Goal: Contribute content: Add original content to the website for others to see

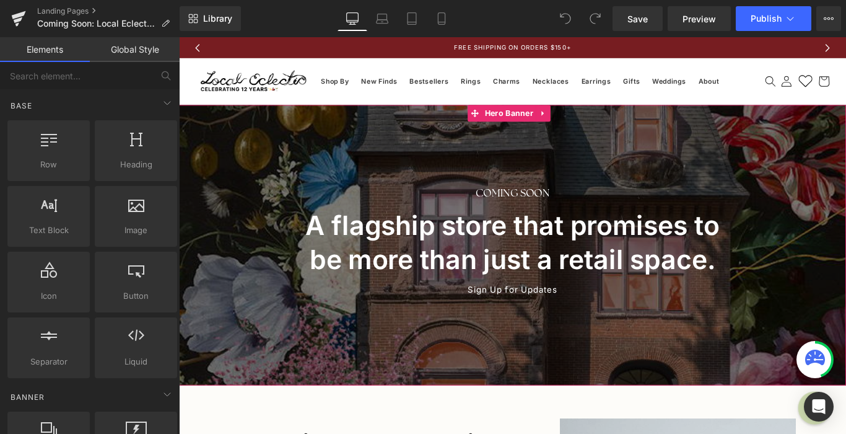
click at [671, 167] on div at bounding box center [554, 270] width 750 height 315
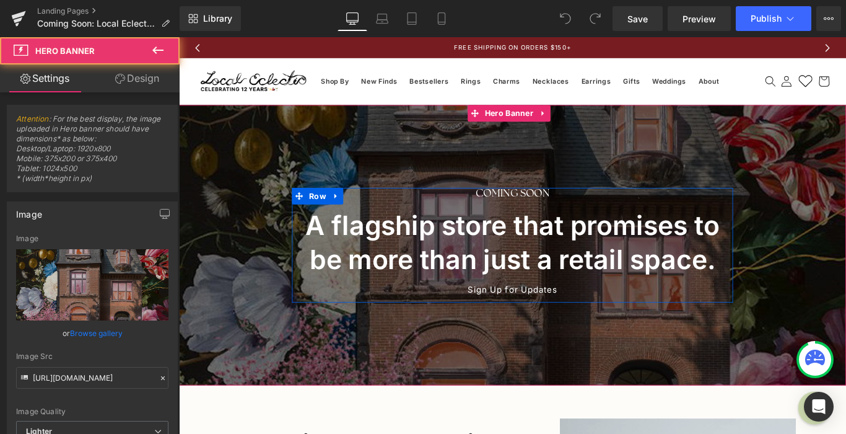
click at [453, 179] on div at bounding box center [554, 270] width 750 height 315
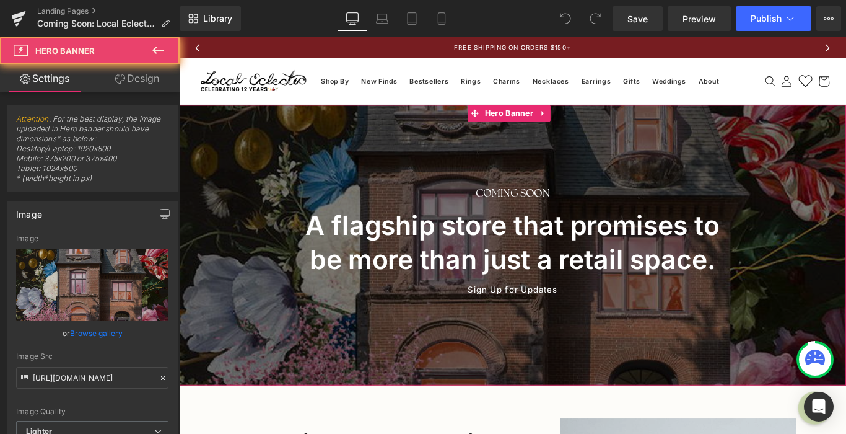
click at [425, 156] on div at bounding box center [554, 270] width 750 height 315
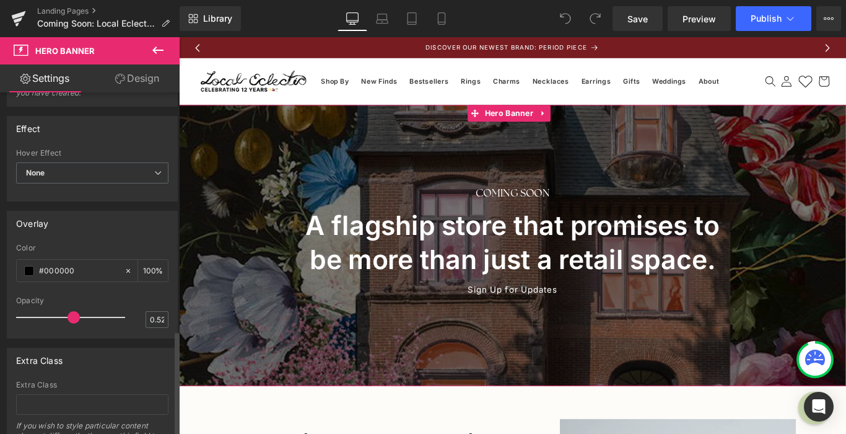
scroll to position [803, 0]
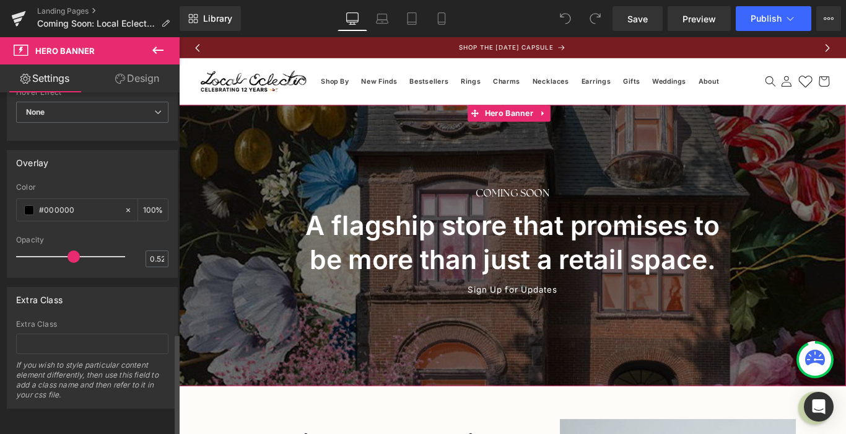
click at [77, 322] on div "Extra Class If you wish to style particular content element differently, then u…" at bounding box center [92, 364] width 152 height 88
click at [75, 338] on input "text" at bounding box center [92, 343] width 152 height 20
click at [68, 388] on div "If you wish to style particular content element differently, then use this fiel…" at bounding box center [92, 384] width 152 height 48
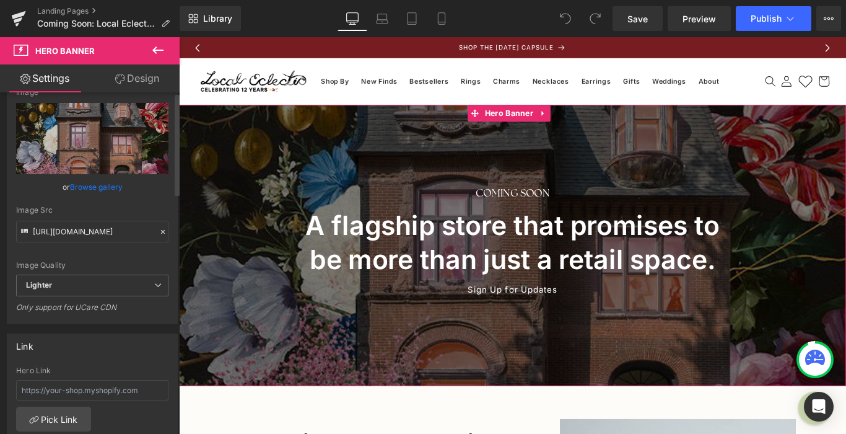
scroll to position [0, 0]
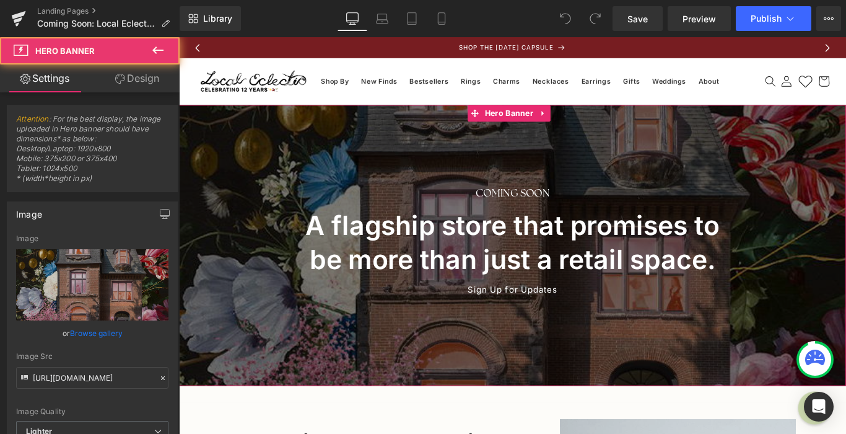
click at [276, 166] on div at bounding box center [554, 270] width 750 height 315
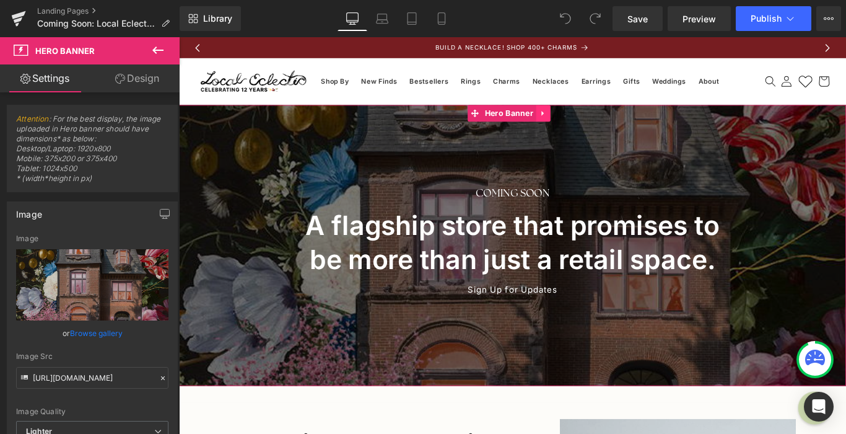
click at [587, 126] on icon at bounding box center [588, 122] width 9 height 9
click at [612, 126] on icon at bounding box center [612, 122] width 9 height 9
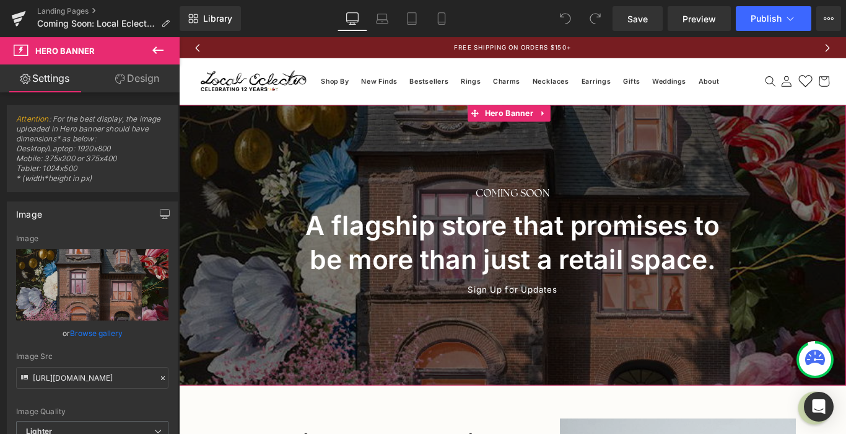
click at [143, 81] on link "Design" at bounding box center [137, 78] width 90 height 28
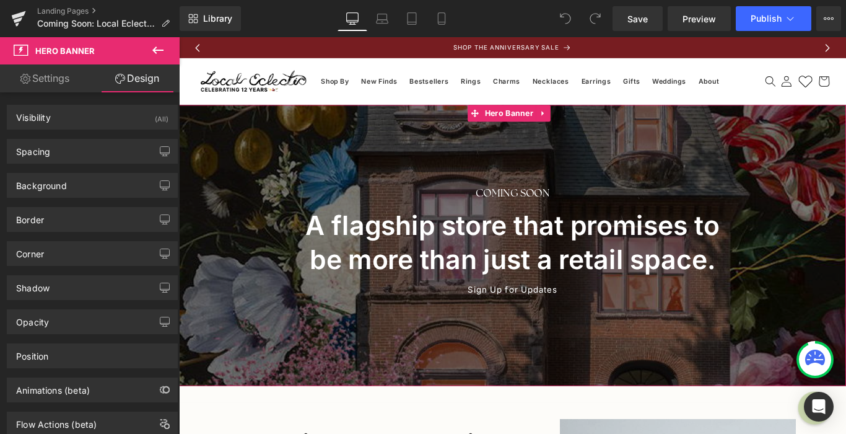
click at [54, 72] on link "Settings" at bounding box center [45, 78] width 90 height 28
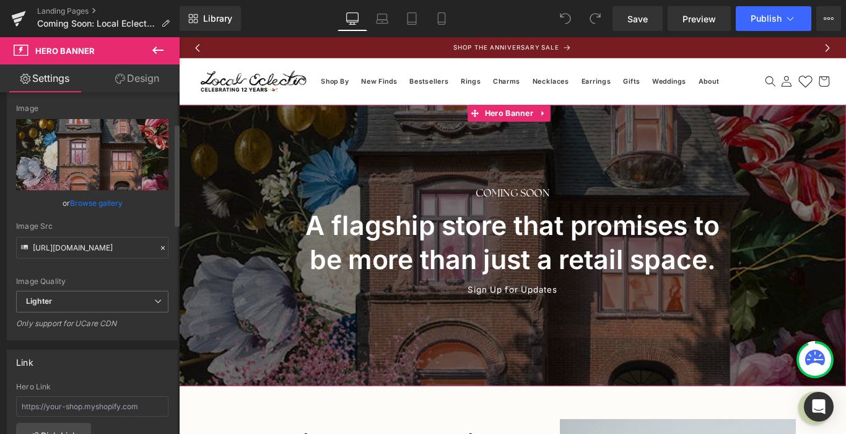
scroll to position [92, 0]
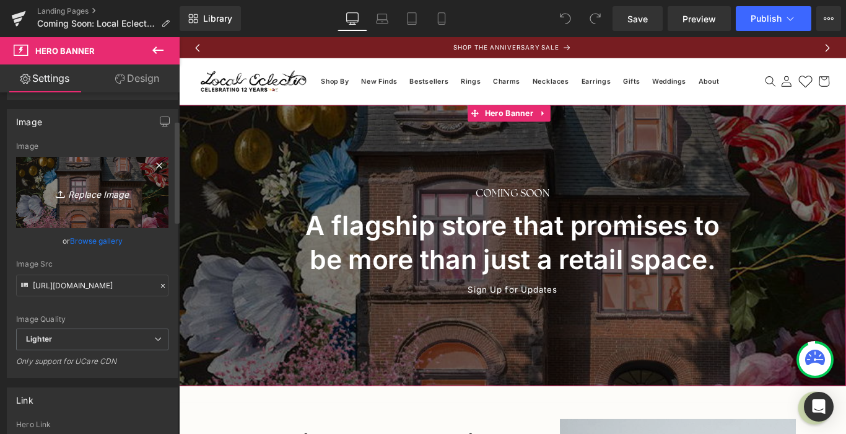
click at [115, 181] on link "Replace Image" at bounding box center [92, 192] width 152 height 71
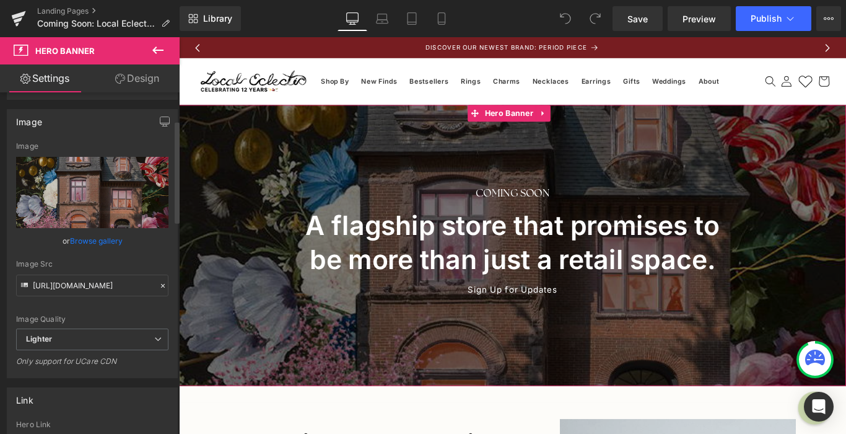
scroll to position [100, 0]
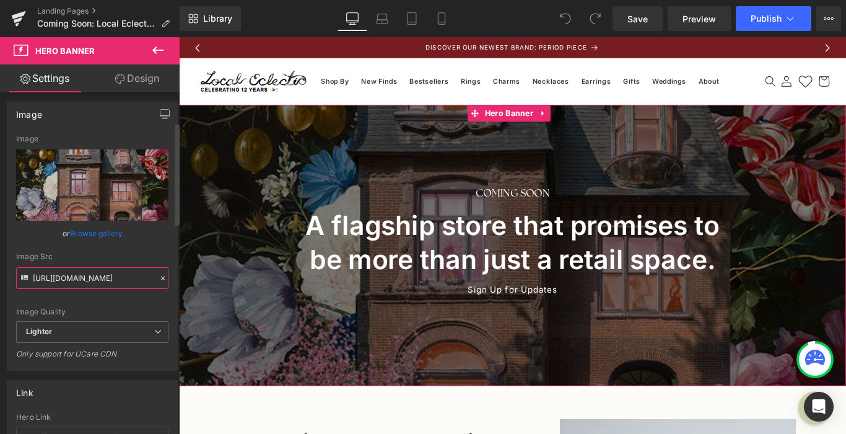
click at [70, 279] on input "https://ucarecdn.com/4dfa0e0f-3529-4417-864f-e5e19077afd1/-/format/auto/-/previ…" at bounding box center [92, 278] width 152 height 22
click at [131, 247] on div "Image Quality Lighter Lightest Lighter Lighter Lightest Only support for UCare …" at bounding box center [92, 227] width 152 height 187
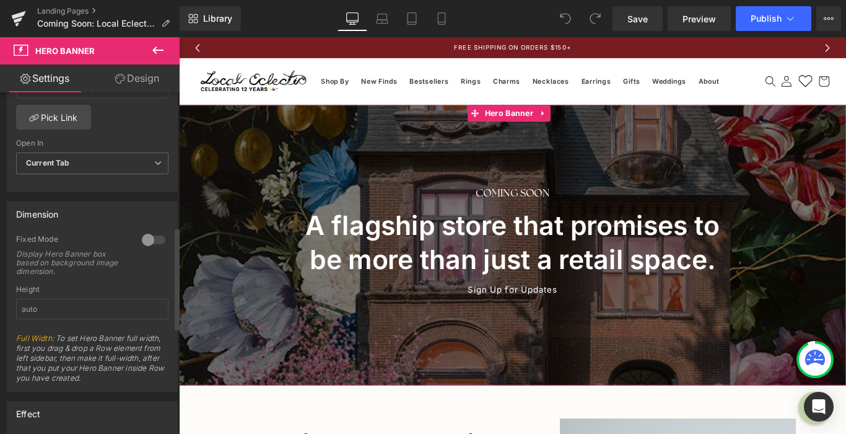
scroll to position [0, 0]
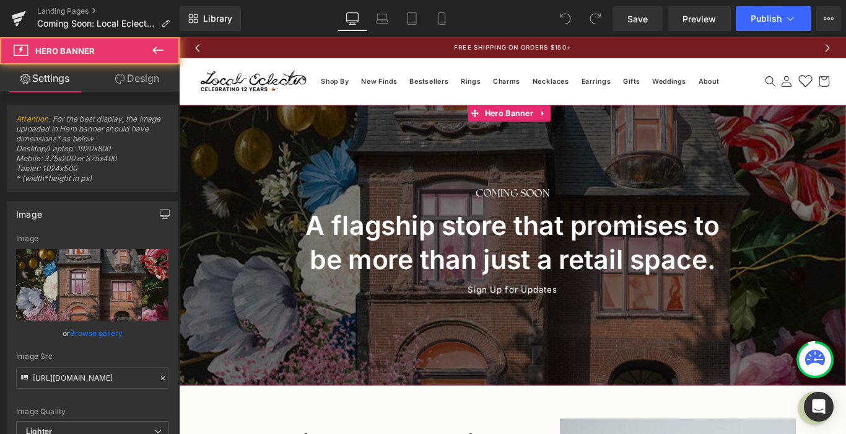
click at [235, 224] on span "Coming soon Heading A flagship store that promises to be more than just a retai…" at bounding box center [554, 271] width 750 height 130
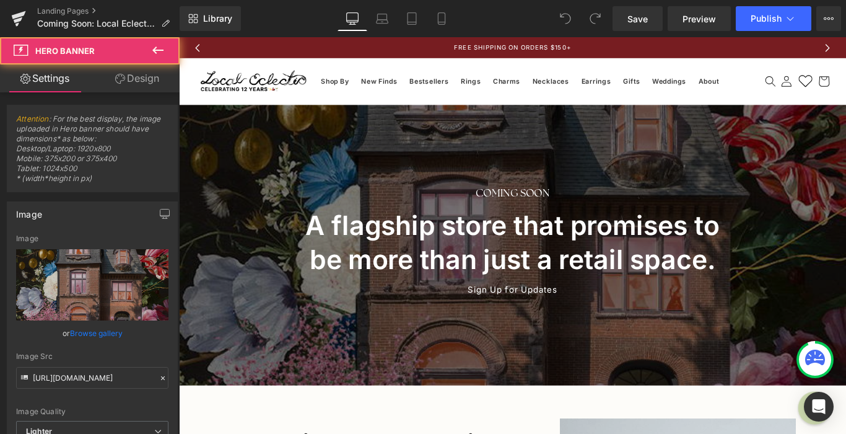
click at [159, 49] on icon at bounding box center [158, 50] width 15 height 15
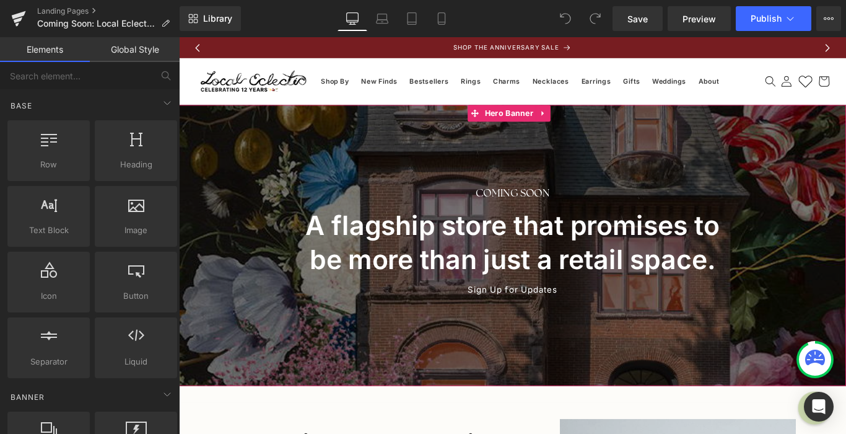
click at [265, 209] on span "Coming soon Heading A flagship store that promises to be more than just a retai…" at bounding box center [554, 271] width 750 height 130
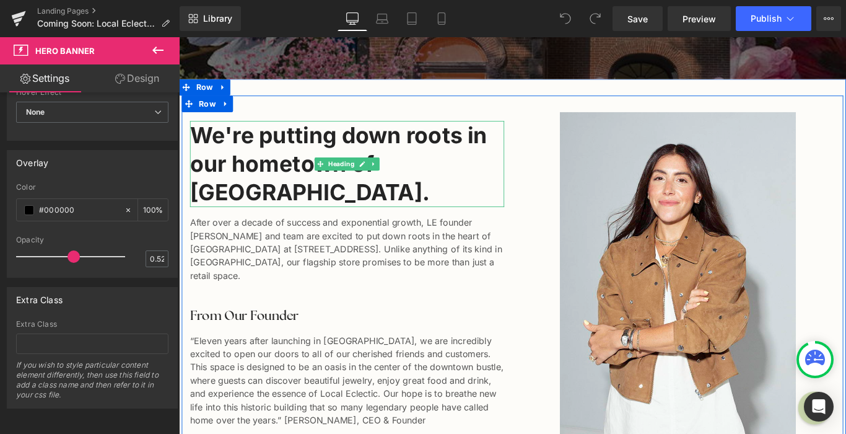
scroll to position [346, 0]
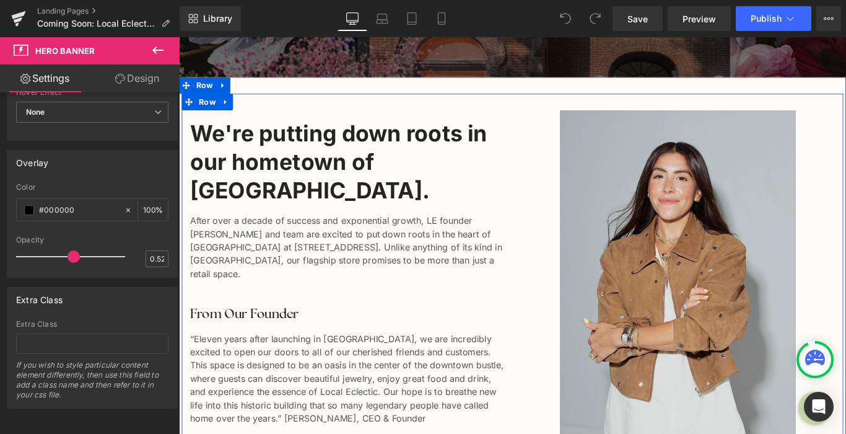
click at [709, 225] on img at bounding box center [739, 309] width 265 height 379
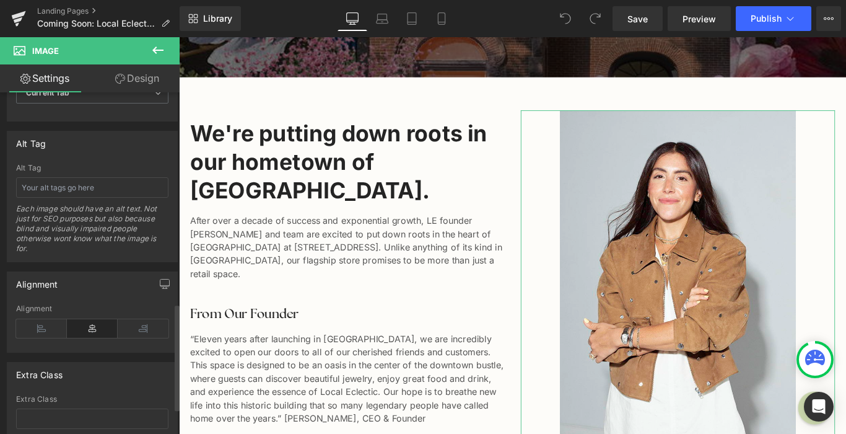
scroll to position [675, 0]
click at [125, 187] on input "text" at bounding box center [92, 187] width 152 height 20
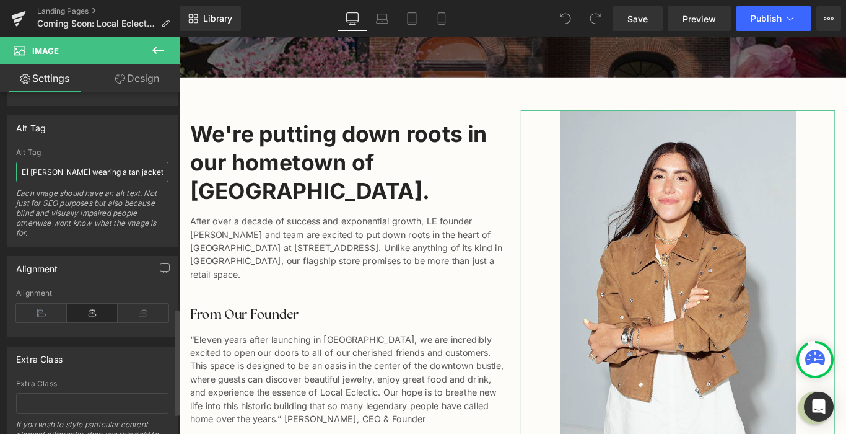
scroll to position [0, 208]
type input "Headshot of Local Eclectic founder and CEO Alexis Nido Russo wearing a tan jack…"
click at [101, 251] on div "Alignment Left Center Right Alignment" at bounding box center [92, 292] width 185 height 90
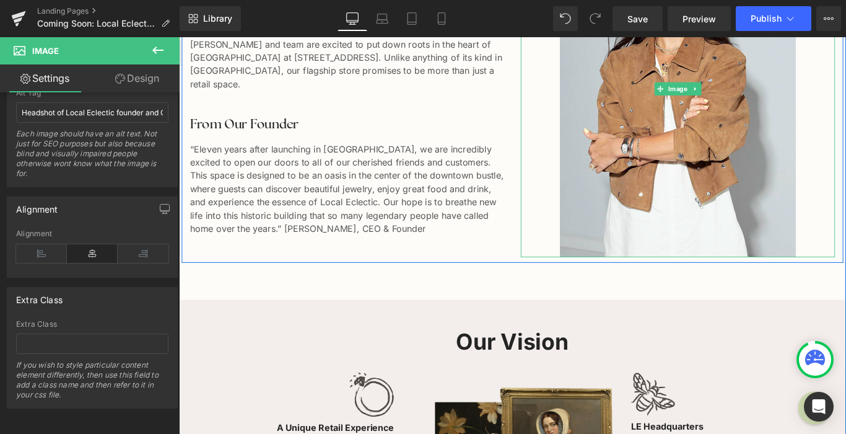
scroll to position [914, 0]
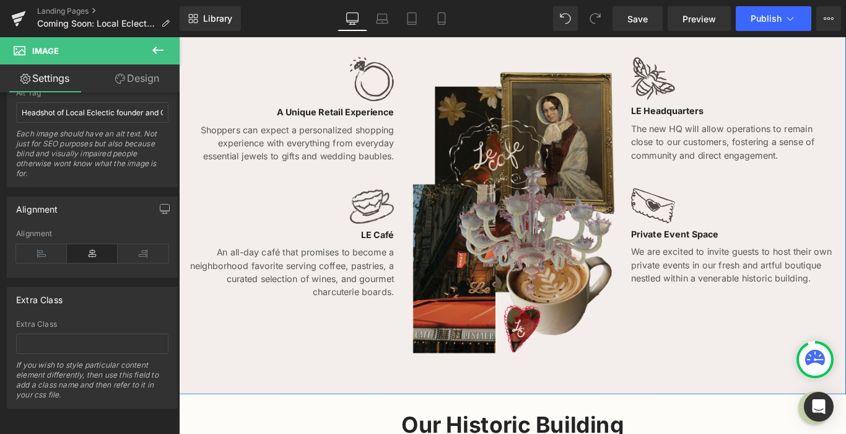
click at [567, 167] on img at bounding box center [553, 236] width 229 height 323
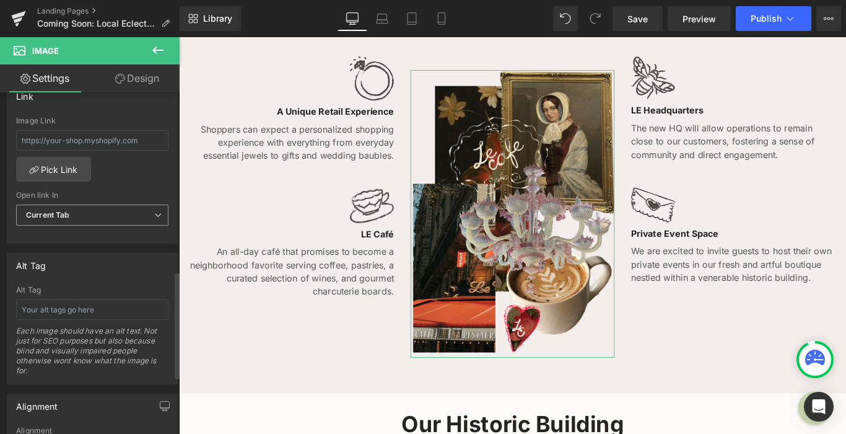
scroll to position [575, 0]
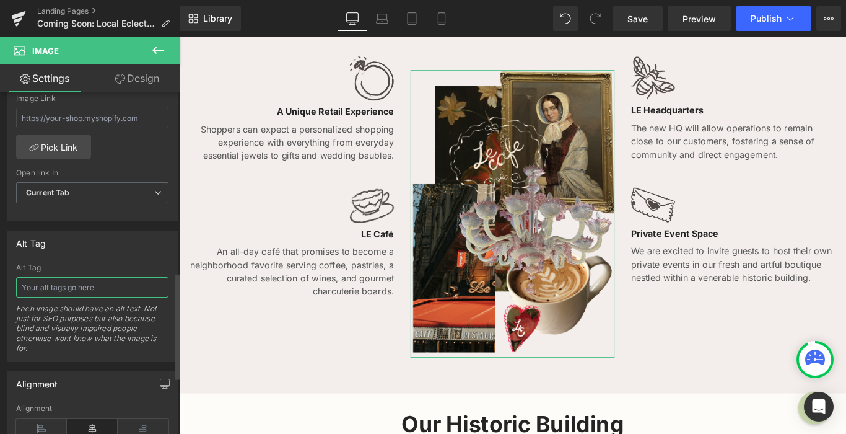
click at [115, 288] on input "text" at bounding box center [92, 287] width 152 height 20
type input "Collage of images associated with the new Local Eclectic flagship including a v…"
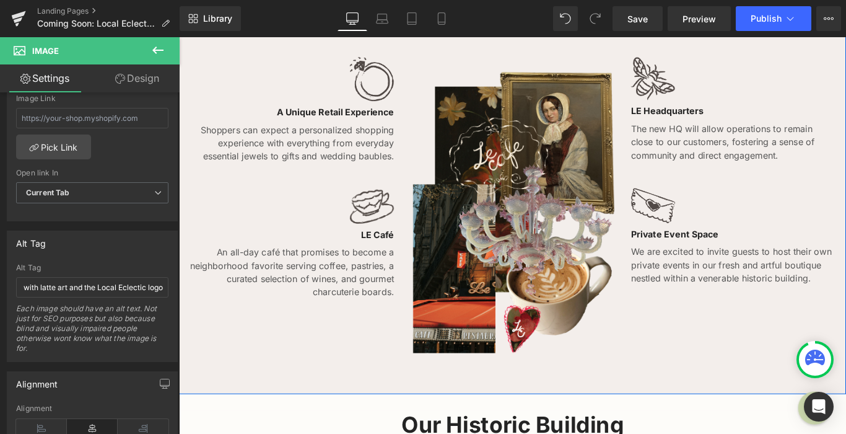
click at [350, 370] on div "Image A Unique Retail Experience Text Block Shoppers can expect a personalized …" at bounding box center [554, 230] width 744 height 379
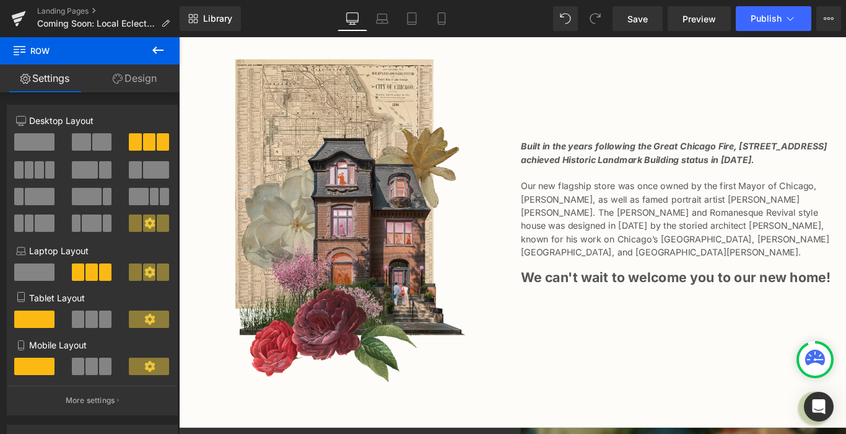
scroll to position [1369, 0]
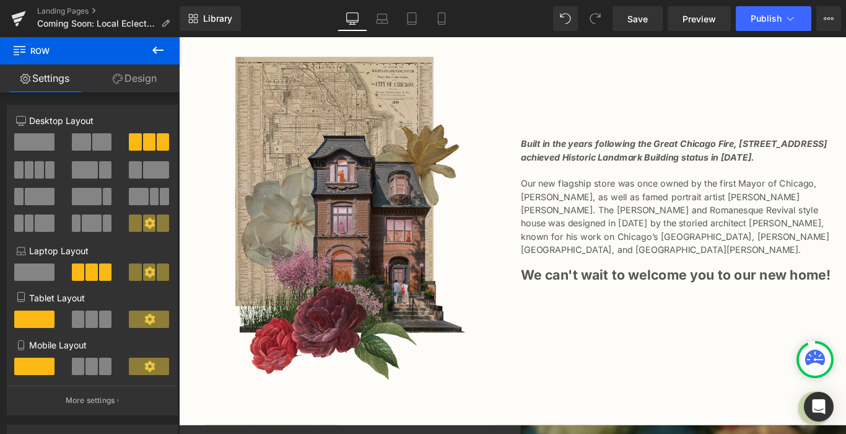
click at [365, 258] on img at bounding box center [367, 238] width 265 height 373
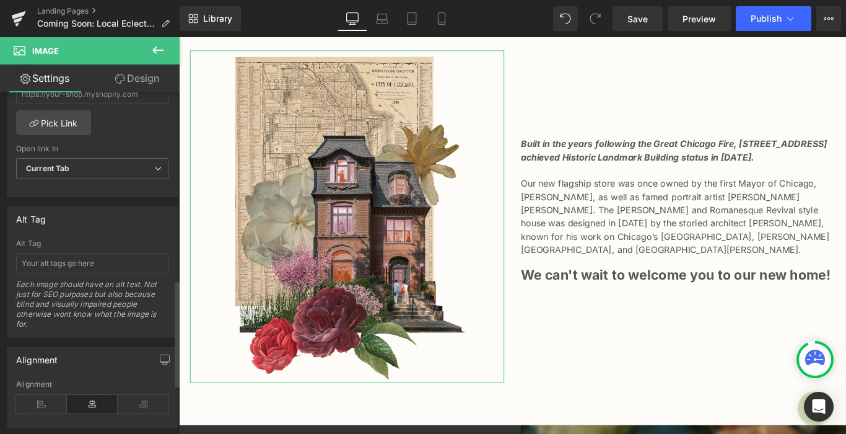
scroll to position [597, 0]
click at [136, 266] on input "text" at bounding box center [92, 265] width 152 height 20
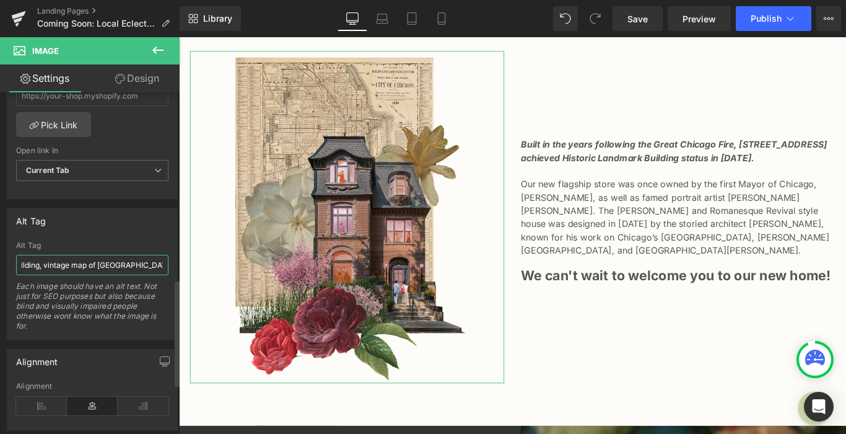
scroll to position [1369, 0]
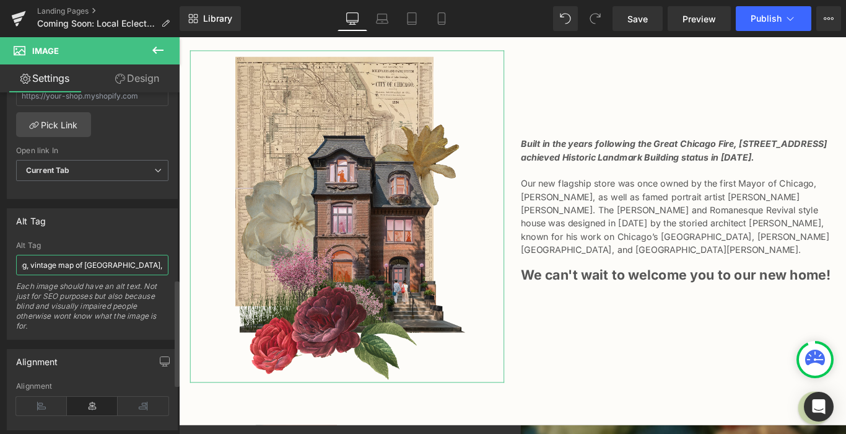
type input "Collage of the Local Eclectic flagship building, vintage map of Chicago, and fl…"
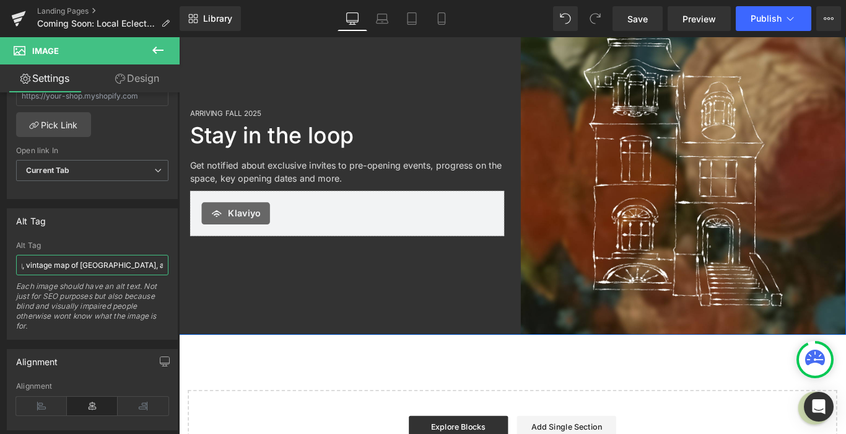
scroll to position [1838, 0]
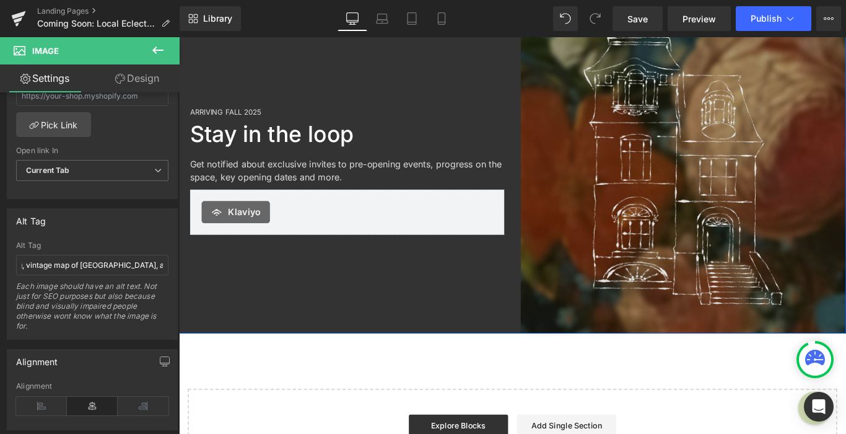
click at [701, 117] on img at bounding box center [746, 187] width 366 height 366
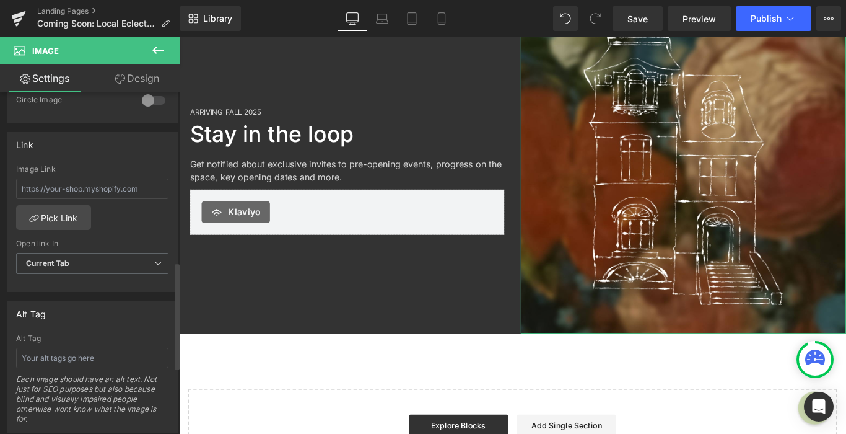
scroll to position [576, 0]
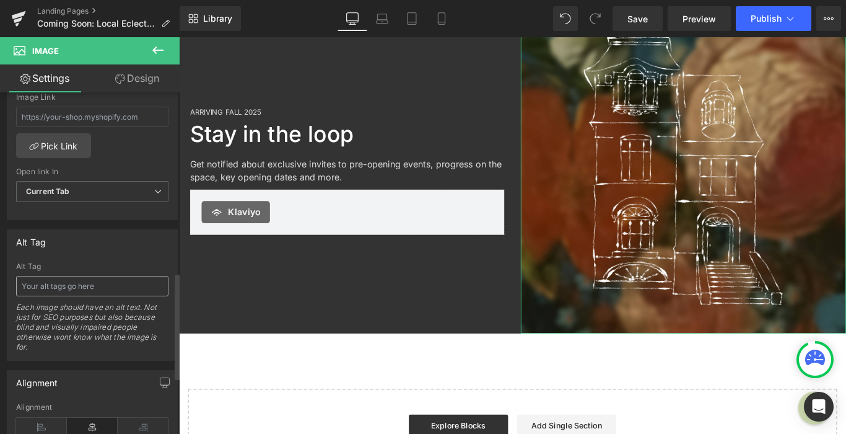
click at [100, 276] on input "text" at bounding box center [92, 286] width 152 height 20
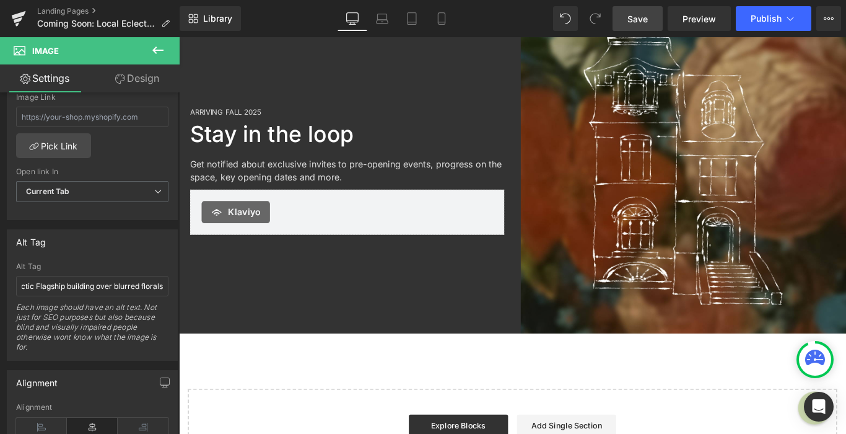
type input "Line drawing of the Local Eclectic Flagship building over blurred florals"
click at [643, 17] on span "Save" at bounding box center [638, 18] width 20 height 13
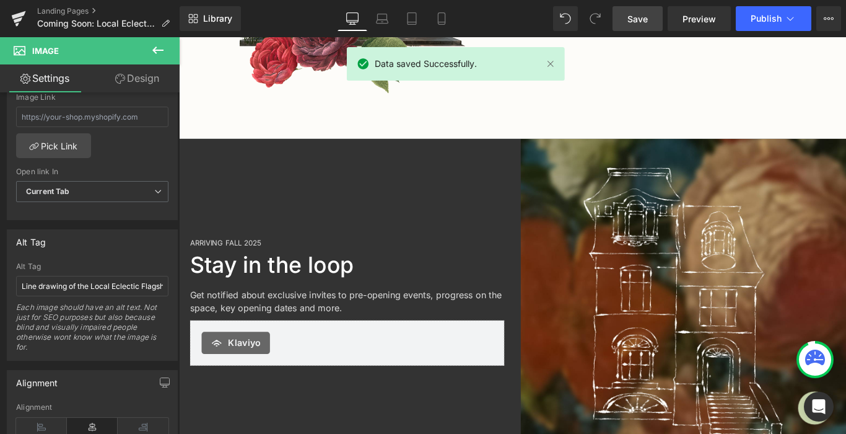
scroll to position [1246, 0]
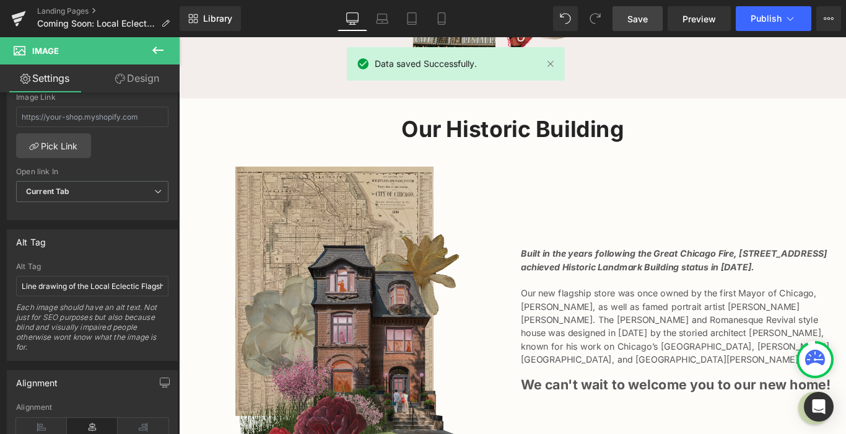
click at [371, 274] on img at bounding box center [367, 361] width 265 height 373
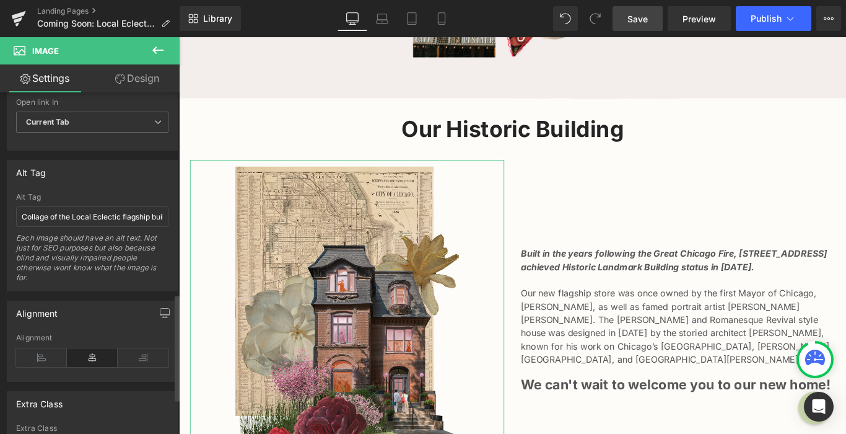
scroll to position [648, 0]
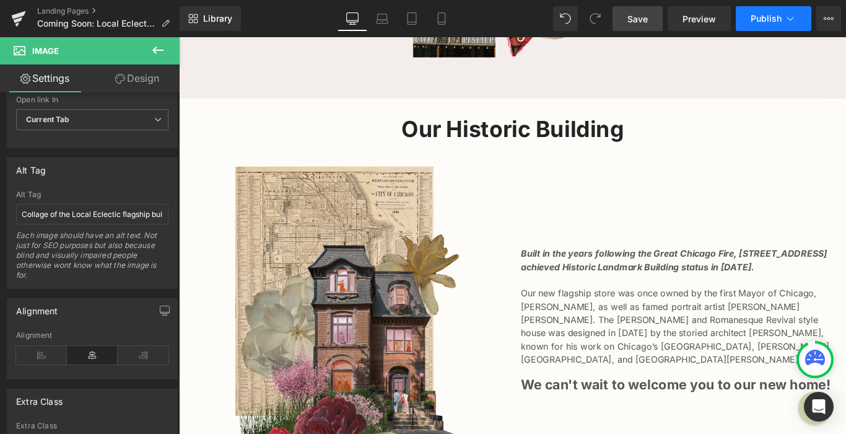
click at [775, 26] on button "Publish" at bounding box center [774, 18] width 76 height 25
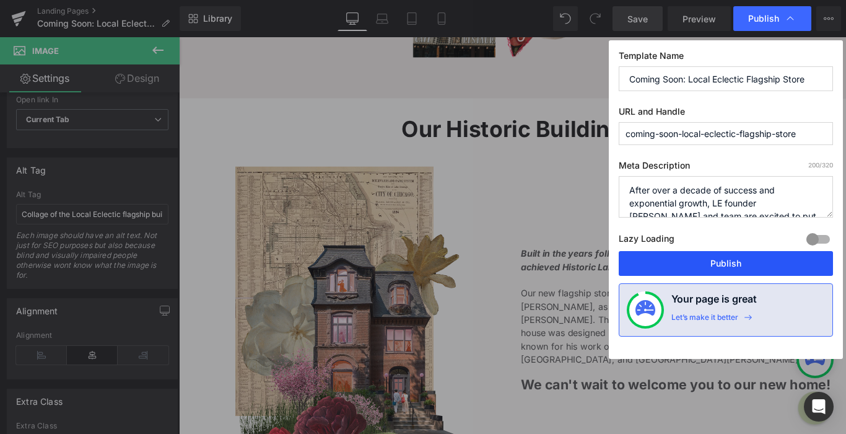
click at [690, 261] on button "Publish" at bounding box center [726, 263] width 214 height 25
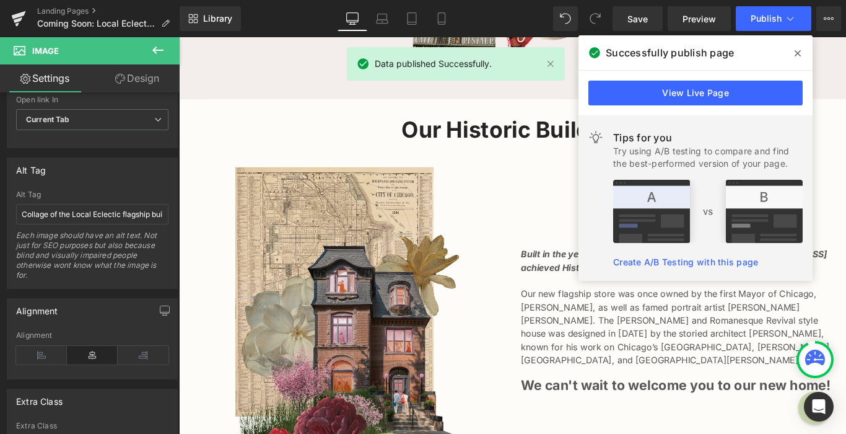
scroll to position [1246, 0]
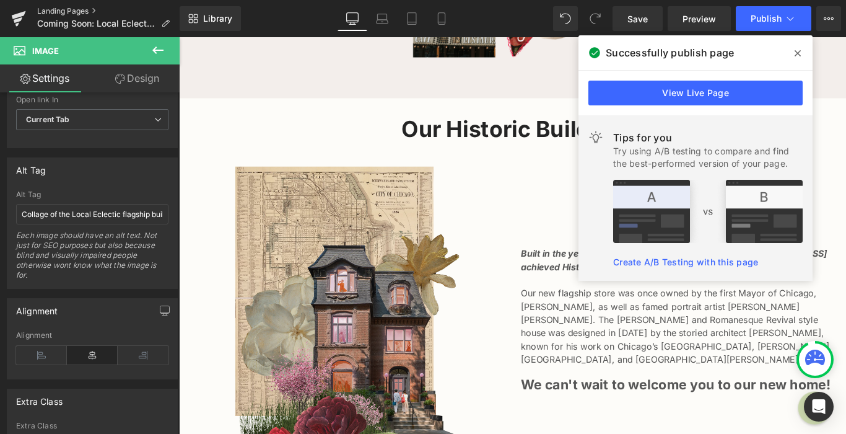
click at [84, 11] on link "Landing Pages" at bounding box center [108, 11] width 143 height 10
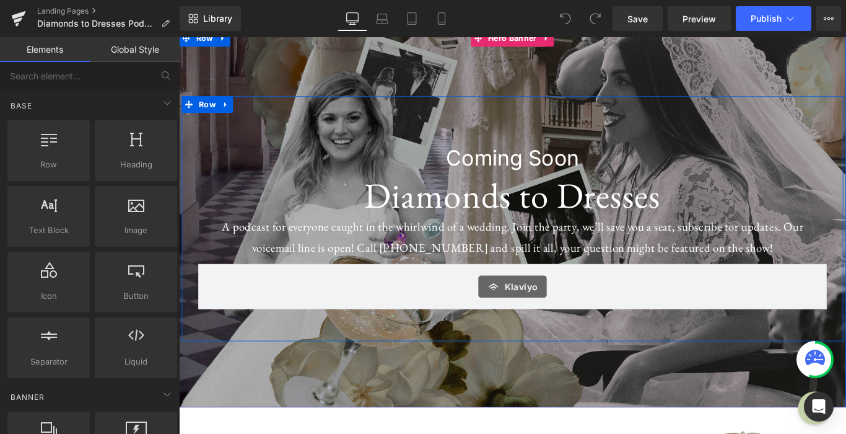
scroll to position [91, 0]
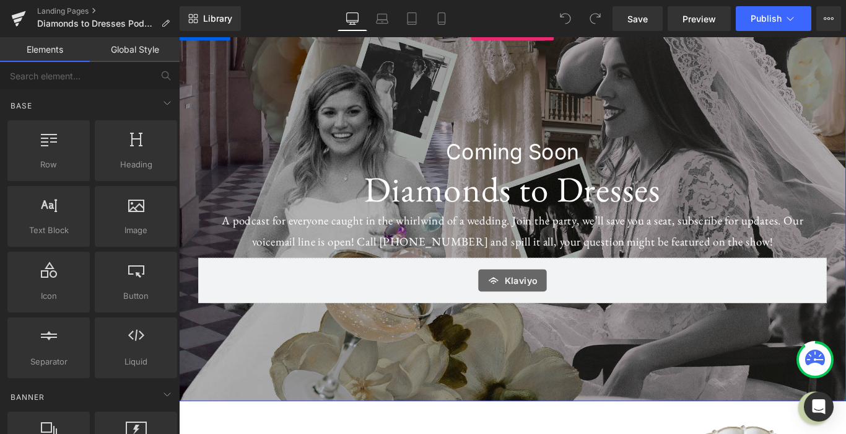
click at [494, 62] on div at bounding box center [554, 234] width 750 height 424
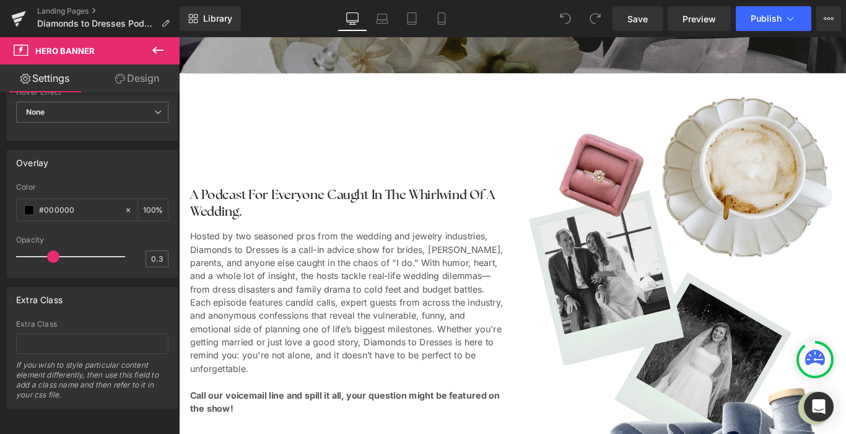
scroll to position [550, 0]
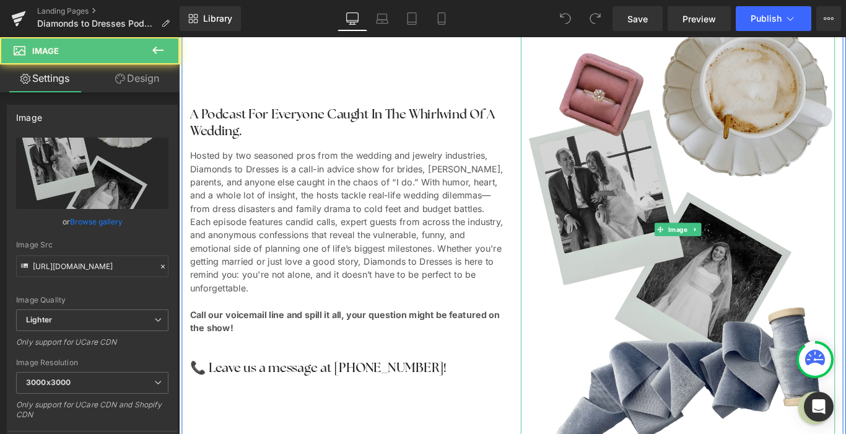
click at [645, 209] on img at bounding box center [739, 252] width 353 height 493
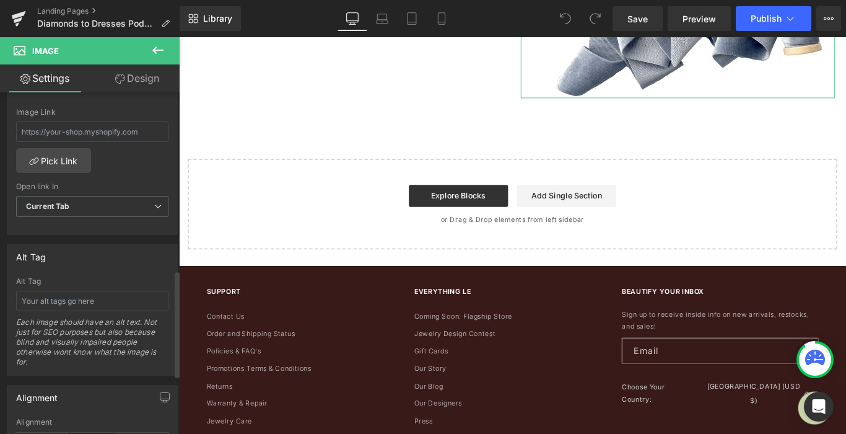
scroll to position [571, 0]
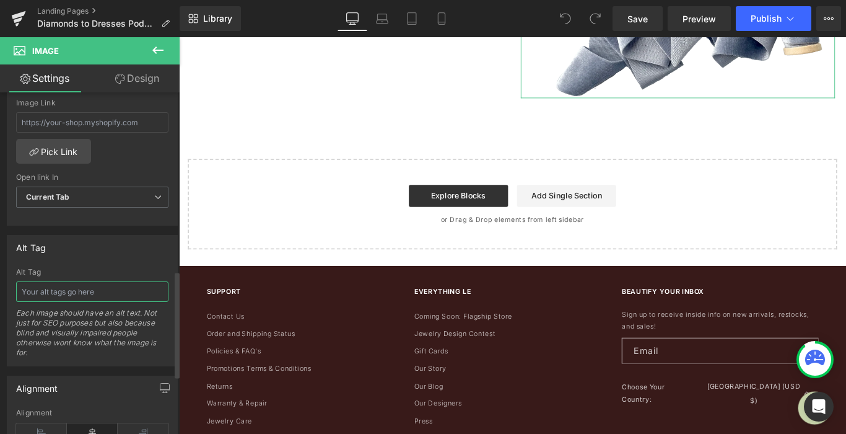
click at [123, 284] on input "text" at bounding box center [92, 291] width 152 height 20
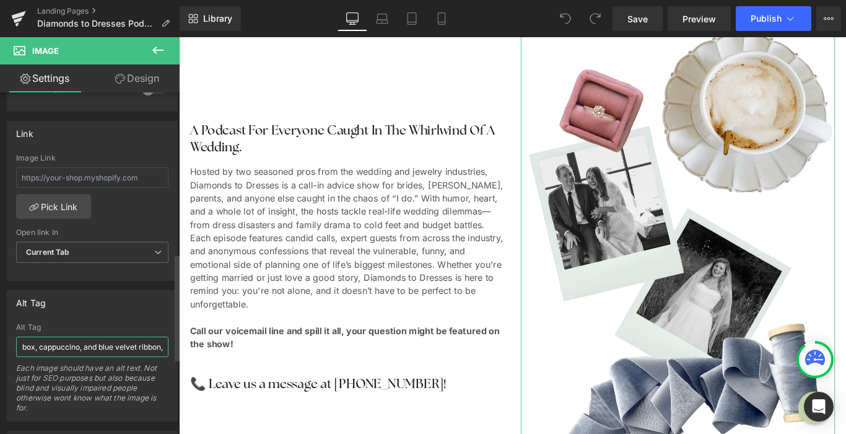
scroll to position [0, 190]
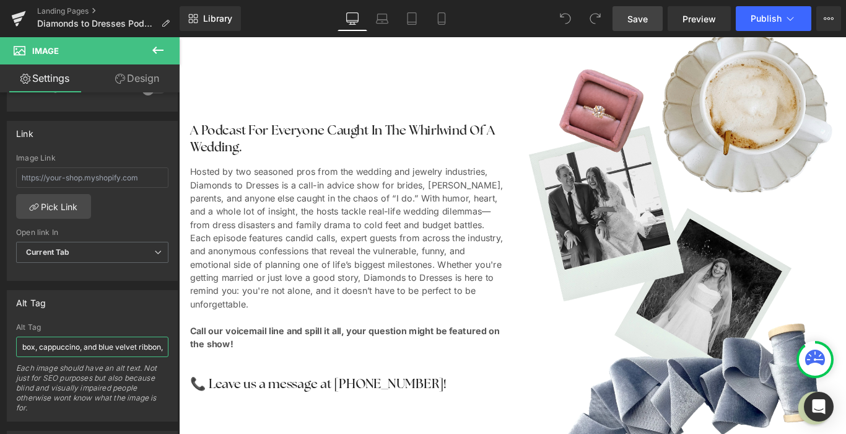
type input "Collage of wedding photos, an engagement ring in a box, cappuccino, and blue ve…"
click at [633, 16] on span "Save" at bounding box center [638, 18] width 20 height 13
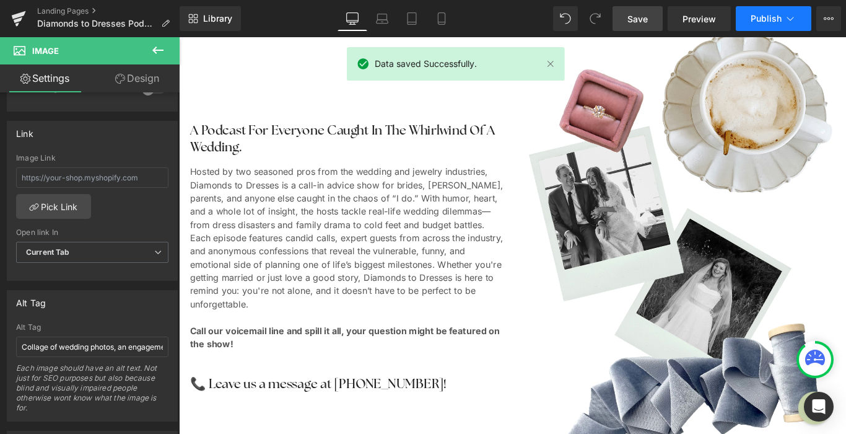
click at [783, 17] on button "Publish" at bounding box center [774, 18] width 76 height 25
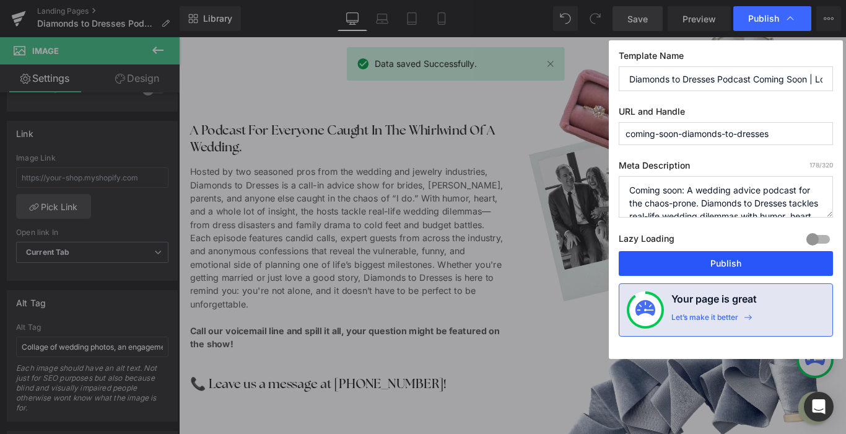
click at [686, 262] on button "Publish" at bounding box center [726, 263] width 214 height 25
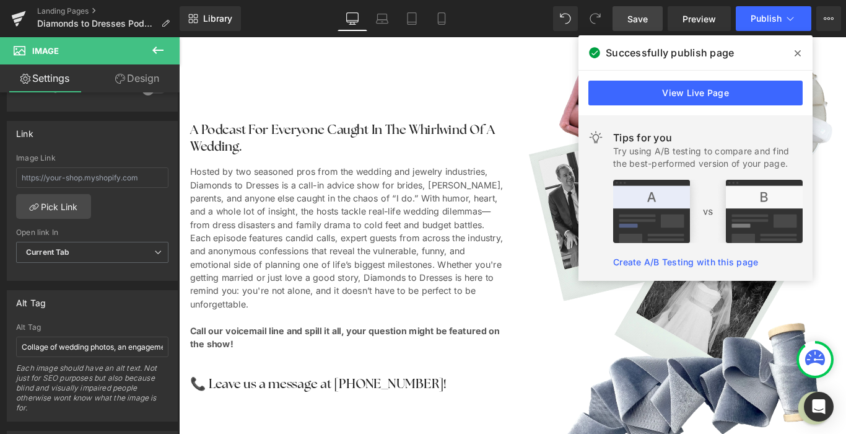
scroll to position [532, 0]
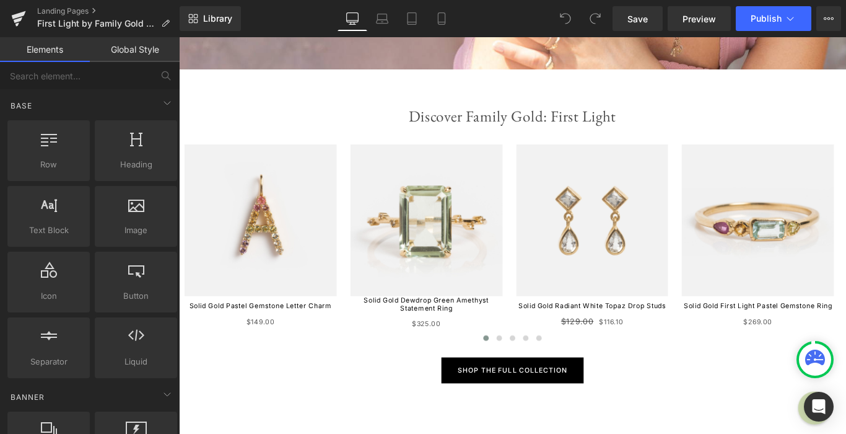
scroll to position [590, 0]
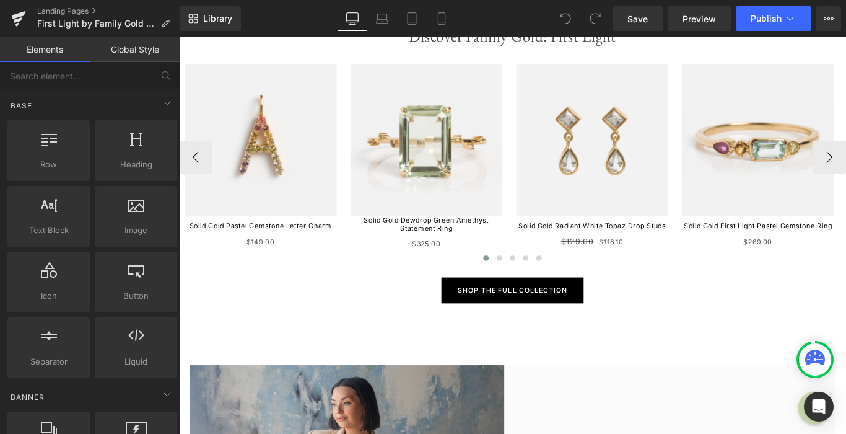
click at [474, 152] on div "Sale Off (P) Image" at bounding box center [457, 153] width 171 height 171
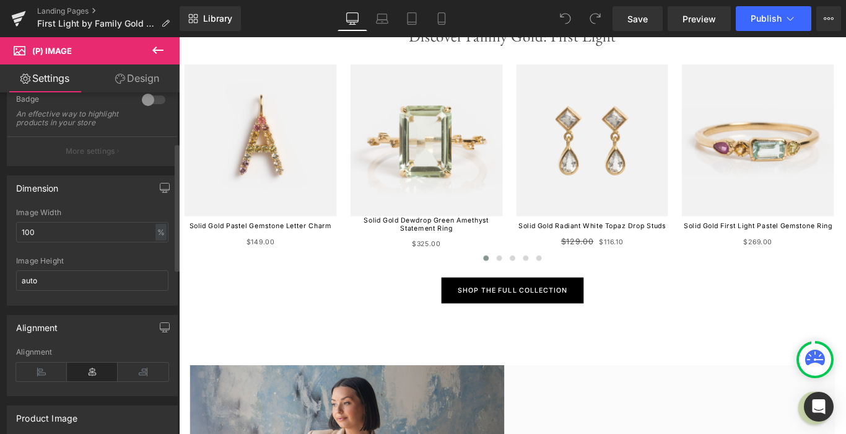
scroll to position [132, 0]
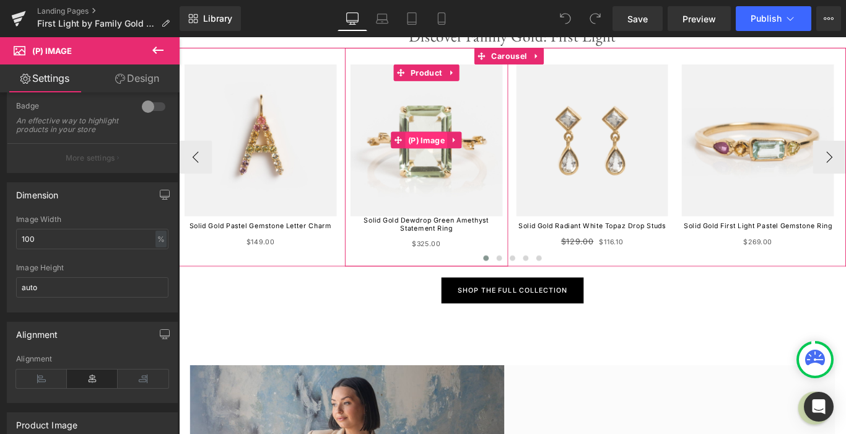
click at [452, 154] on span "(P) Image" at bounding box center [457, 153] width 48 height 19
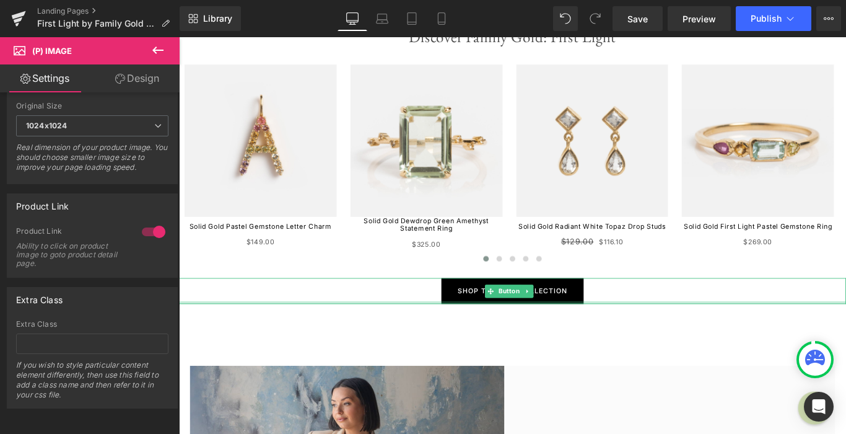
scroll to position [894, 0]
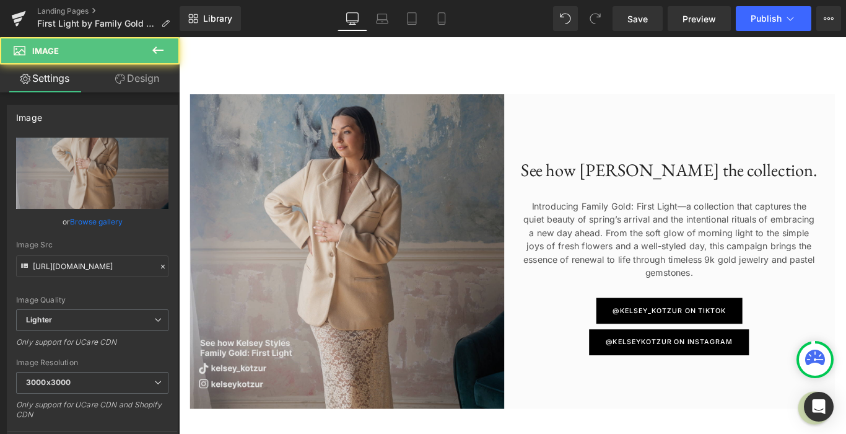
click at [426, 261] on img at bounding box center [372, 277] width 362 height 353
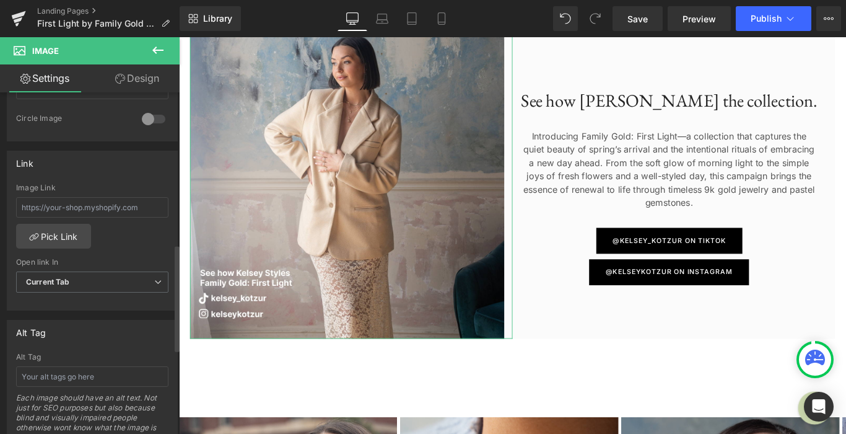
scroll to position [702, 0]
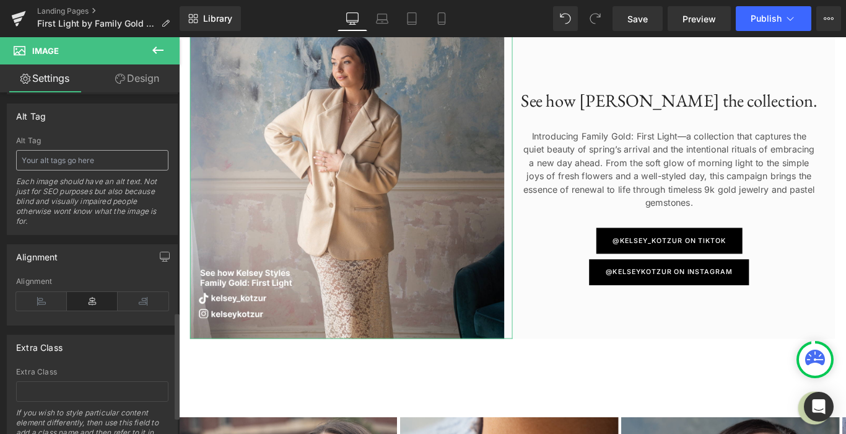
click at [81, 160] on input "text" at bounding box center [92, 160] width 152 height 20
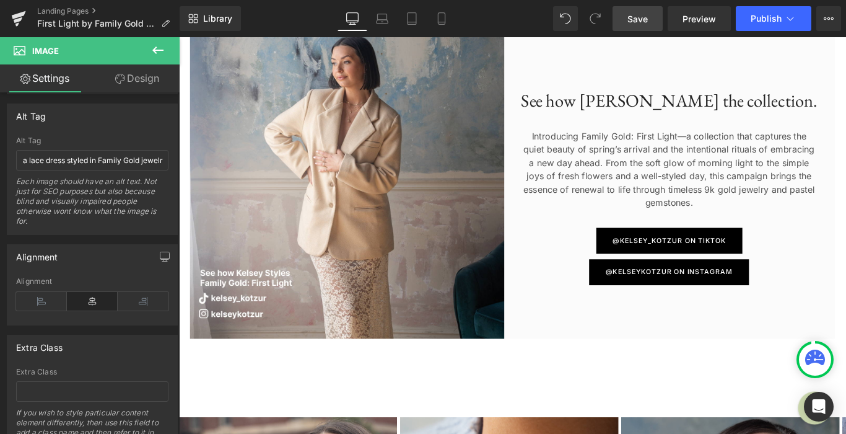
type input "A full length photo of Kelsey Kotzur wearing a blazer over a lace dress styled …"
click at [626, 22] on link "Save" at bounding box center [638, 18] width 50 height 25
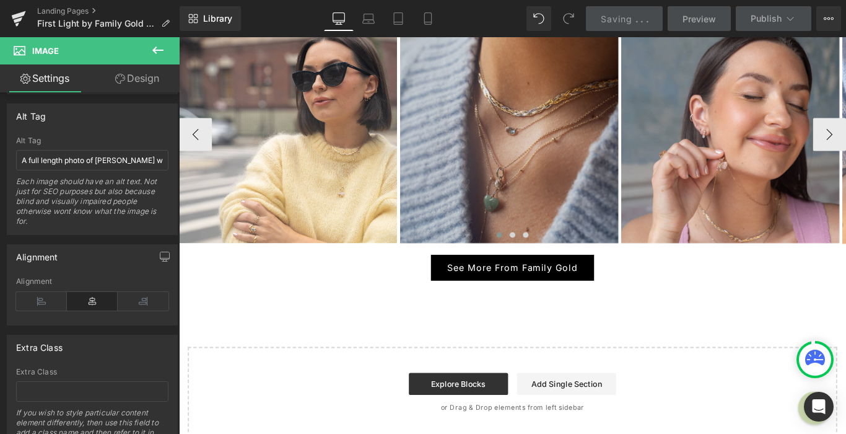
scroll to position [1388, 0]
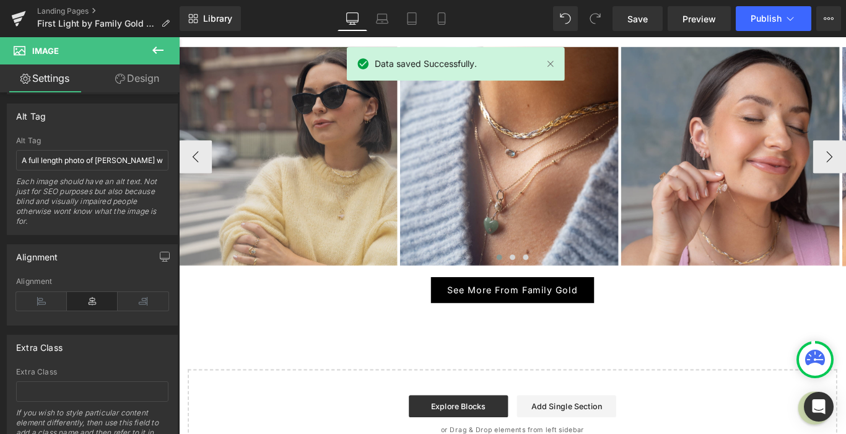
click at [347, 163] on img at bounding box center [301, 170] width 245 height 245
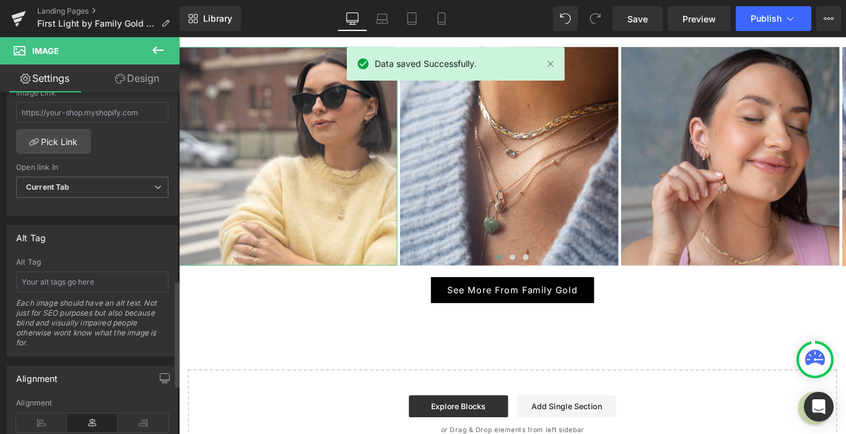
scroll to position [627, 0]
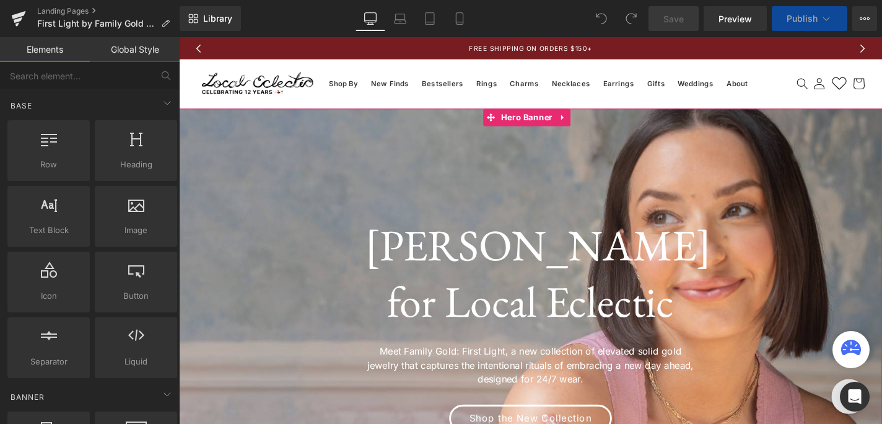
click at [688, 172] on div at bounding box center [554, 343] width 750 height 460
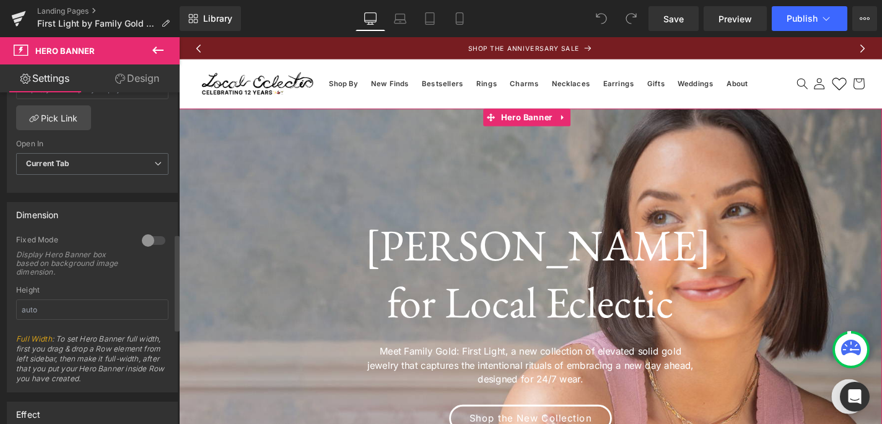
scroll to position [489, 0]
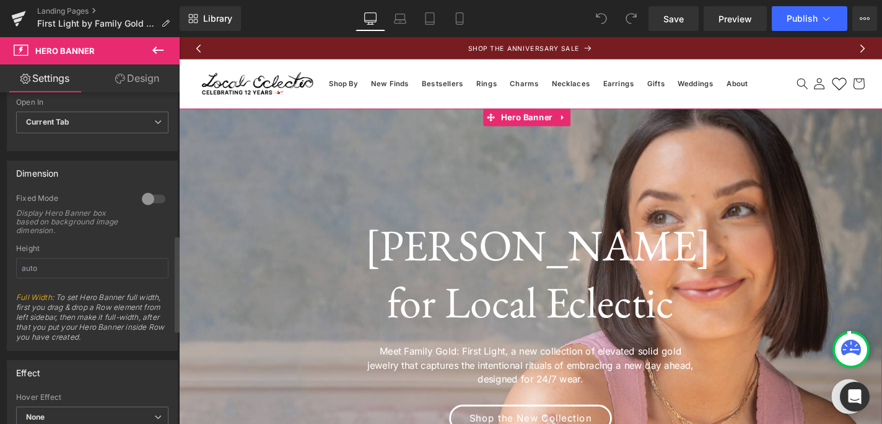
click at [156, 203] on div at bounding box center [154, 199] width 30 height 20
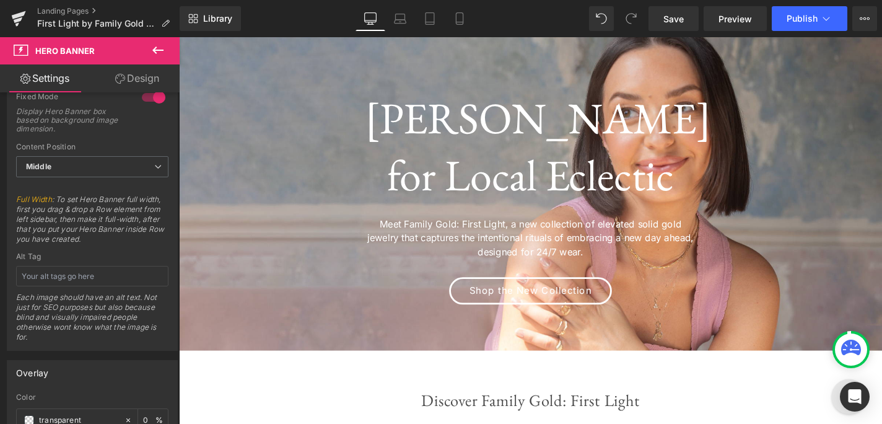
scroll to position [171, 0]
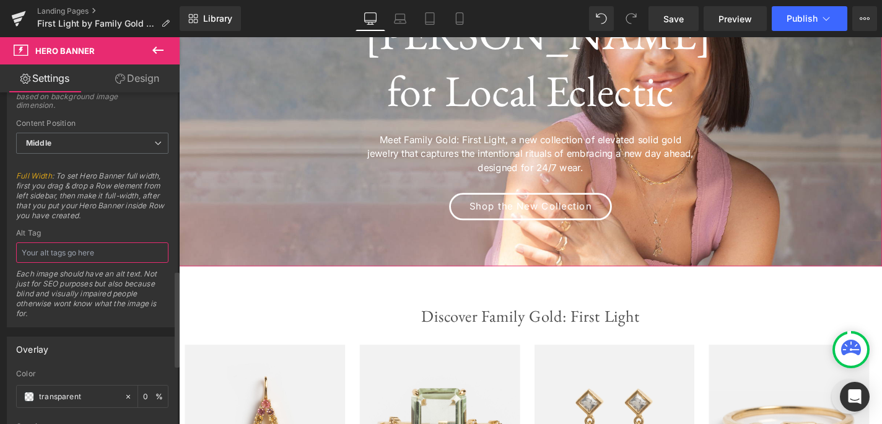
click at [113, 251] on input "text" at bounding box center [92, 252] width 152 height 20
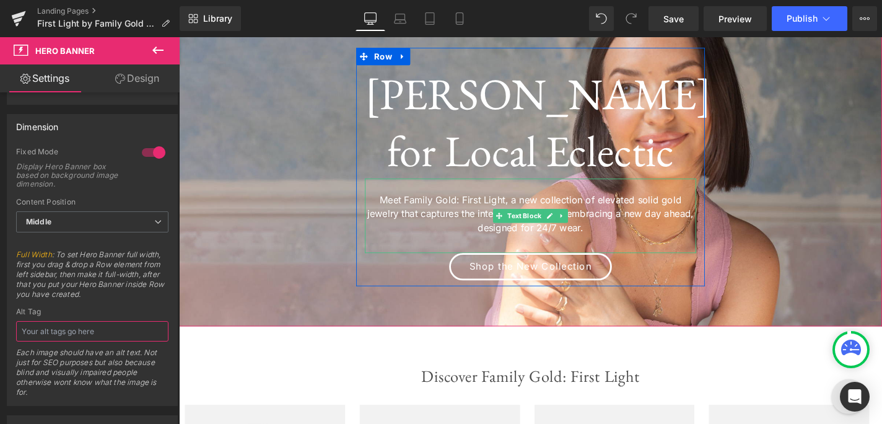
scroll to position [88, 0]
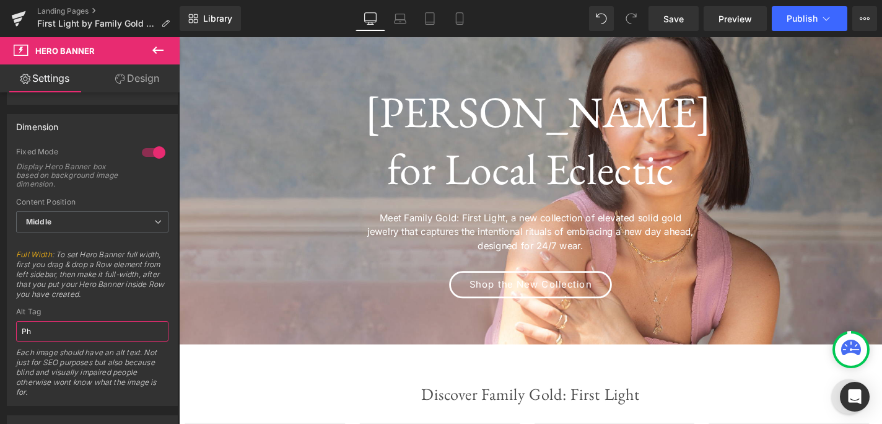
type input "P"
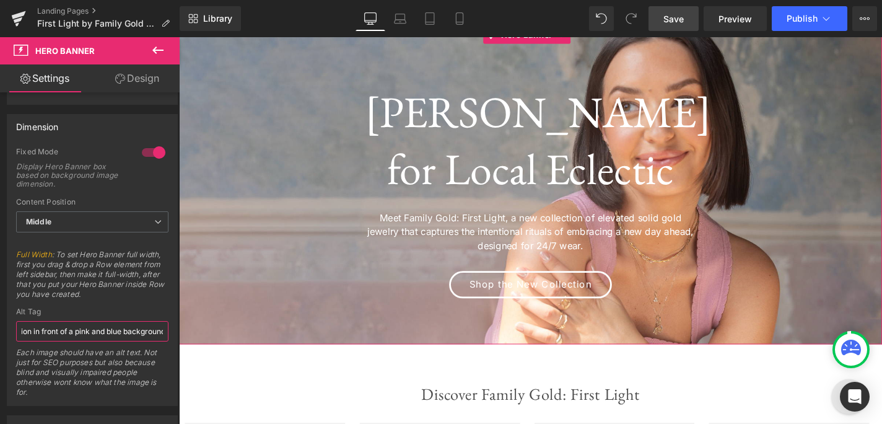
type input "Kelsey Kotzur wearing a pink tank top styled in gold jewelry from the Faily Gol…"
click at [670, 9] on link "Save" at bounding box center [674, 18] width 50 height 25
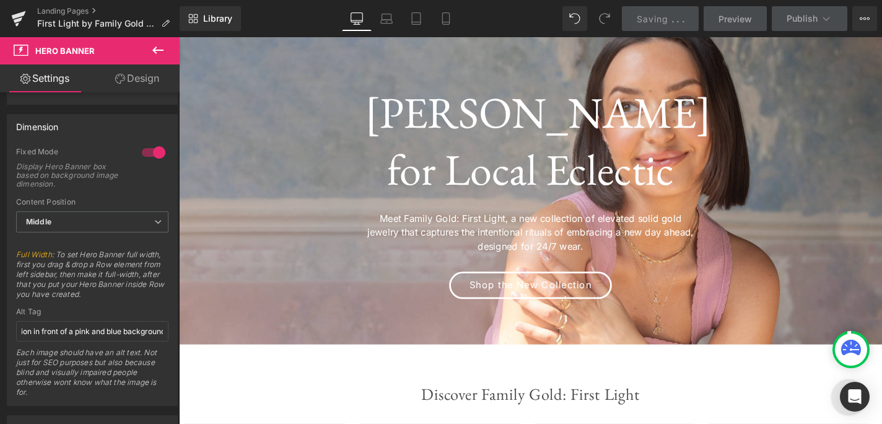
scroll to position [0, 0]
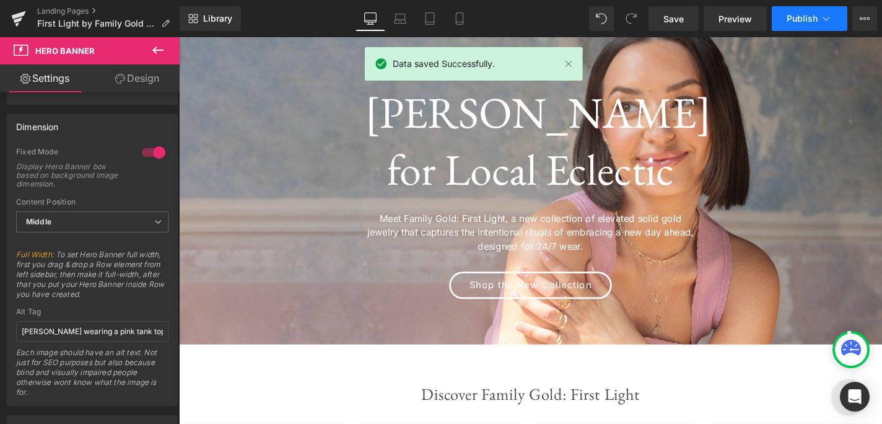
click at [824, 17] on icon at bounding box center [826, 18] width 12 height 12
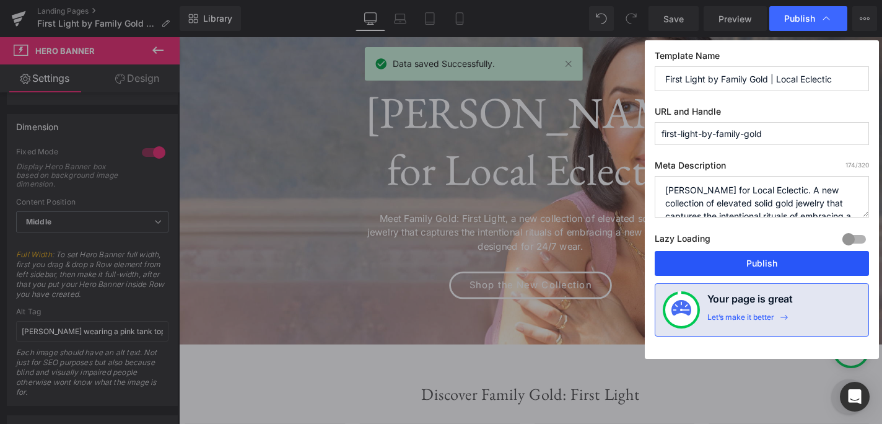
click at [712, 265] on button "Publish" at bounding box center [762, 263] width 214 height 25
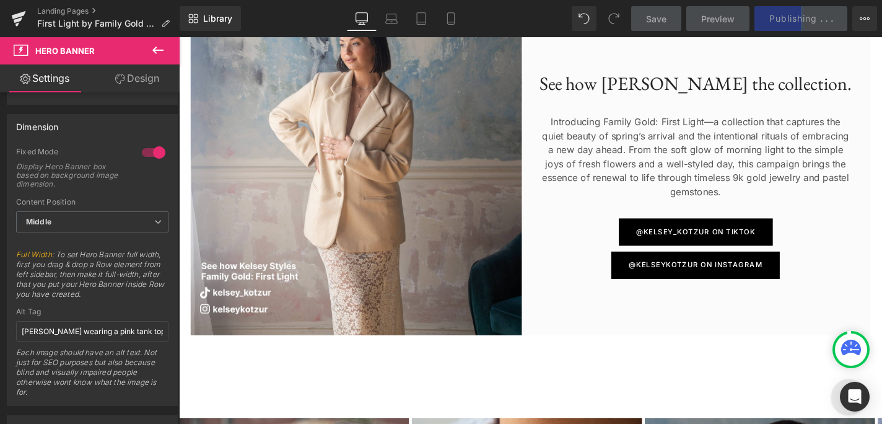
scroll to position [1260, 0]
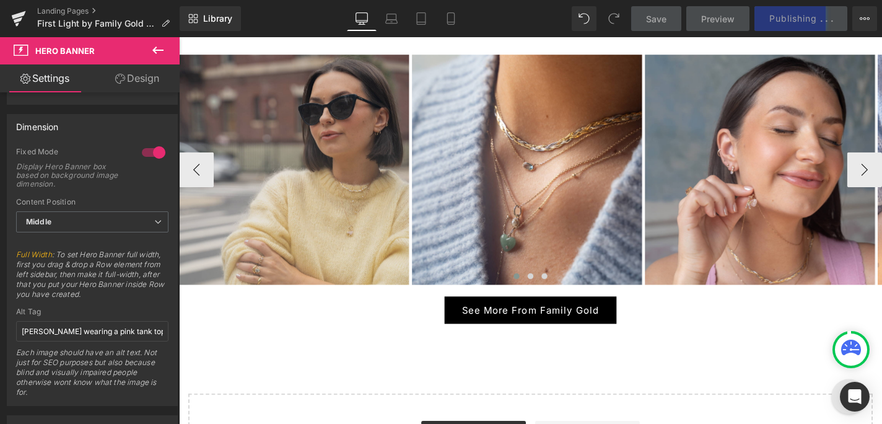
click at [309, 162] on img at bounding box center [301, 178] width 245 height 245
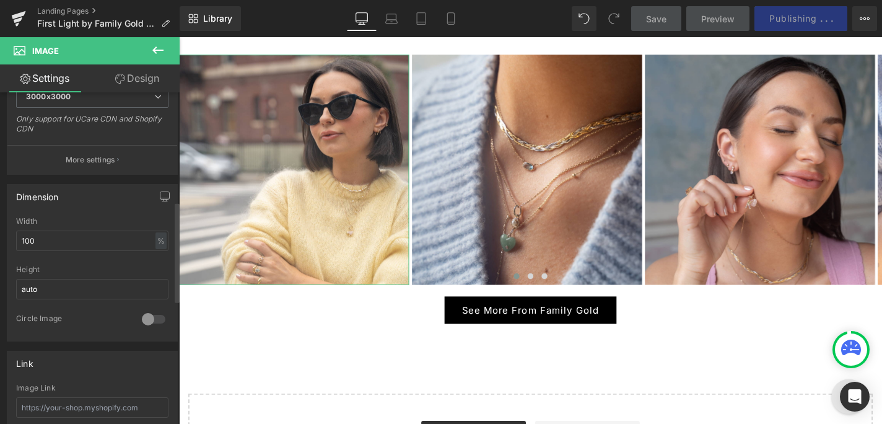
scroll to position [583, 0]
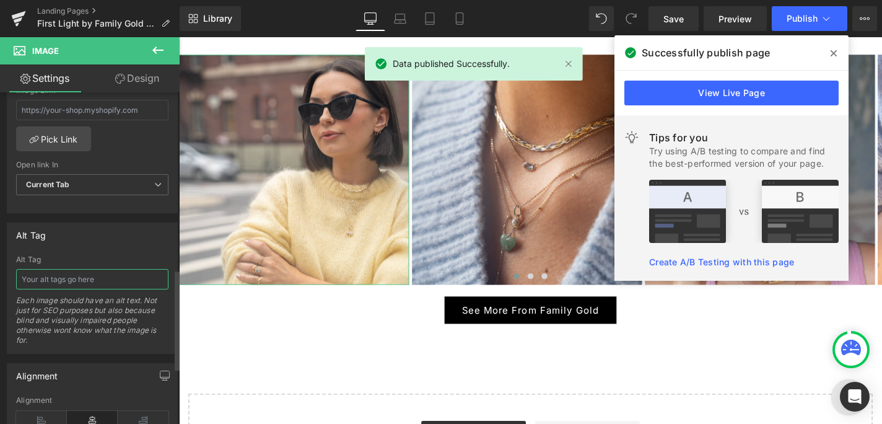
click at [49, 281] on input "text" at bounding box center [92, 279] width 152 height 20
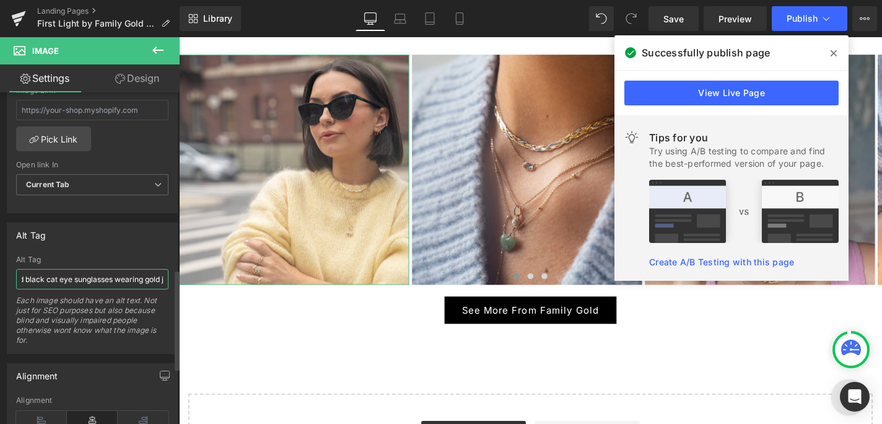
scroll to position [0, 302]
type input "Kelsey Kotzur on the streets of New York wearing a butter yellow sweater and bl…"
click at [63, 276] on input "Kelsey Kotzur on the streets of New York wearing a butter yellow sweater and bl…" at bounding box center [92, 279] width 152 height 20
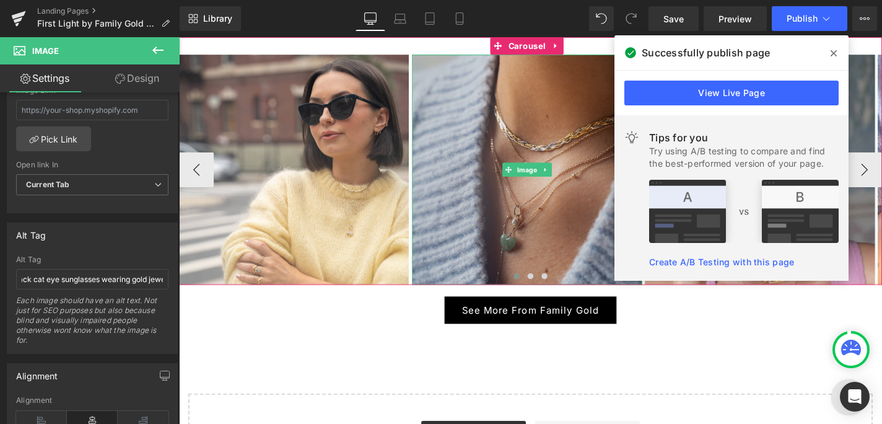
click at [538, 152] on img at bounding box center [550, 178] width 245 height 245
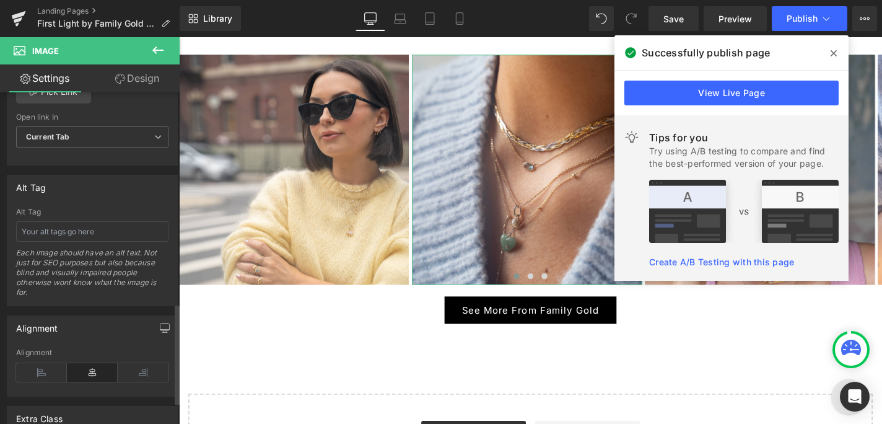
scroll to position [695, 0]
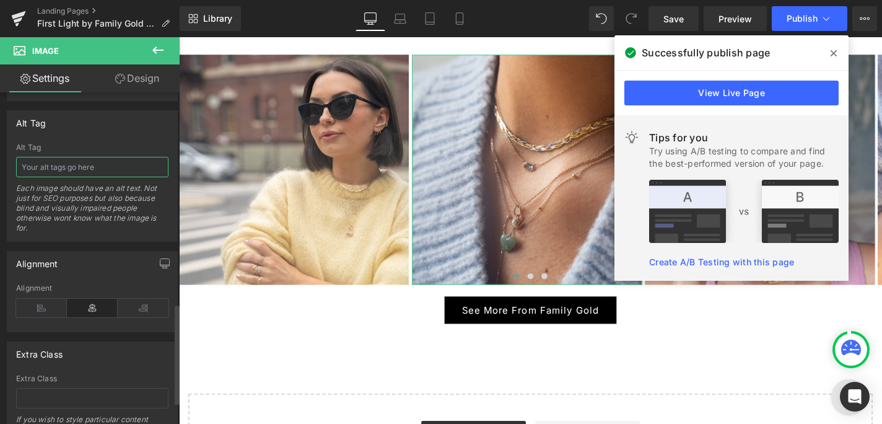
click at [105, 165] on input "text" at bounding box center [92, 167] width 152 height 20
type input "A close up image of a woman wearing a baby blue v neck sweater styled in 4 laye…"
click at [836, 49] on icon at bounding box center [834, 53] width 6 height 10
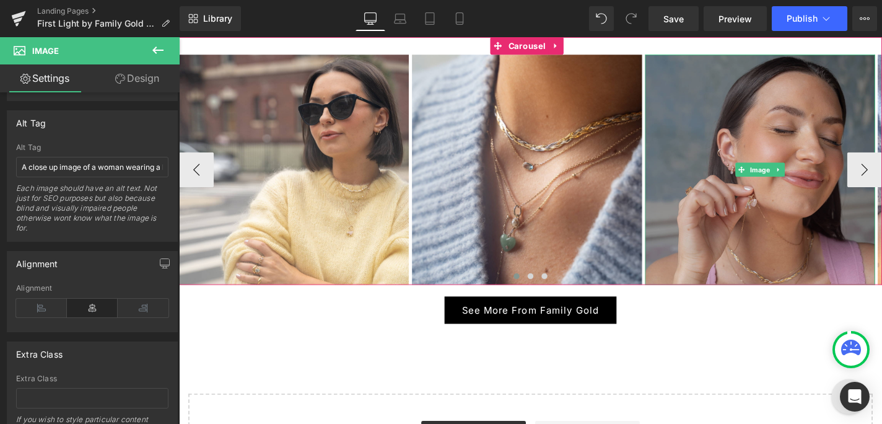
click at [792, 139] on img at bounding box center [798, 178] width 245 height 245
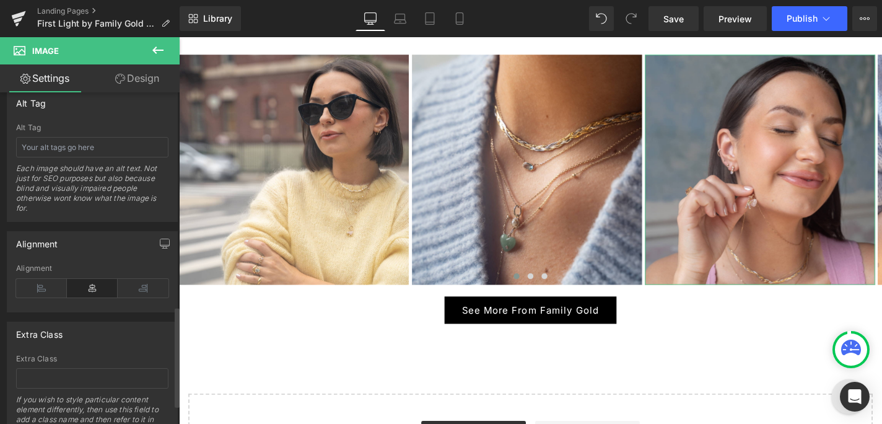
scroll to position [641, 0]
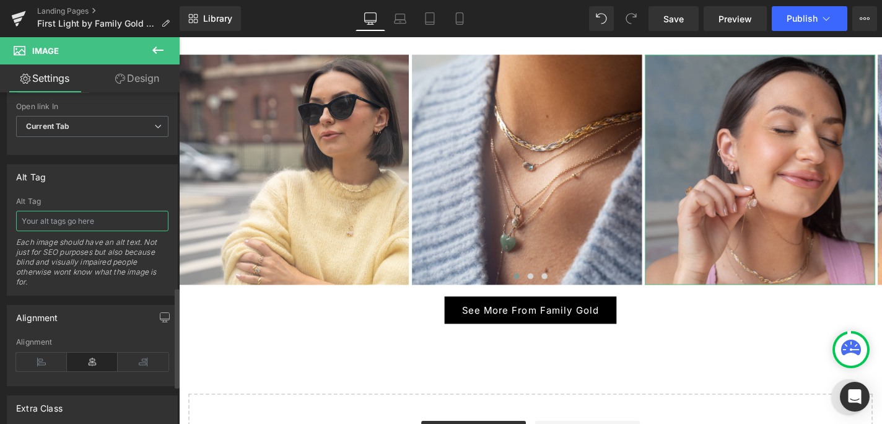
click at [77, 219] on input "text" at bounding box center [92, 221] width 152 height 20
click at [22, 219] on input "Kelsey Kotzur on the streets of New York wearing a butter yellow sweater and bl…" at bounding box center [92, 221] width 152 height 20
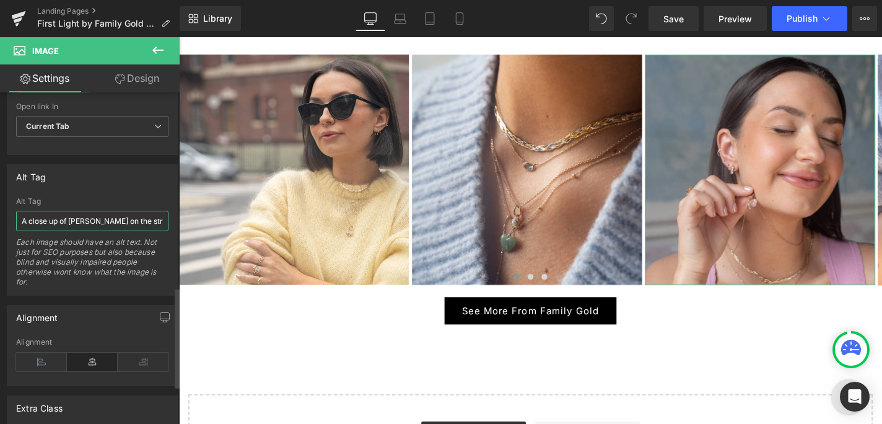
scroll to position [0, 41]
drag, startPoint x: 82, startPoint y: 219, endPoint x: 154, endPoint y: 217, distance: 72.5
click at [154, 217] on input "A close up of Kelsey Kotzur on the streets of New York wearing a butter yellow …" at bounding box center [92, 221] width 152 height 20
click at [92, 218] on input "A close up of Kelsey Kotzur wearing a butter yellow sweater and black cat eye s…" at bounding box center [92, 221] width 152 height 20
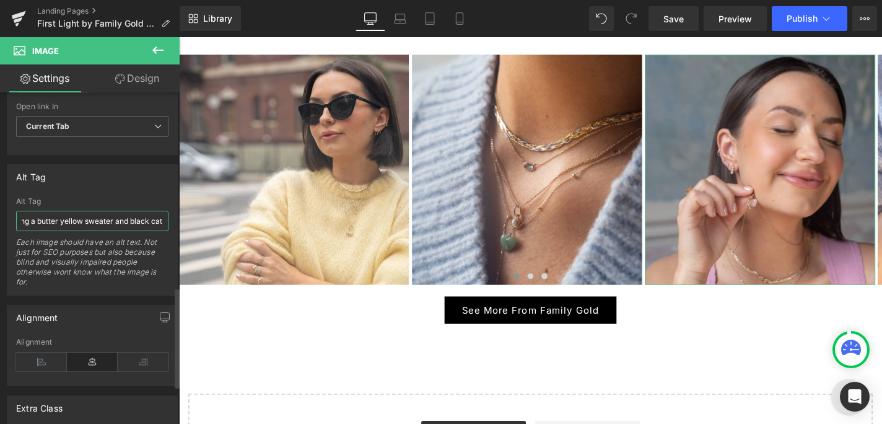
click at [92, 218] on input "A close up of Kelsey Kotzur wearing a butter yellow sweater and black cat eye s…" at bounding box center [92, 221] width 152 height 20
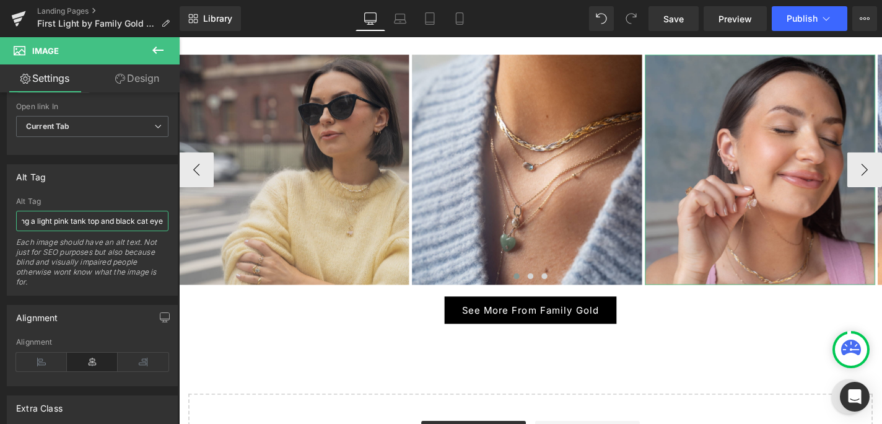
scroll to position [0, 242]
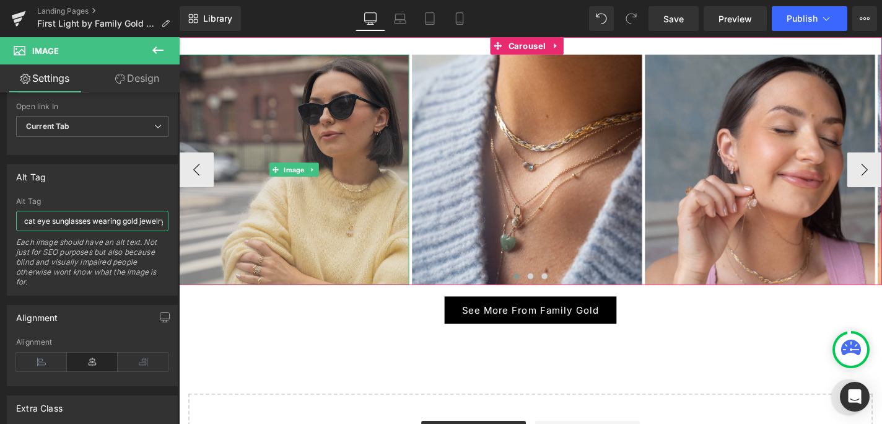
drag, startPoint x: 271, startPoint y: 256, endPoint x: 273, endPoint y: 230, distance: 26.1
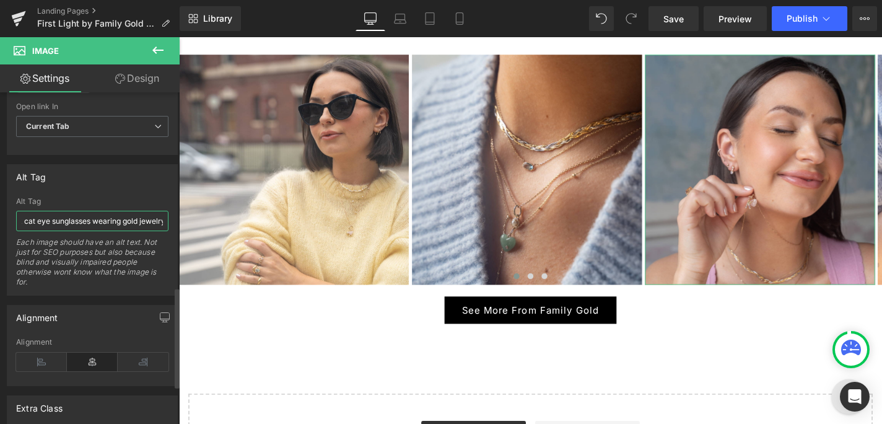
click at [131, 224] on input "A close up of Kelsey Kotzur wearing a light pink tank top and black cat eye sun…" at bounding box center [92, 221] width 152 height 20
drag, startPoint x: 84, startPoint y: 219, endPoint x: 49, endPoint y: 220, distance: 34.7
click at [47, 220] on input "A close up of Kelsey Kotzur wearing a light pink tank top and black cat eye sun…" at bounding box center [92, 221] width 152 height 20
click at [90, 217] on input "A close up of Kelsey Kotzur wearing a light pink tank top and black cat eye sun…" at bounding box center [92, 221] width 152 height 20
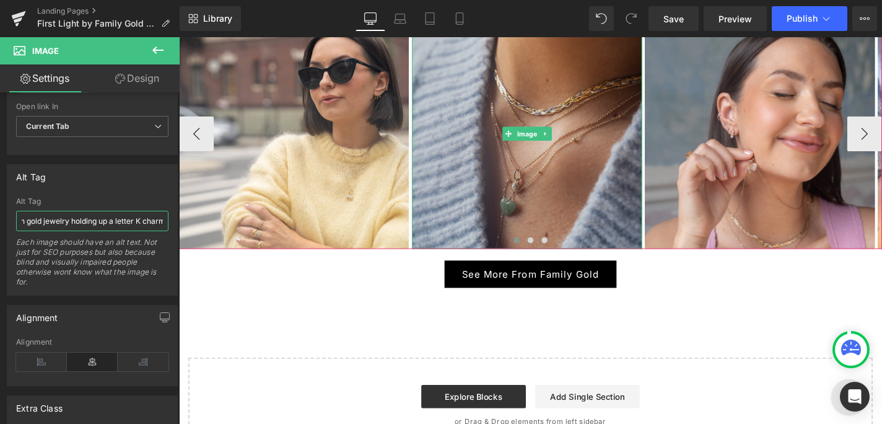
scroll to position [1299, 0]
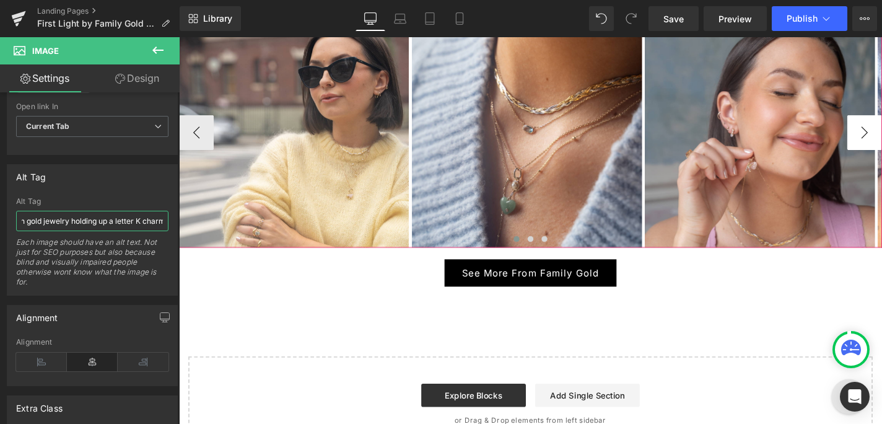
type input "A close up of Kelsey Kotzur wearing a light pink tank top in gold jewelry holdi…"
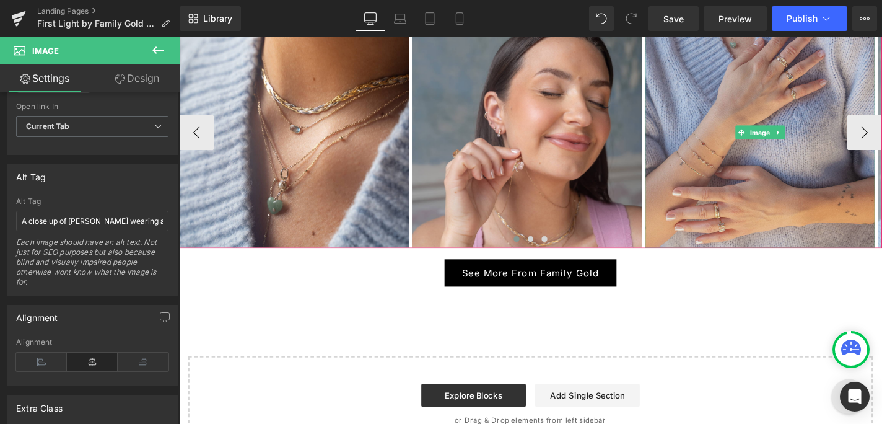
click at [803, 82] on img at bounding box center [798, 138] width 245 height 245
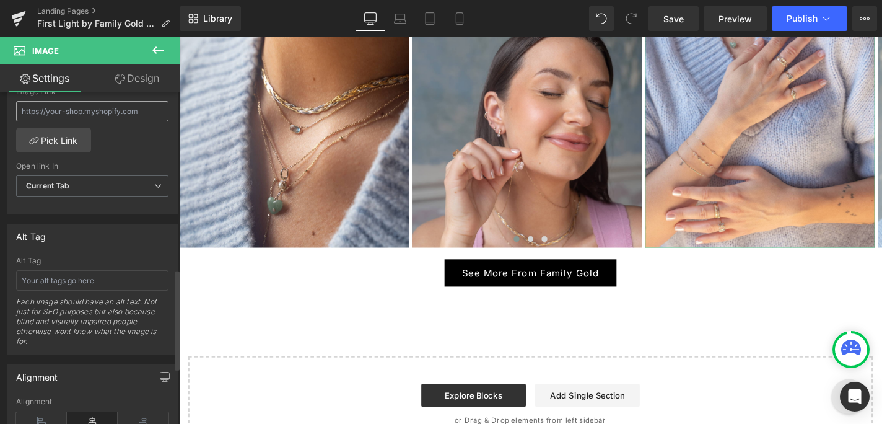
scroll to position [645, 0]
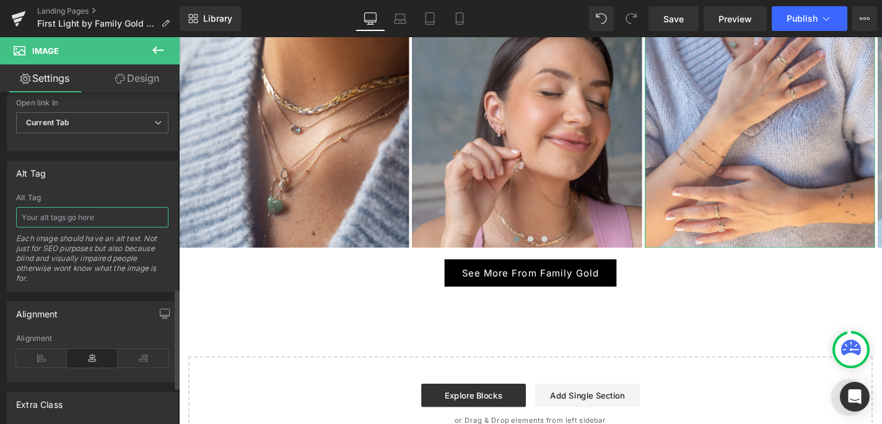
click at [92, 213] on input "text" at bounding box center [92, 217] width 152 height 20
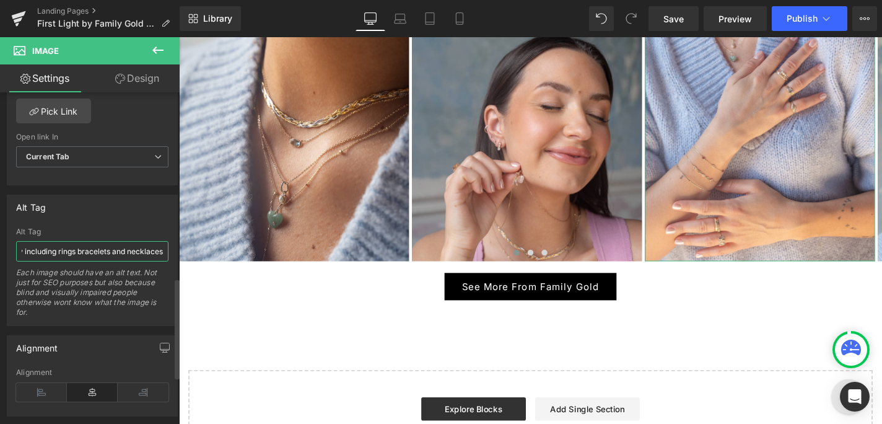
scroll to position [0, 185]
click at [34, 252] on input "Close up of a woman wearing a baby blue sweater in an ssortment of gold jewelry…" at bounding box center [92, 251] width 152 height 20
click at [90, 249] on input "Close up of a woman wearing a baby blue sweater in an assortment of gold jewelr…" at bounding box center [92, 251] width 152 height 20
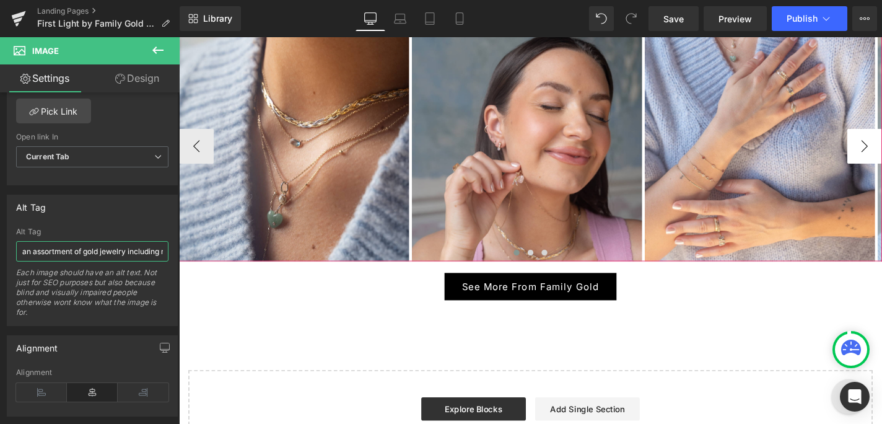
type input "Close up of a woman wearing a baby blue sweater in an assortment of gold jewelr…"
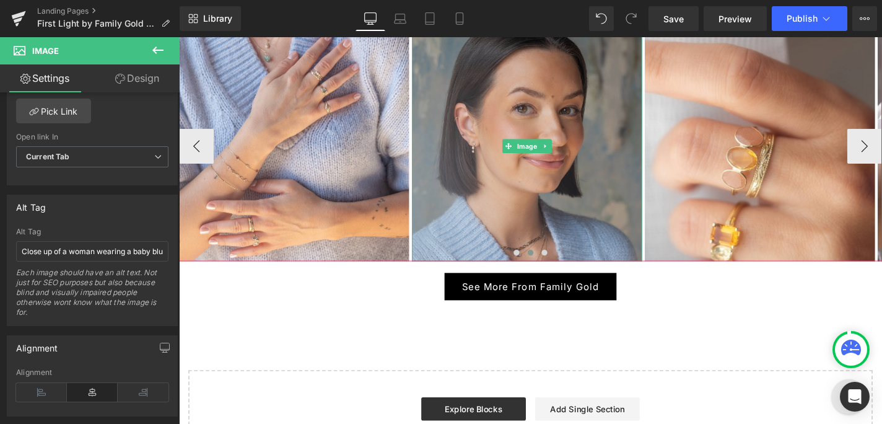
click at [594, 102] on img at bounding box center [550, 153] width 245 height 245
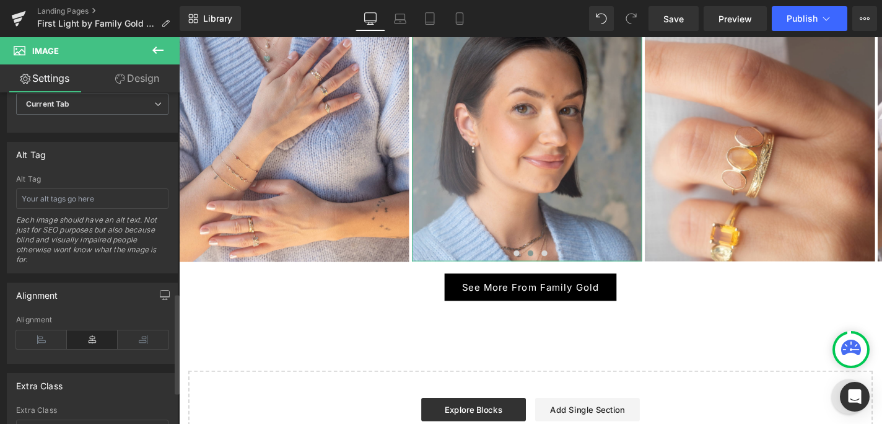
scroll to position [665, 0]
click at [99, 197] on input "text" at bounding box center [92, 197] width 152 height 20
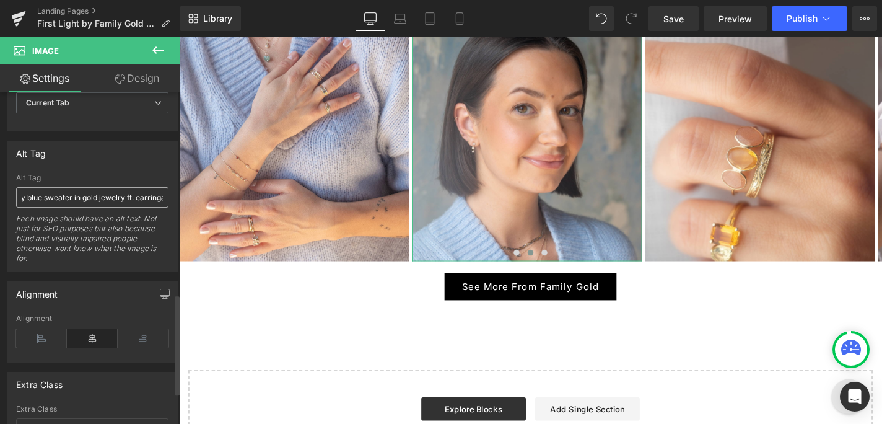
scroll to position [1284, 0]
type input "Close up of Kelsey Kotzur wearing a baby blue sweater in gold jewelry ft. earri…"
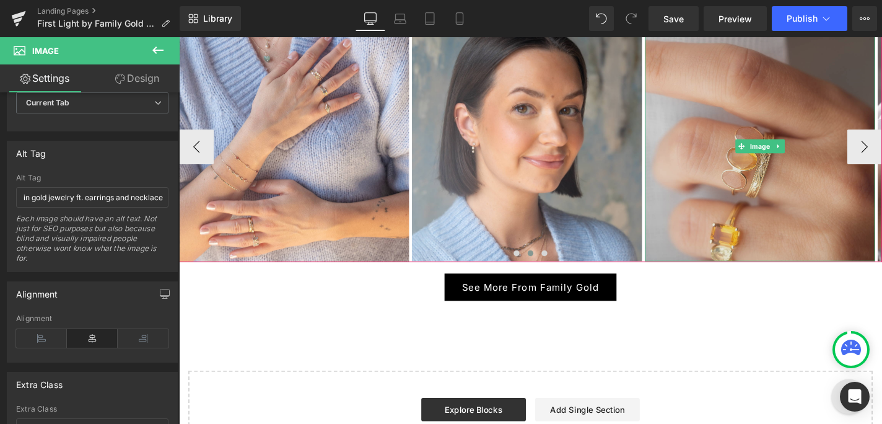
click at [774, 113] on img at bounding box center [798, 153] width 245 height 245
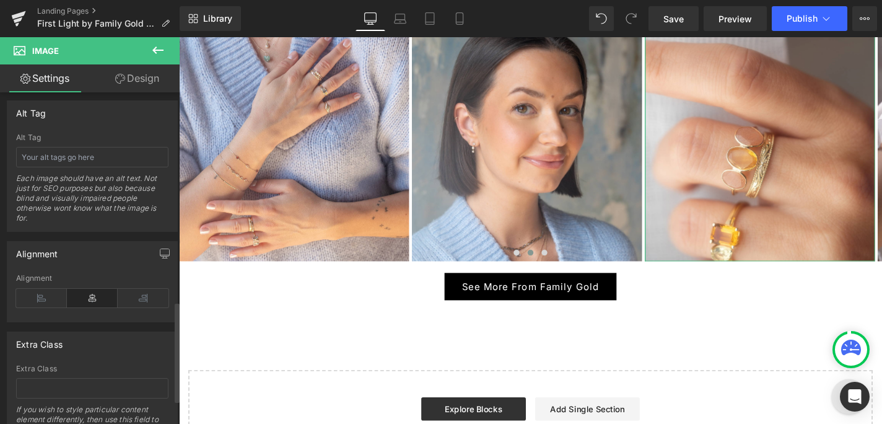
scroll to position [660, 0]
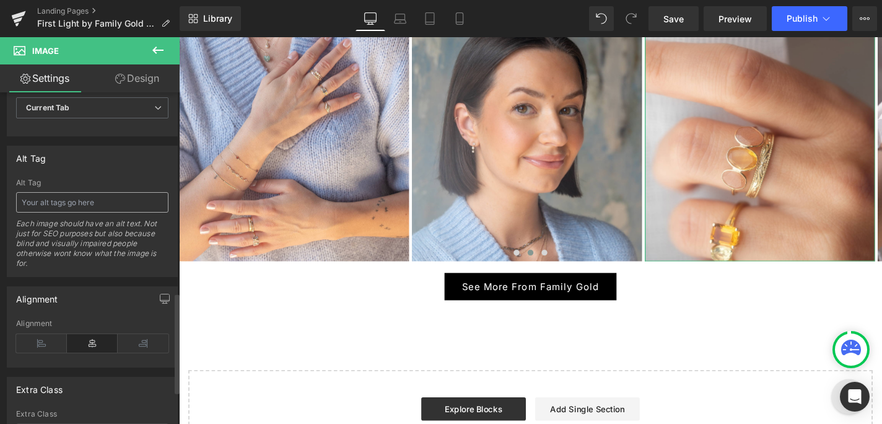
click at [83, 201] on input "text" at bounding box center [92, 202] width 152 height 20
type input "Close up of a hand wearing three gold rings with yellow and orange gemstones"
click at [673, 15] on span "Save" at bounding box center [674, 18] width 20 height 13
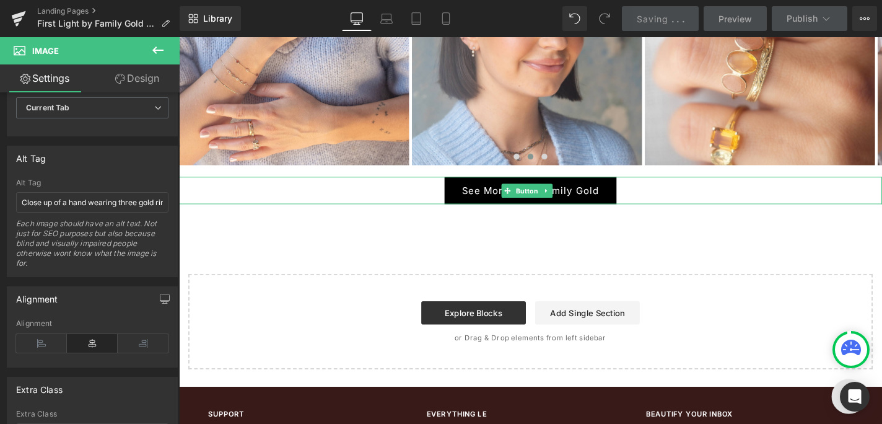
scroll to position [1400, 0]
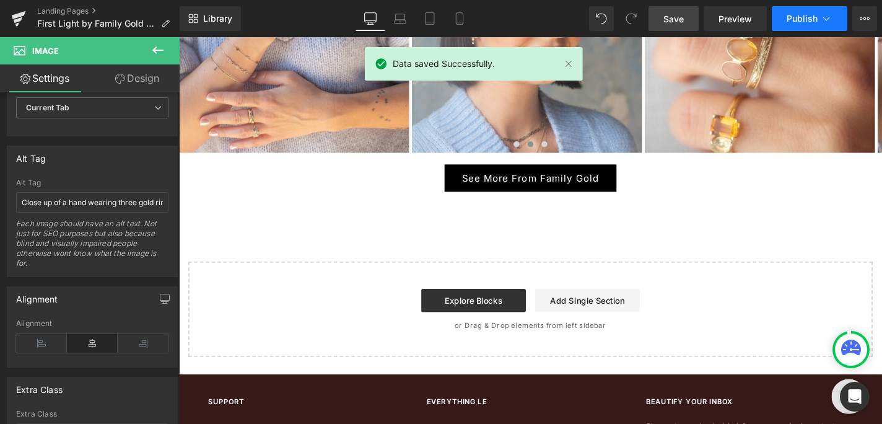
click at [817, 18] on span "Publish" at bounding box center [802, 19] width 31 height 10
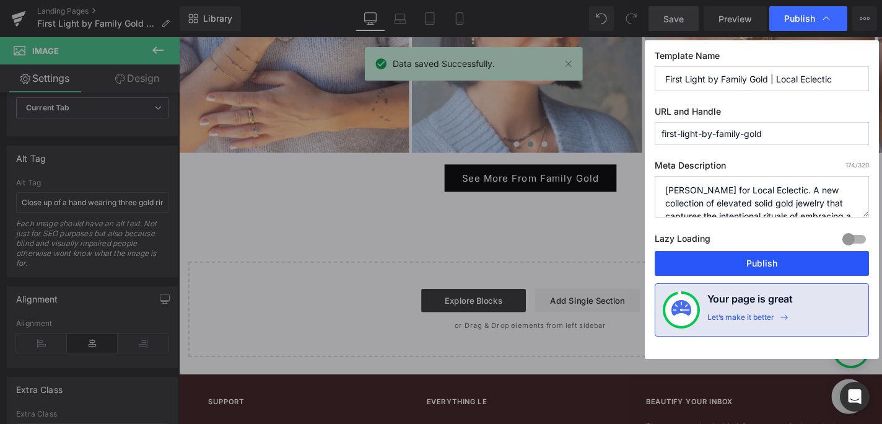
click at [700, 263] on button "Publish" at bounding box center [762, 263] width 214 height 25
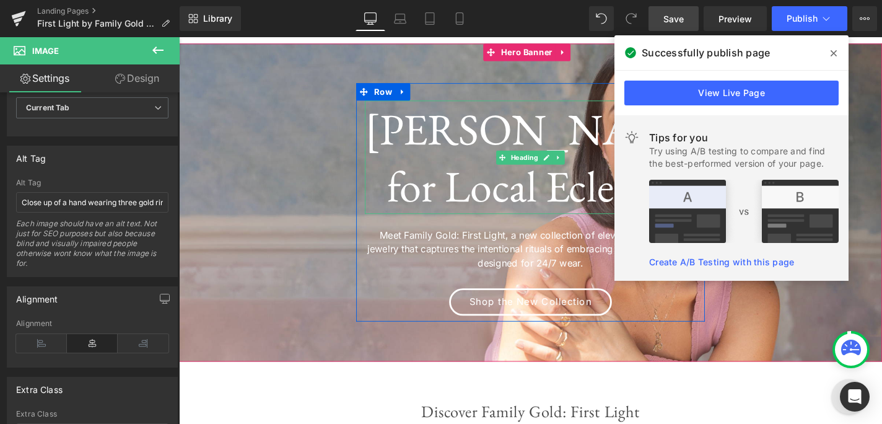
scroll to position [0, 0]
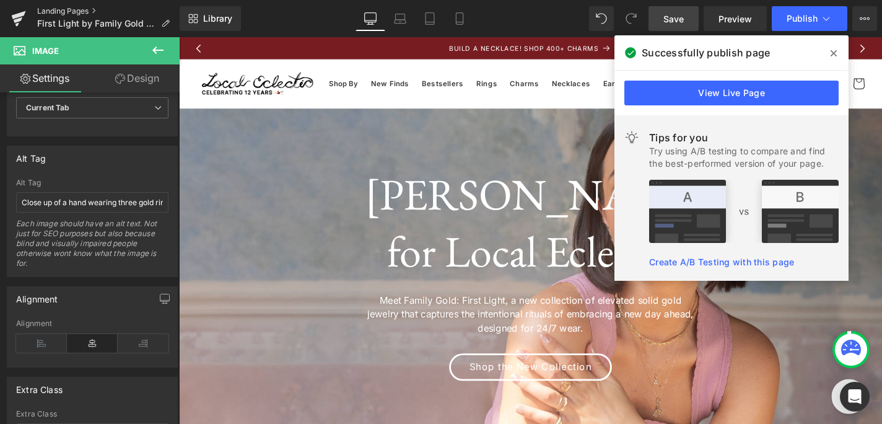
click at [51, 9] on link "Landing Pages" at bounding box center [108, 11] width 143 height 10
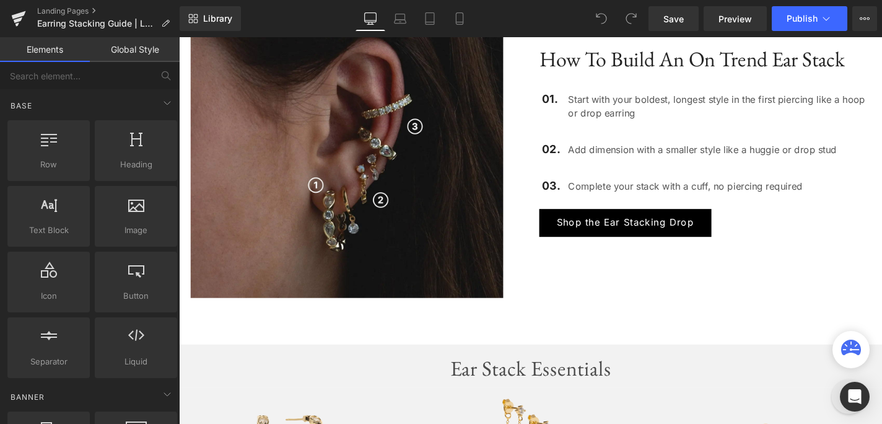
scroll to position [406, 0]
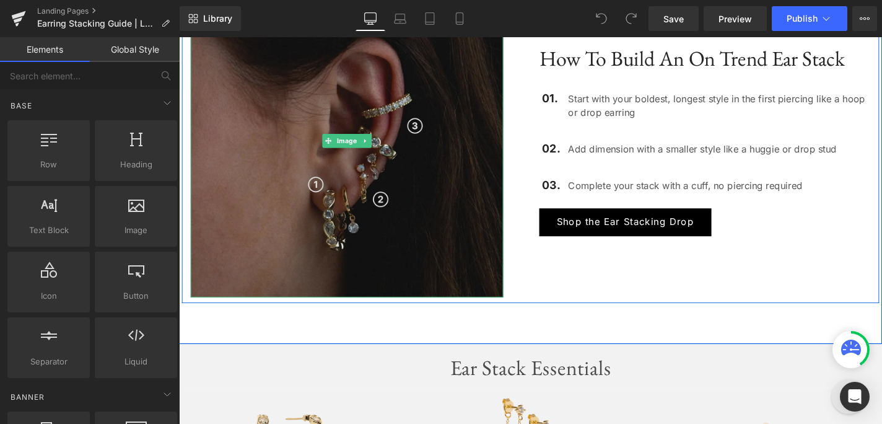
click at [418, 199] on img at bounding box center [357, 147] width 333 height 333
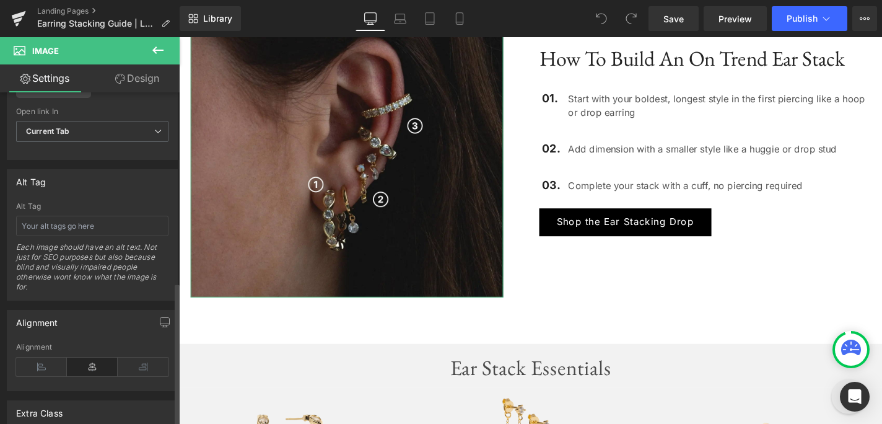
scroll to position [635, 0]
click at [72, 229] on input "text" at bounding box center [92, 227] width 152 height 20
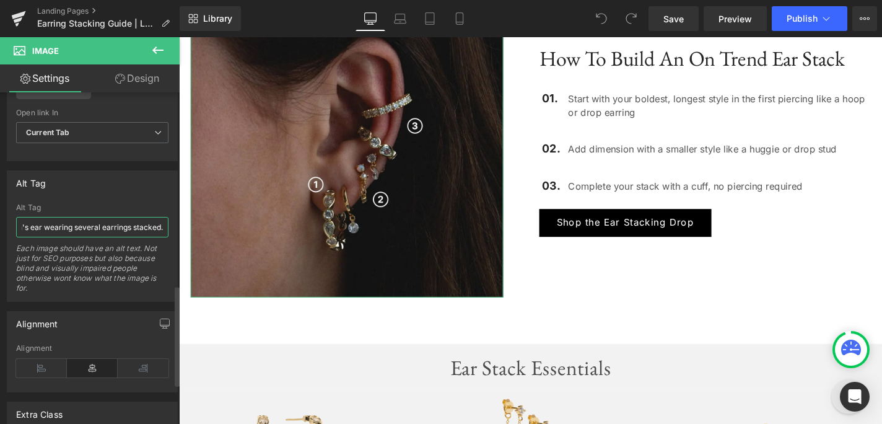
scroll to position [406, 0]
click at [77, 225] on input "Close up of a woman's ear wearing several earrings stacked." at bounding box center [92, 227] width 152 height 20
click at [159, 229] on input "Close up of a woman's ear wearing six earrings stacked." at bounding box center [92, 227] width 152 height 20
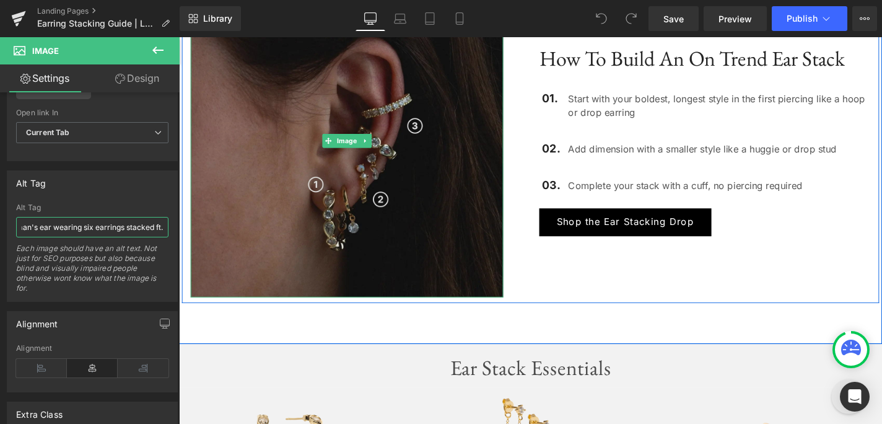
scroll to position [0, 71]
type input "Close up of a woman's ear wearing six earrings stacked ft. hoops, drop studs an…"
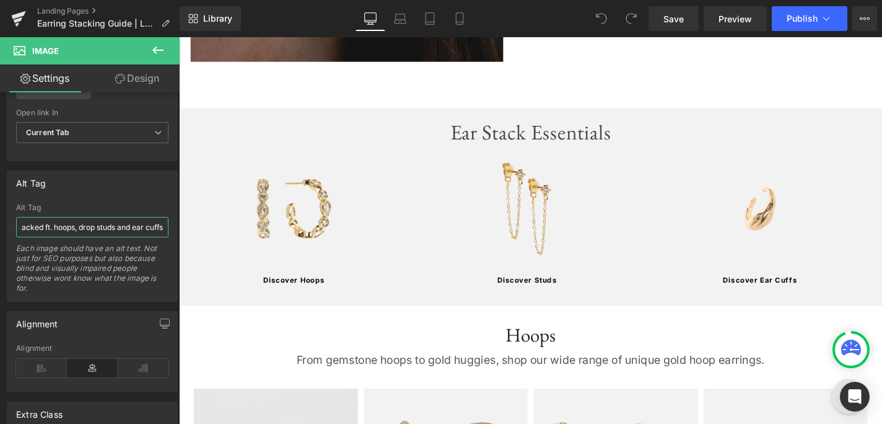
scroll to position [691, 0]
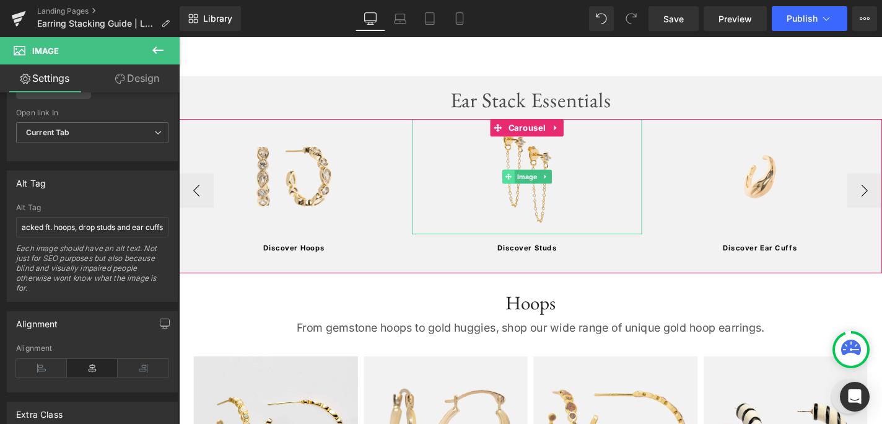
click at [532, 182] on span at bounding box center [530, 185] width 13 height 15
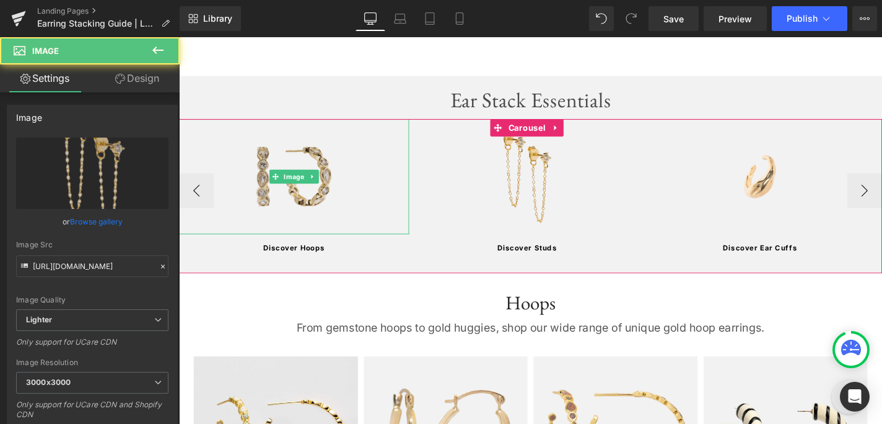
click at [319, 209] on img at bounding box center [301, 186] width 123 height 123
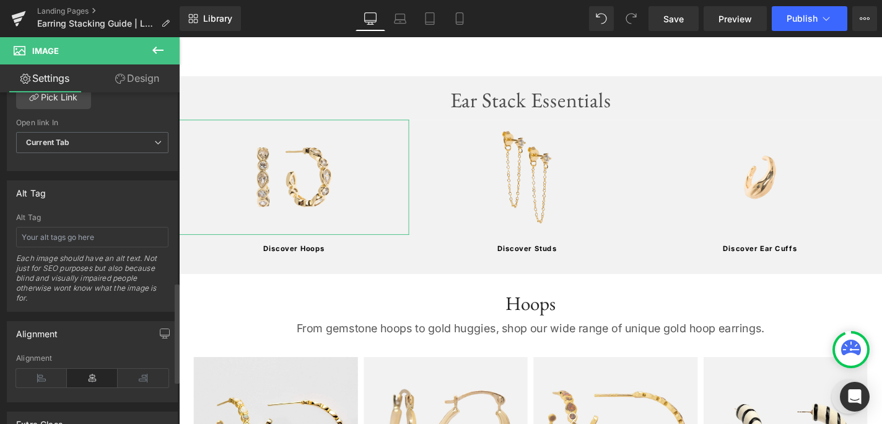
scroll to position [641, 0]
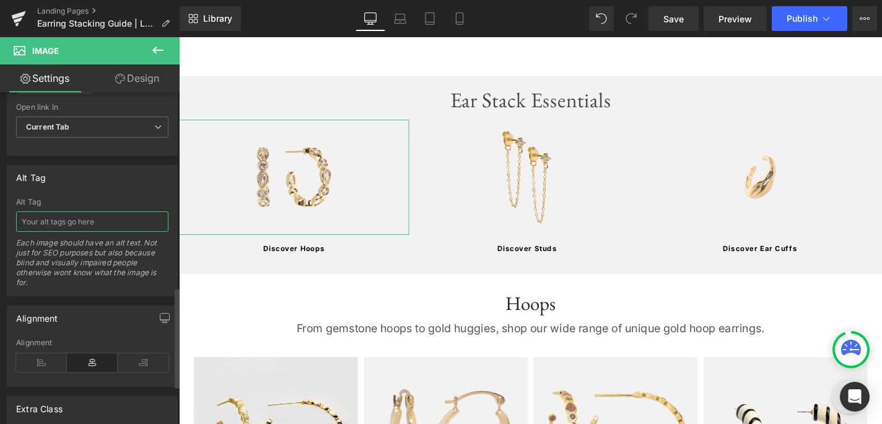
click at [122, 216] on input "text" at bounding box center [92, 221] width 152 height 20
click at [26, 219] on input "Hoop earrings with CZs on a white background" at bounding box center [92, 221] width 152 height 20
click at [74, 217] on input "Gold hoop earrings with CZs on a white background" at bounding box center [92, 221] width 152 height 20
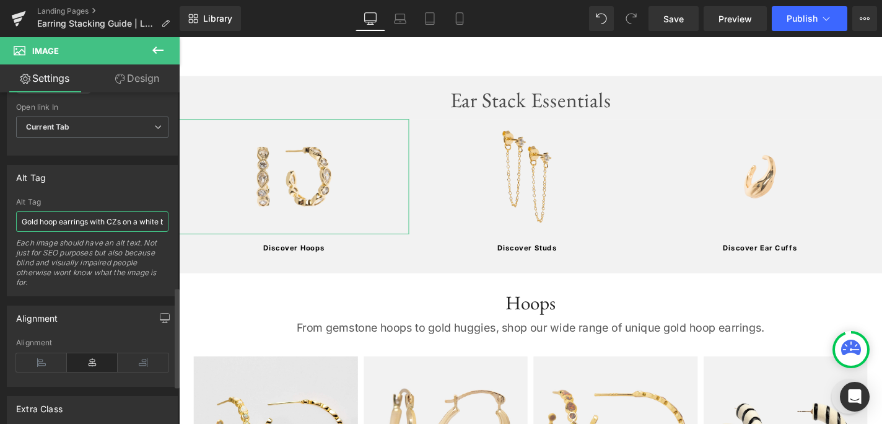
click at [74, 217] on input "Gold hoop earrings with CZs on a white background" at bounding box center [92, 221] width 152 height 20
type input "Gold hoop earrings with CZs on a white background"
click at [130, 285] on div "Each image should have an alt text. Not just for SEO purposes but also because …" at bounding box center [92, 267] width 152 height 58
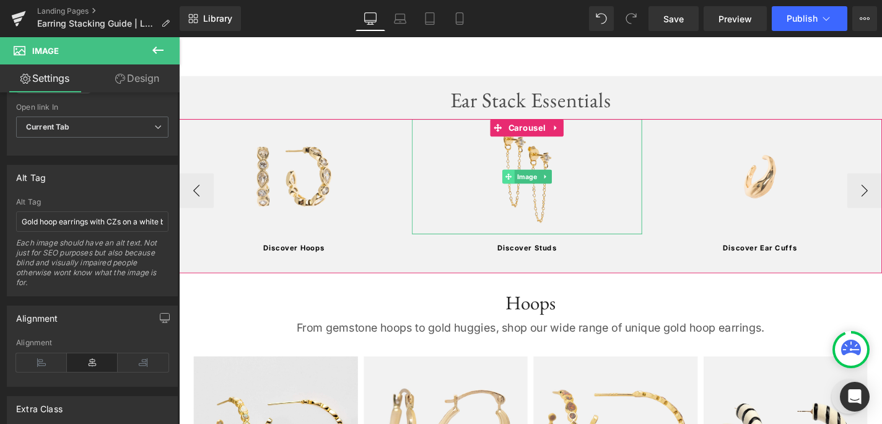
click at [526, 182] on span at bounding box center [530, 185] width 13 height 15
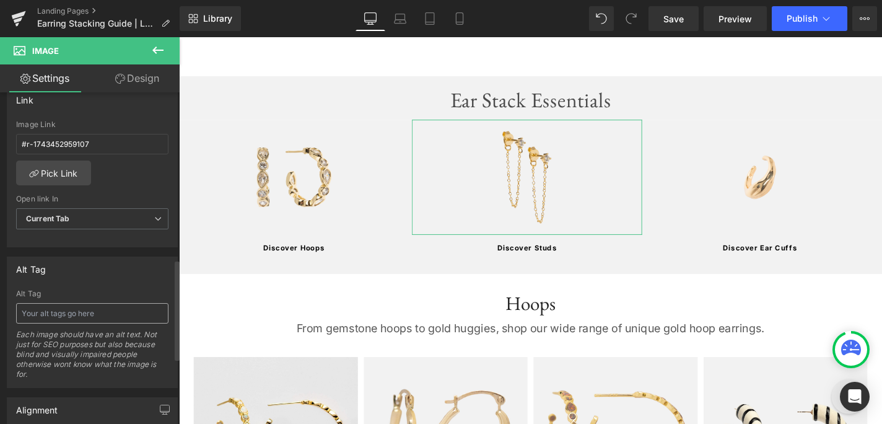
scroll to position [550, 0]
click at [79, 308] on input "text" at bounding box center [92, 312] width 152 height 20
paste input "Gold hoop earrings with CZs on a white background"
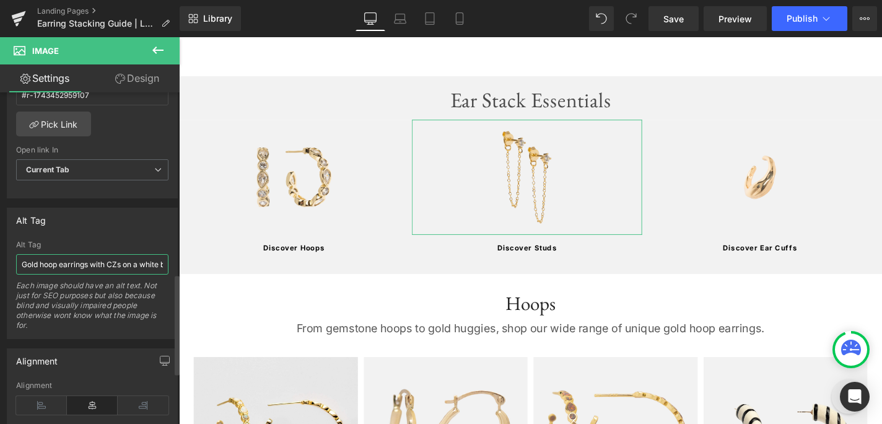
scroll to position [691, 0]
click at [44, 261] on input "Gold hoop earrings with CZs on a white background" at bounding box center [92, 264] width 152 height 20
click at [69, 264] on input "Gold stud drop earrings with CZs on a white background" at bounding box center [92, 264] width 152 height 20
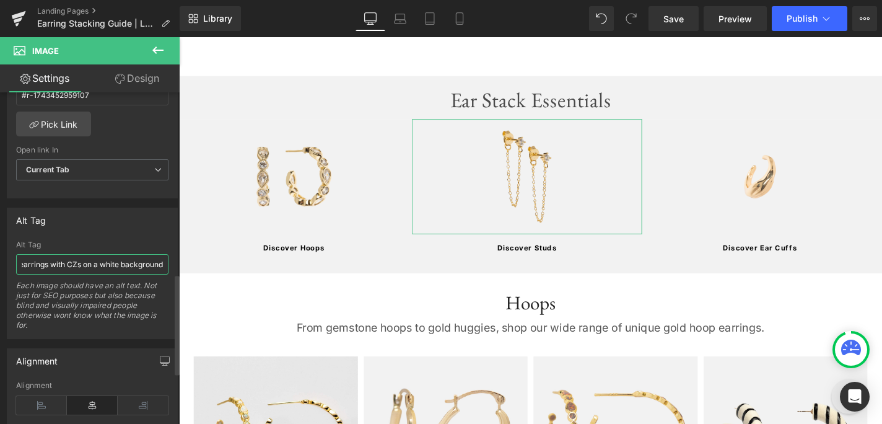
click at [69, 264] on input "Gold stud drop earrings with CZs on a white background" at bounding box center [92, 264] width 152 height 20
type input "Gold stud drop earrings with white stones on a white background"
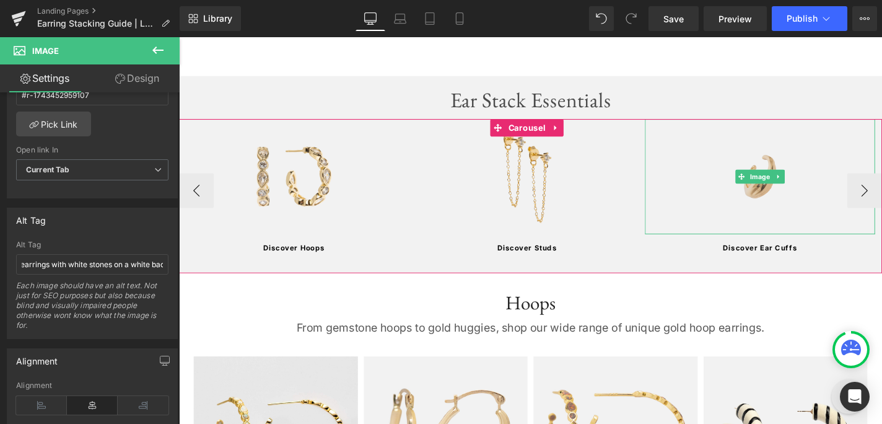
click at [745, 143] on img at bounding box center [798, 186] width 123 height 123
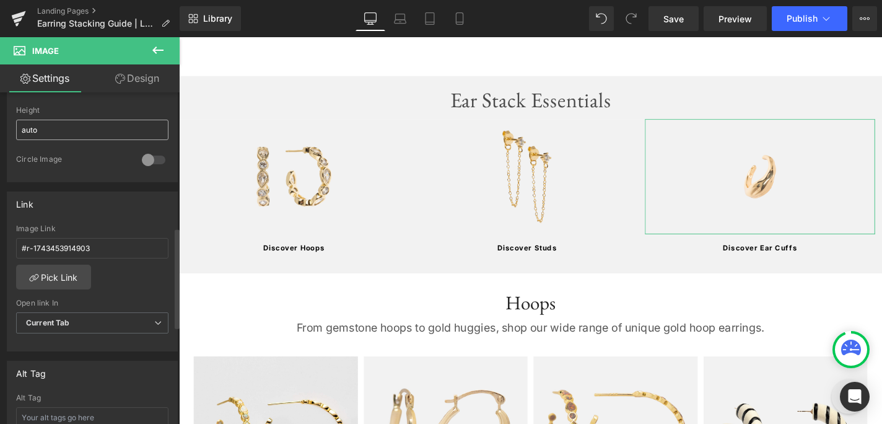
scroll to position [566, 0]
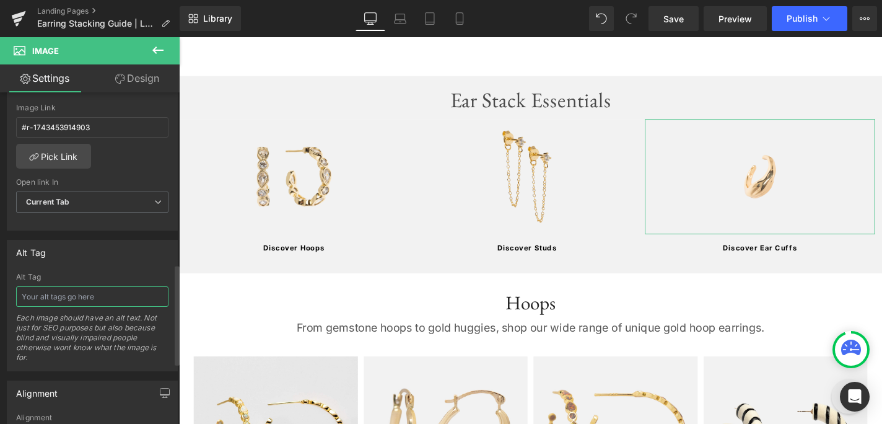
click at [89, 294] on input "text" at bounding box center [92, 296] width 152 height 20
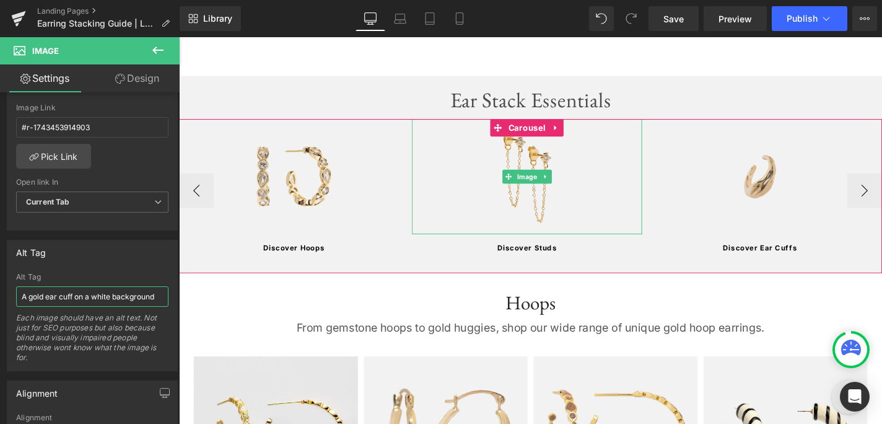
scroll to position [690, 0]
type input "A gold ear cuff on a white background"
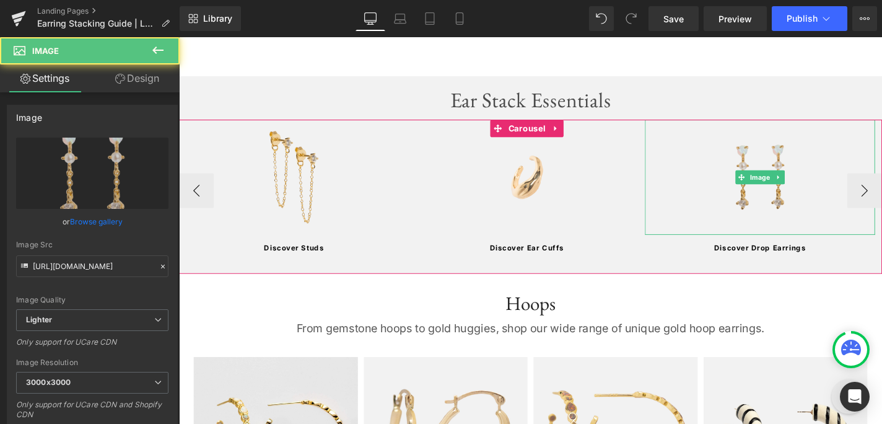
click at [805, 162] on img at bounding box center [798, 186] width 123 height 123
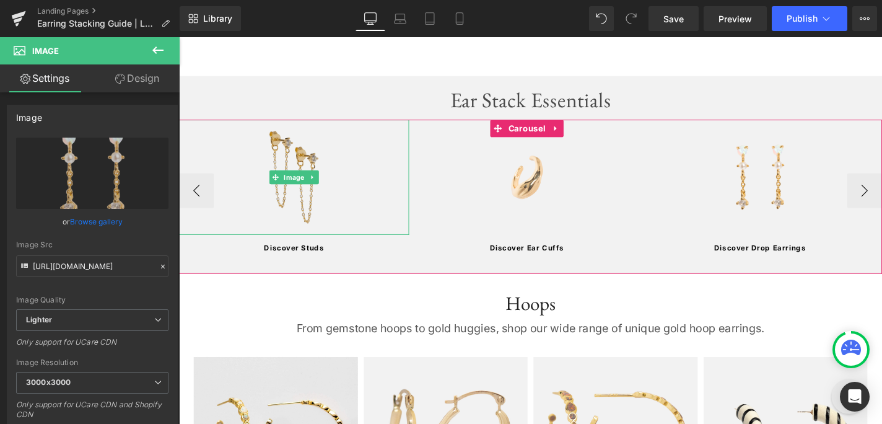
click at [283, 165] on img at bounding box center [301, 186] width 123 height 123
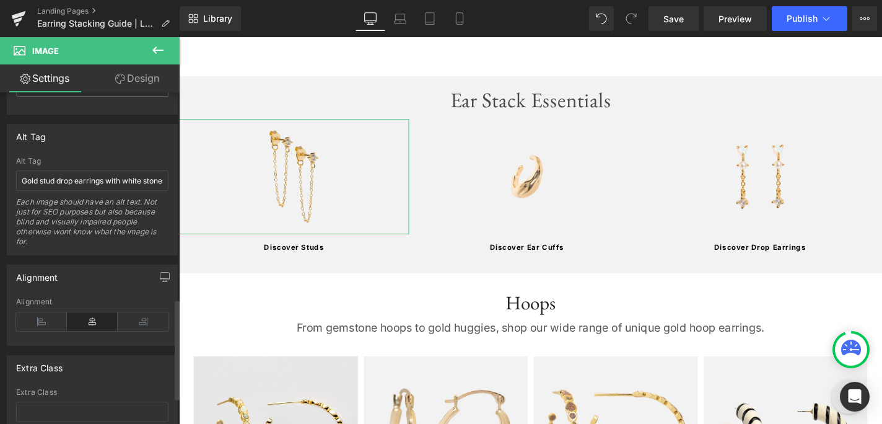
scroll to position [627, 0]
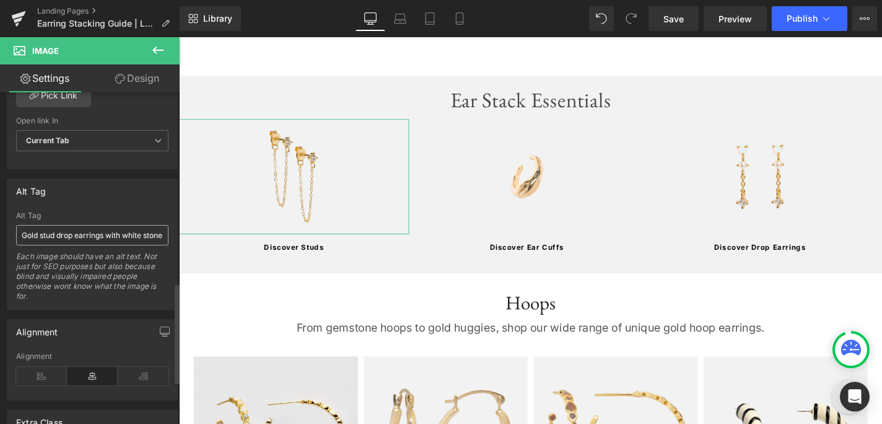
click at [95, 234] on input "Gold stud drop earrings with white stones on a white background" at bounding box center [92, 235] width 152 height 20
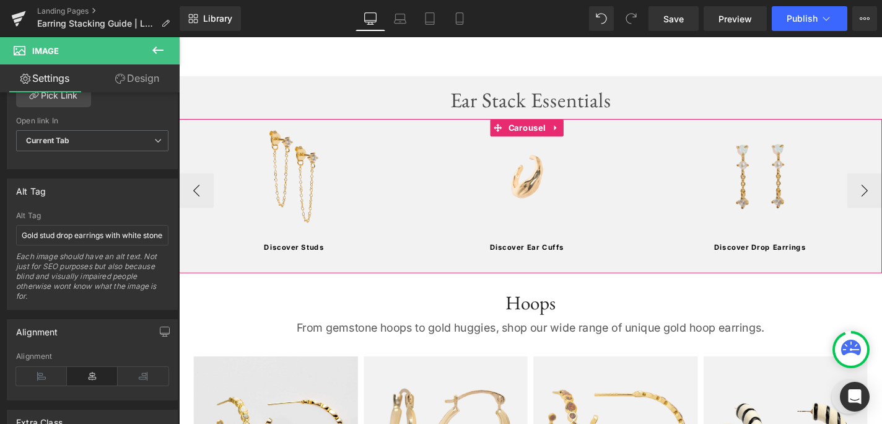
click at [854, 186] on img at bounding box center [798, 186] width 123 height 123
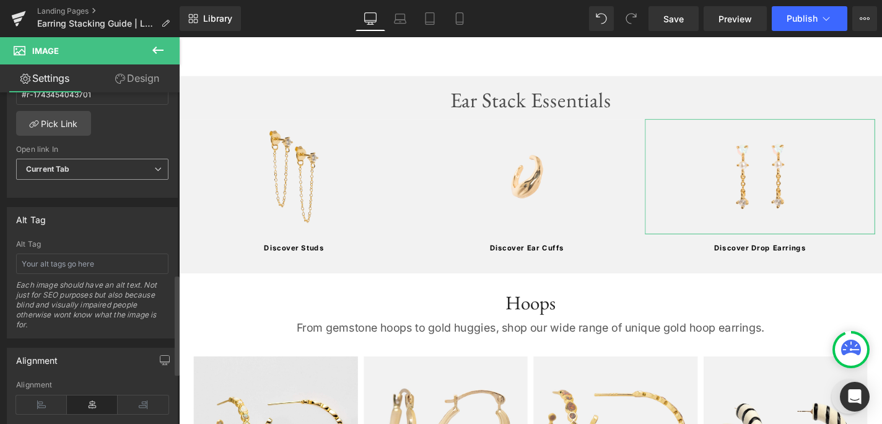
scroll to position [643, 0]
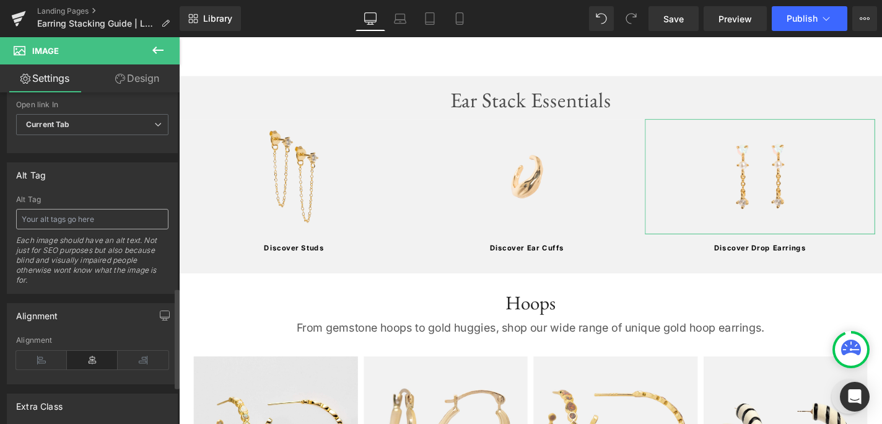
click at [100, 220] on input "text" at bounding box center [92, 219] width 152 height 20
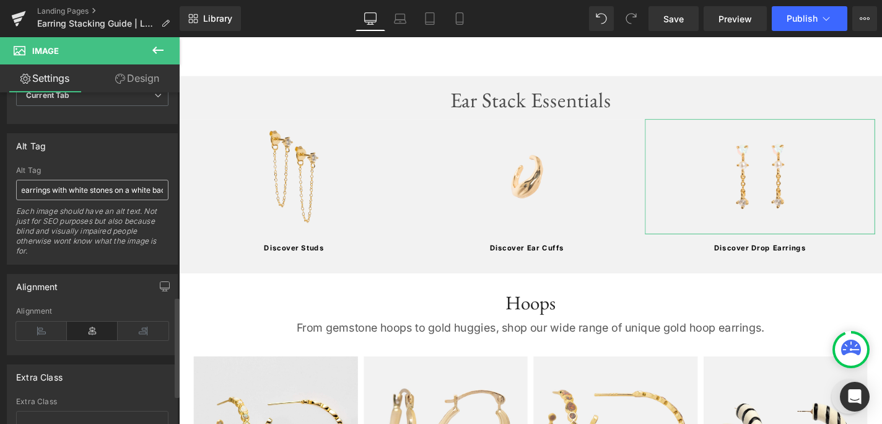
scroll to position [0, 57]
click at [111, 187] on input "Gold stud drop earrings with white stones on a white background" at bounding box center [92, 190] width 152 height 20
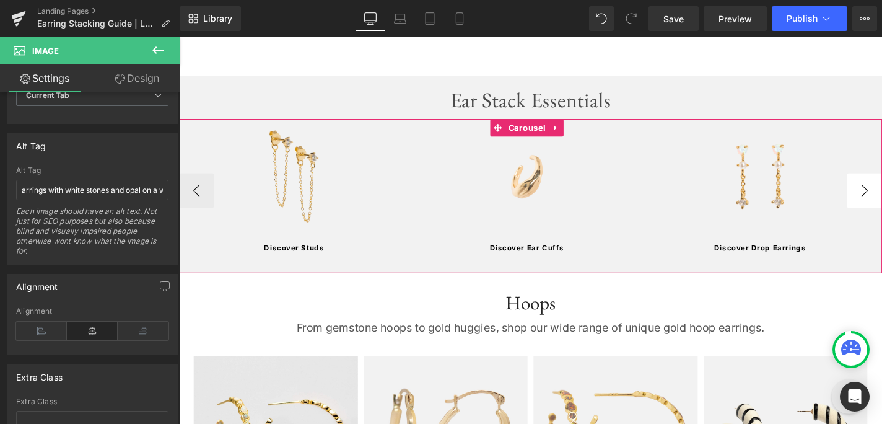
type input "Gold stud drop earrings with white stones and opal on a white background"
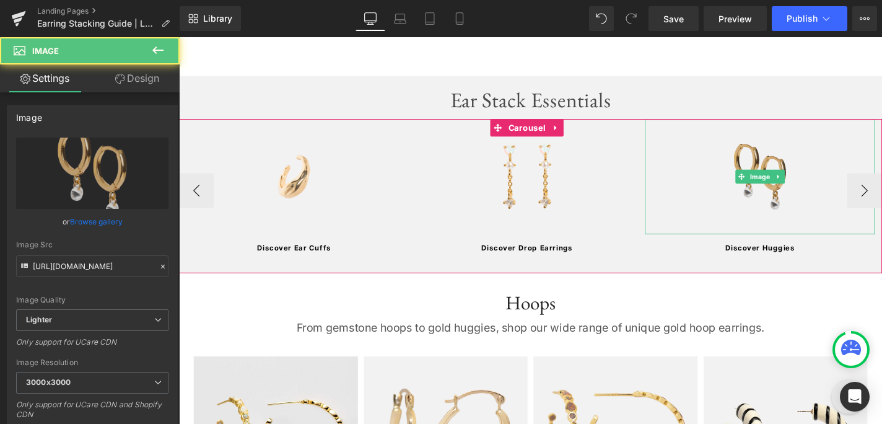
click at [801, 174] on img at bounding box center [798, 186] width 123 height 123
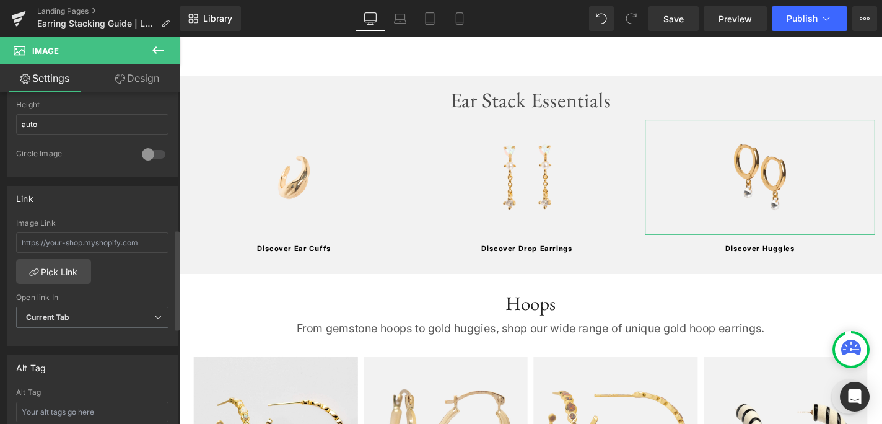
scroll to position [492, 0]
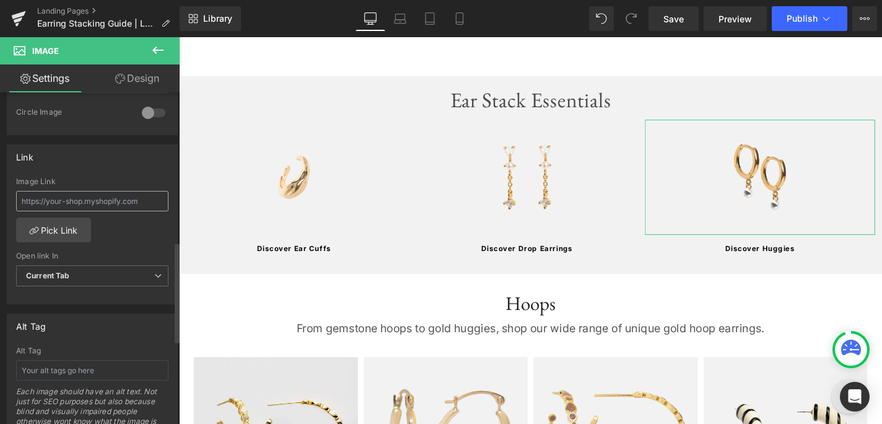
click at [114, 195] on input "text" at bounding box center [92, 201] width 152 height 20
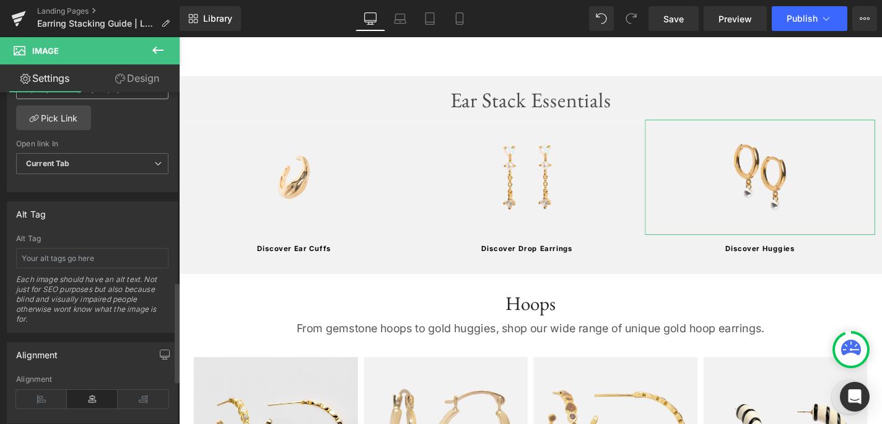
scroll to position [624, 0]
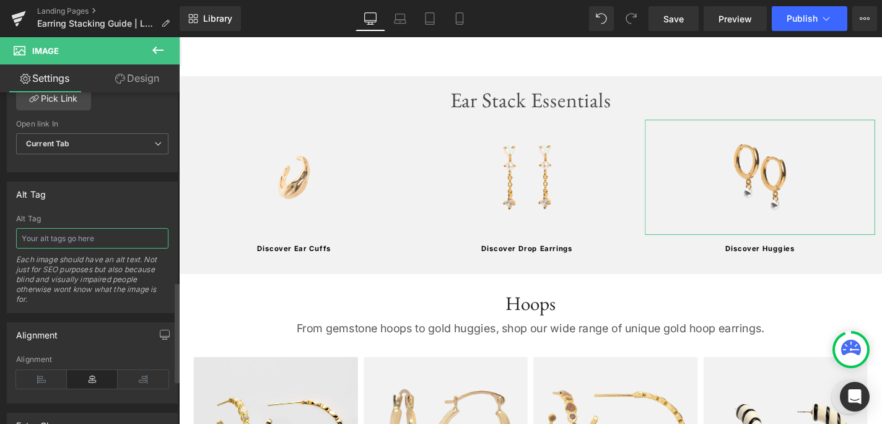
click at [99, 240] on input "text" at bounding box center [92, 238] width 152 height 20
paste input "Gold stud drop earrings with white stones on a white background"
click at [67, 236] on input "Gold stud drop earrings with white stones on a white background" at bounding box center [92, 238] width 152 height 20
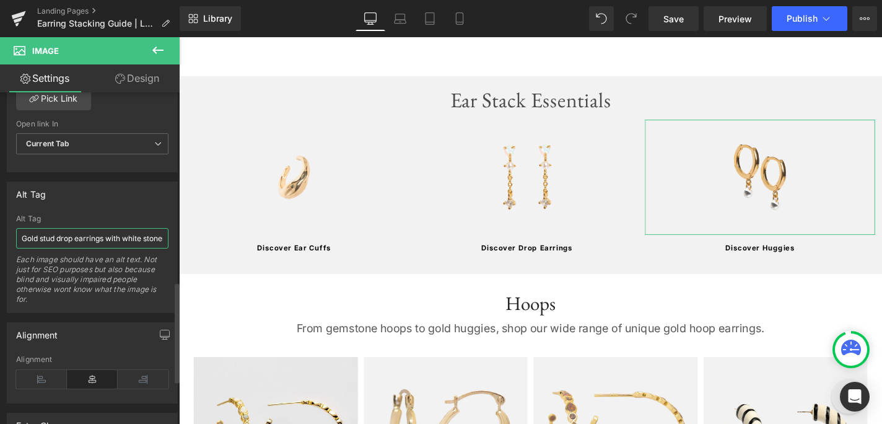
scroll to position [691, 0]
type input "Gold huggie hoop earrings with white stones on a white background"
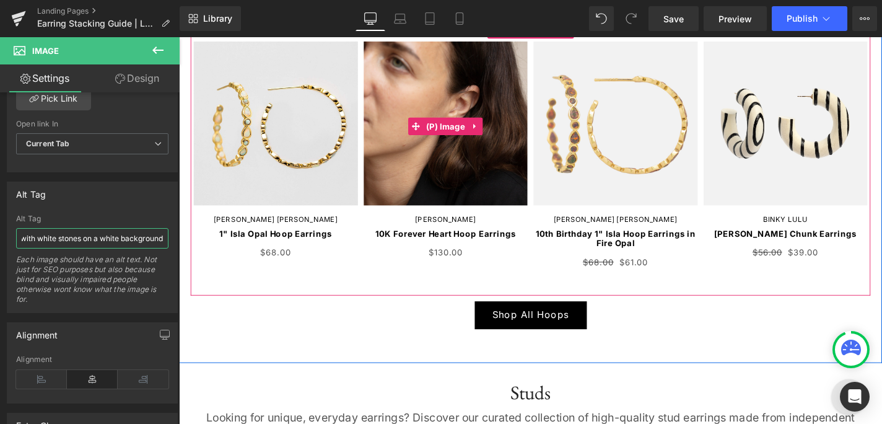
scroll to position [967, 0]
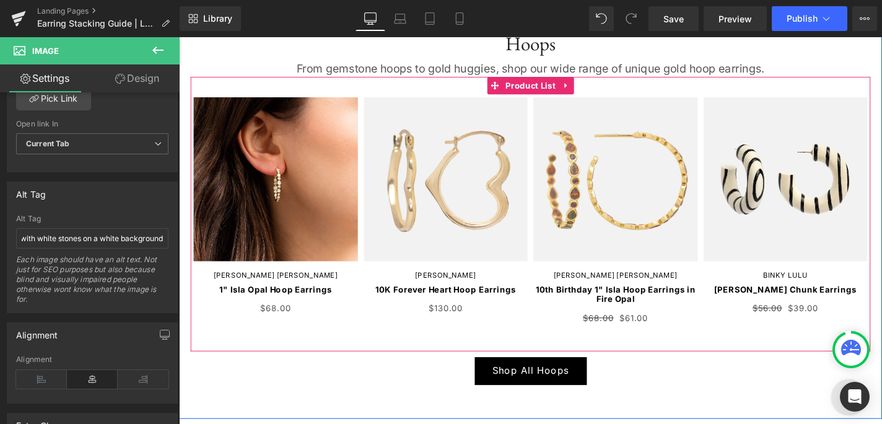
click at [309, 186] on div "Sale Off (P) Image" at bounding box center [282, 192] width 175 height 182
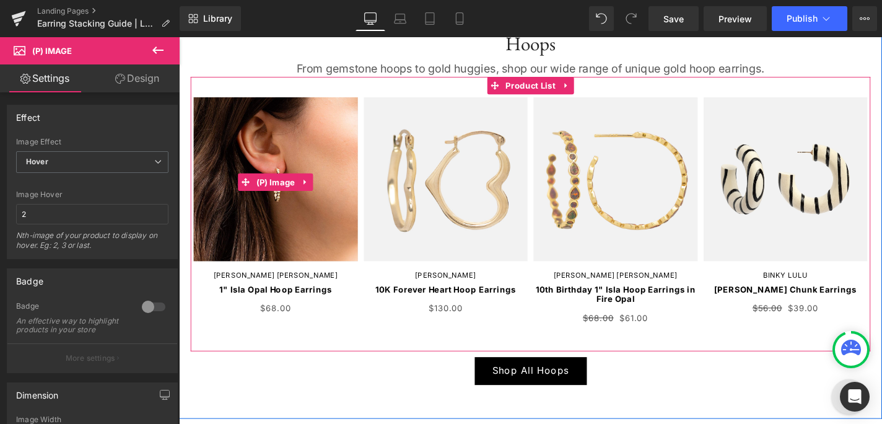
click at [318, 221] on img at bounding box center [282, 192] width 175 height 182
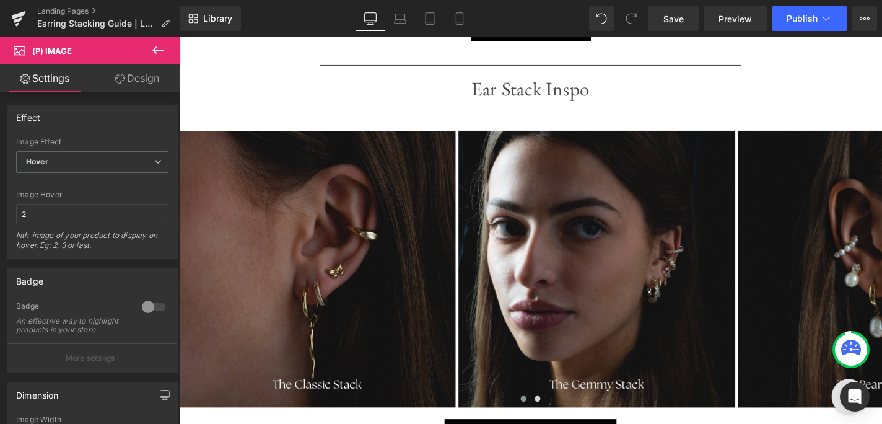
scroll to position [3160, 0]
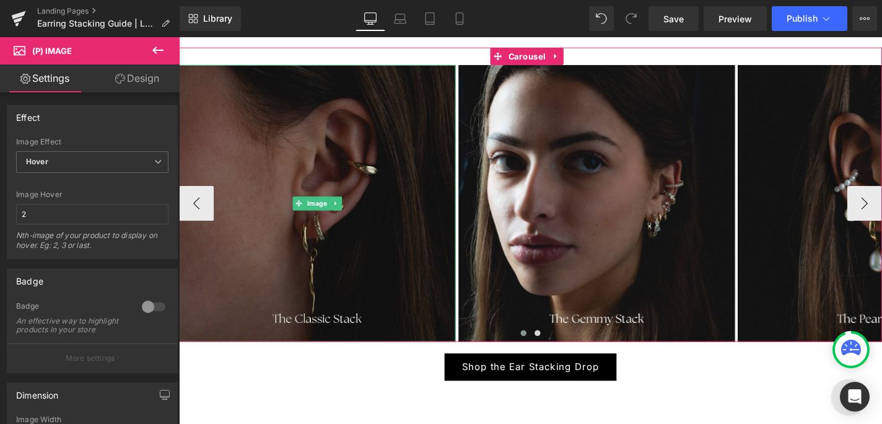
click at [307, 164] on img at bounding box center [326, 214] width 295 height 295
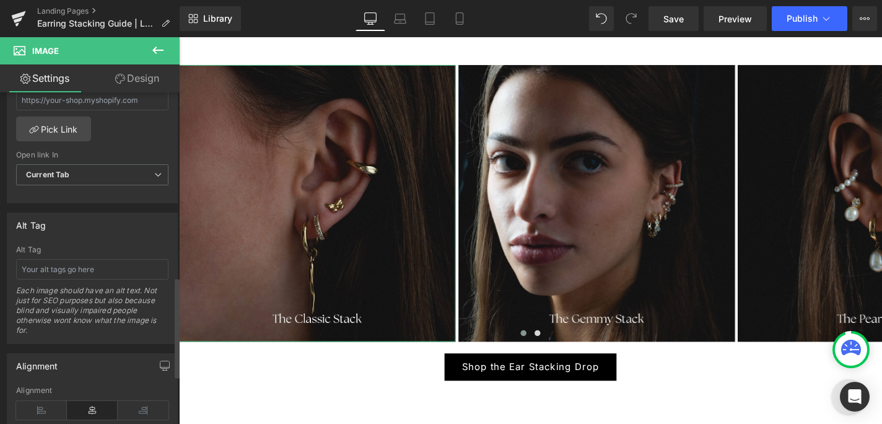
scroll to position [610, 0]
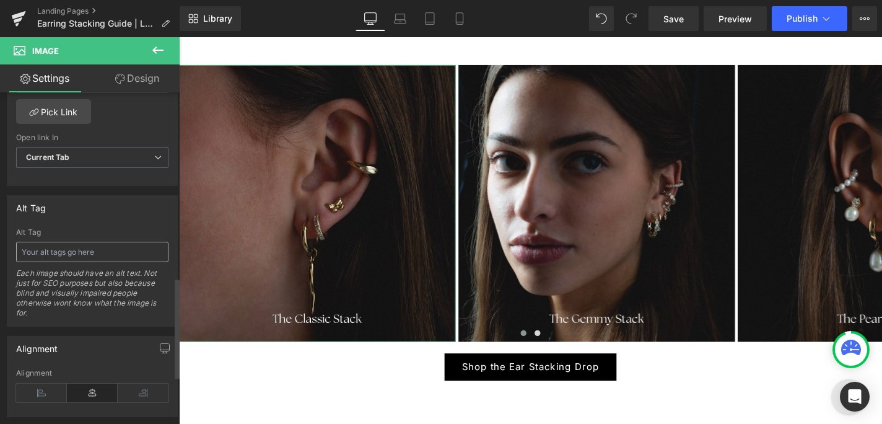
click at [102, 249] on input "text" at bounding box center [92, 252] width 152 height 20
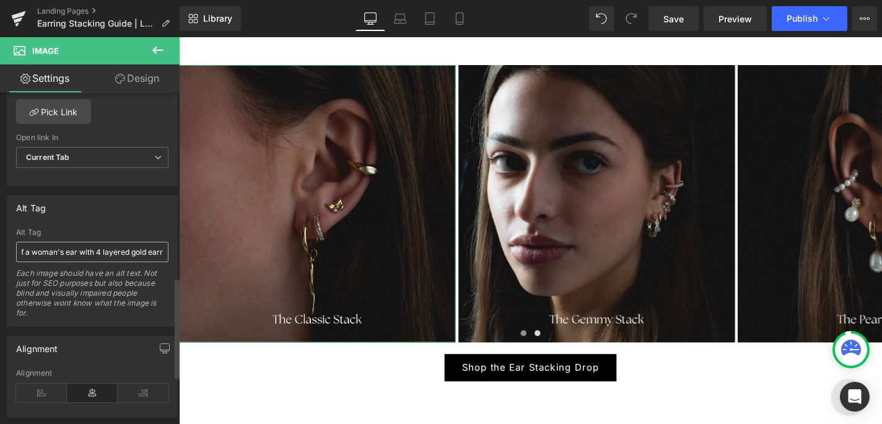
scroll to position [3160, 0]
type input "Close up of a woman's ear with 4 layered gold earrings"
click at [88, 248] on input "Close up of a woman's ear with 4 layered gold earrings" at bounding box center [92, 252] width 152 height 20
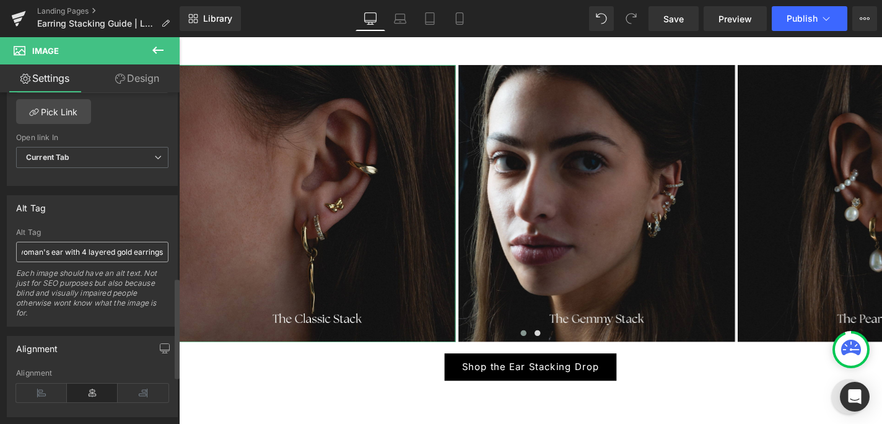
click at [88, 248] on input "Close up of a woman's ear with 4 layered gold earrings" at bounding box center [92, 252] width 152 height 20
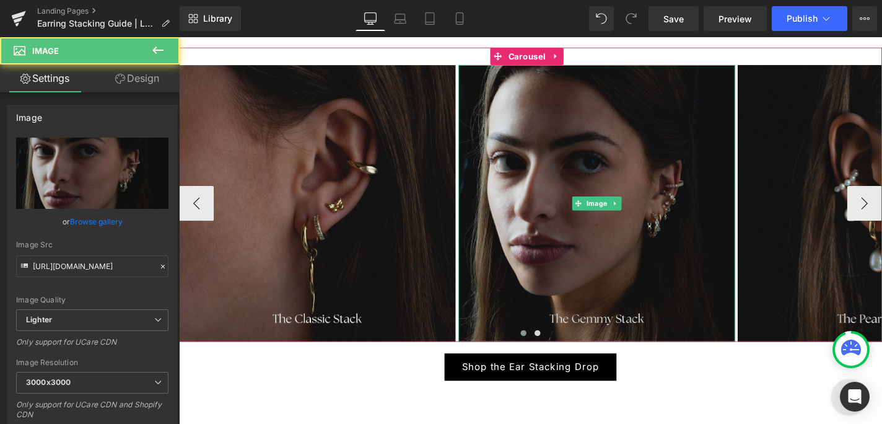
click at [578, 195] on img at bounding box center [624, 214] width 295 height 295
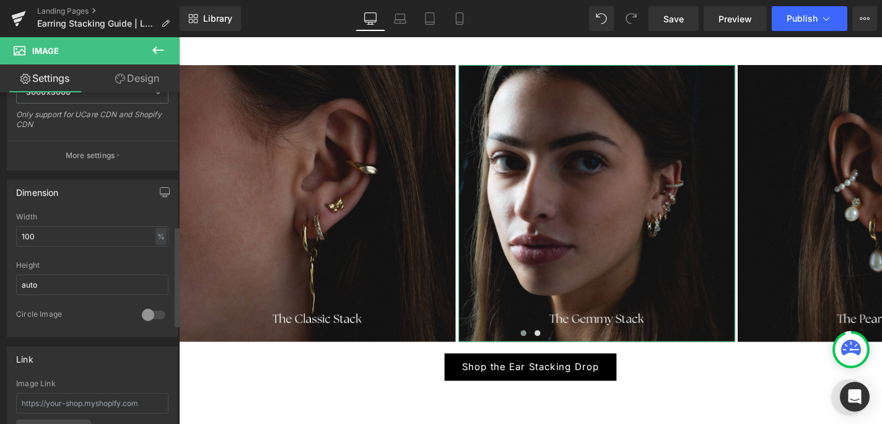
scroll to position [530, 0]
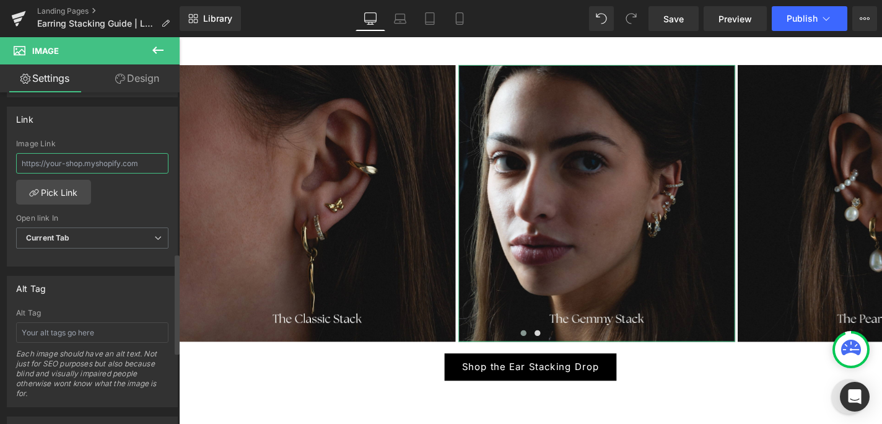
click at [115, 159] on input "text" at bounding box center [92, 163] width 152 height 20
type input "Close up of a woman's ear with 4 layered gold earrings featuring an array of ge…"
click at [147, 160] on input "Close up of a woman's ear with 4 layered gold earrings featuring an array of ge…" at bounding box center [92, 163] width 152 height 20
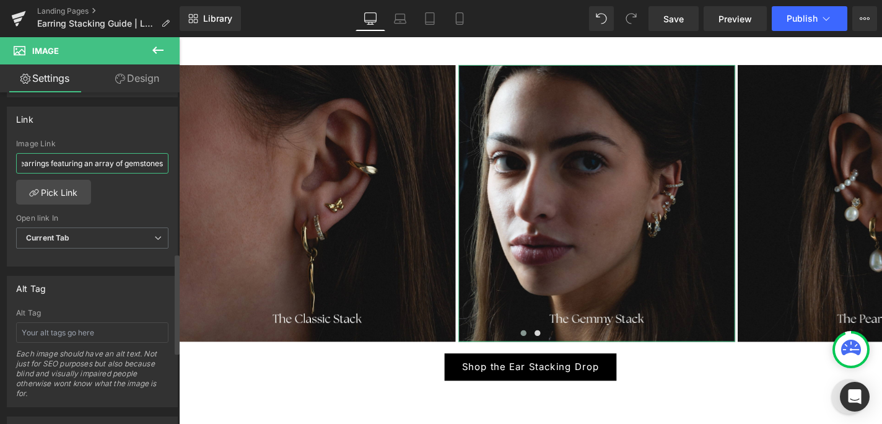
click at [147, 160] on input "Close up of a woman's ear with 4 layered gold earrings featuring an array of ge…" at bounding box center [92, 163] width 152 height 20
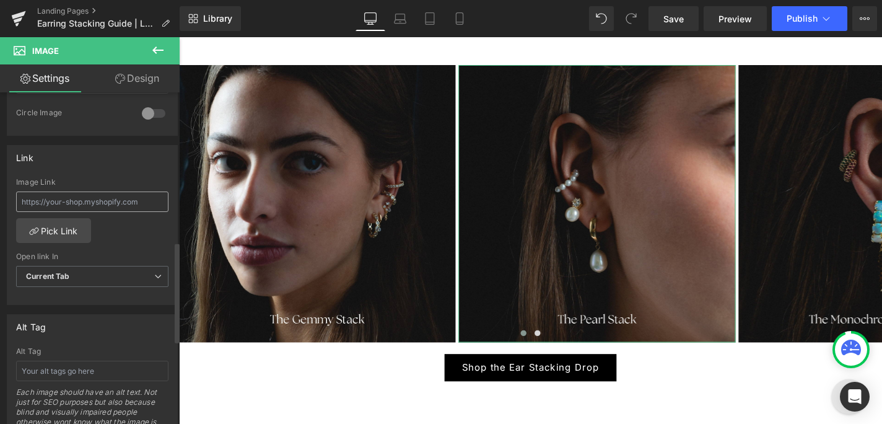
scroll to position [586, 0]
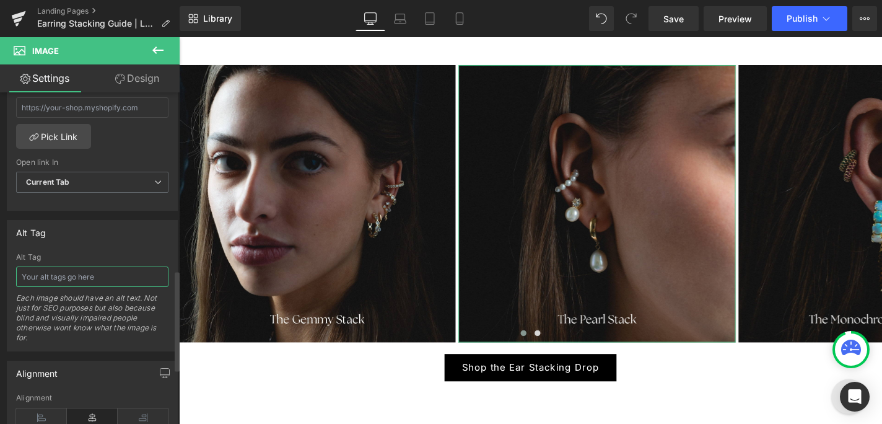
click at [87, 284] on input "text" at bounding box center [92, 276] width 152 height 20
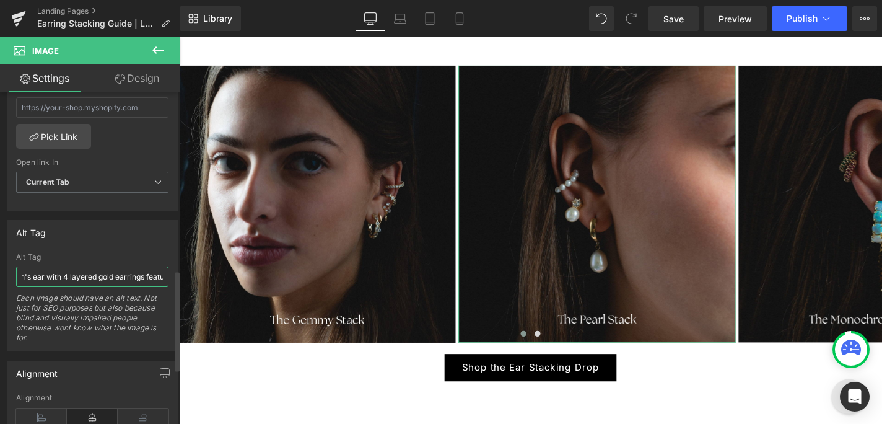
scroll to position [3160, 0]
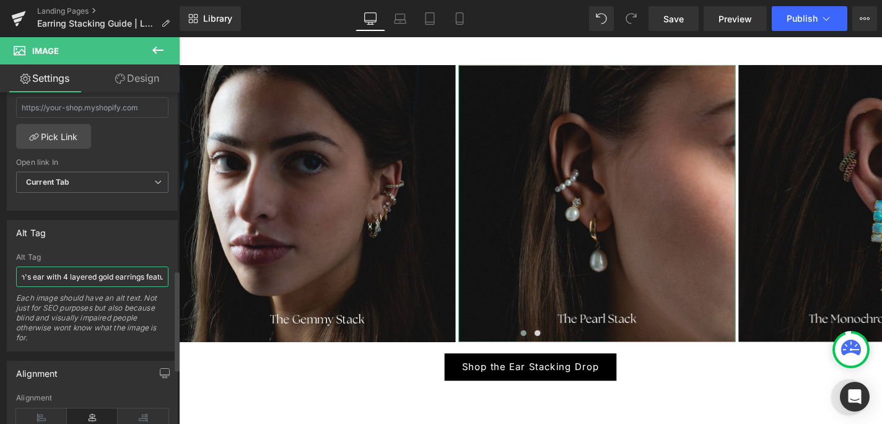
click at [66, 277] on input "Close up of a woman's ear with 4 layered gold earrings featuring an array of ge…" at bounding box center [92, 276] width 152 height 20
click at [129, 276] on input "Close up of a woman's ear with 3 layered gold earrings featuring an array of ge…" at bounding box center [92, 276] width 152 height 20
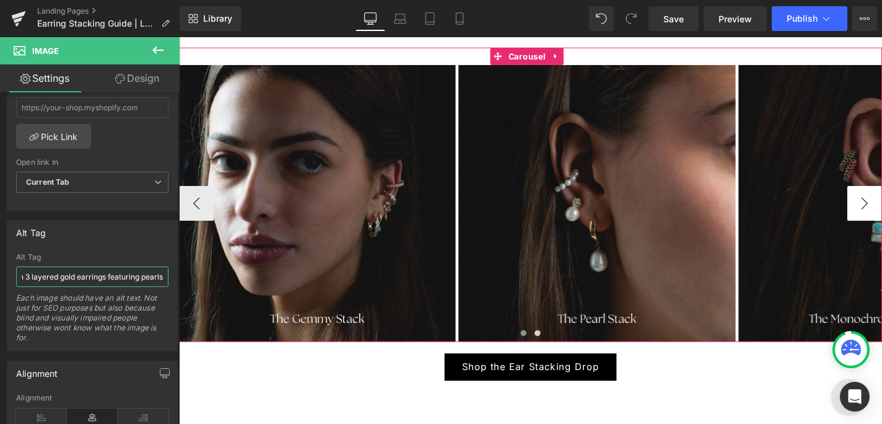
type input "Close up of a woman's ear with 3 layered gold earrings featuring pearls"
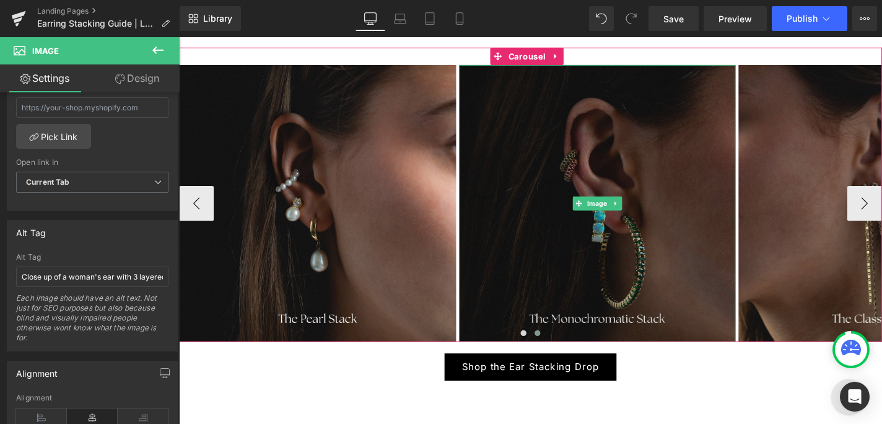
click at [629, 120] on img at bounding box center [625, 214] width 295 height 295
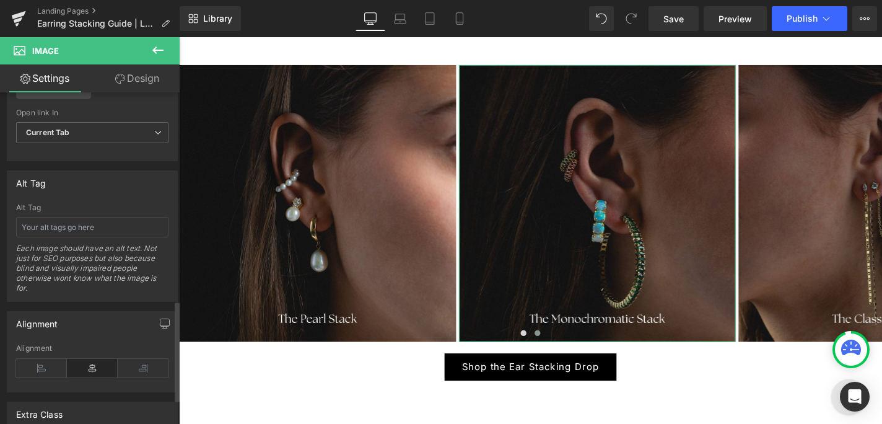
scroll to position [595, 0]
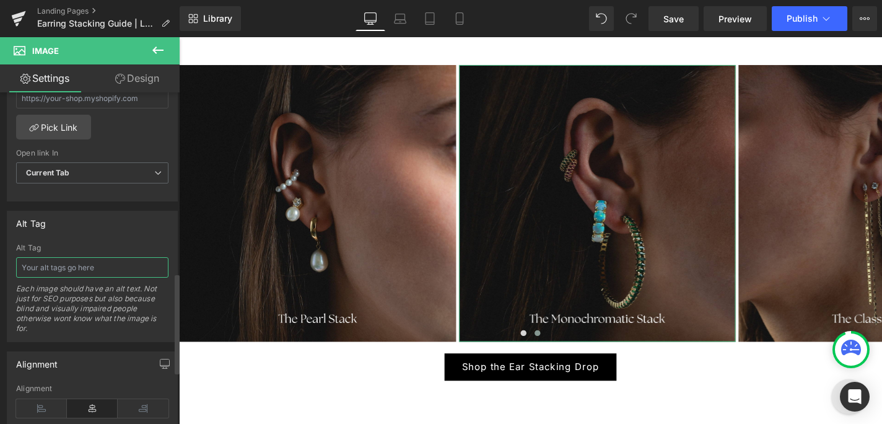
click at [96, 262] on input "text" at bounding box center [92, 267] width 152 height 20
paste input "Close up of a woman's ear with 4 layered gold earrings featuring an array of ge…"
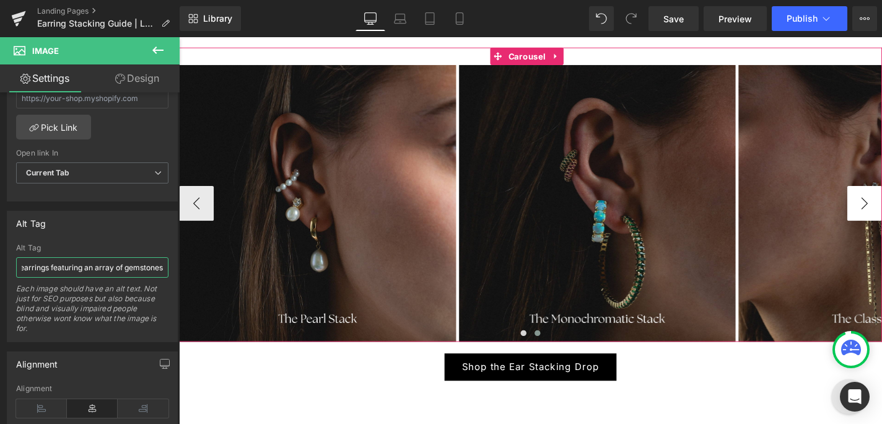
type input "Close up of a woman's ear with 4 layered gold earrings featuring an array of ge…"
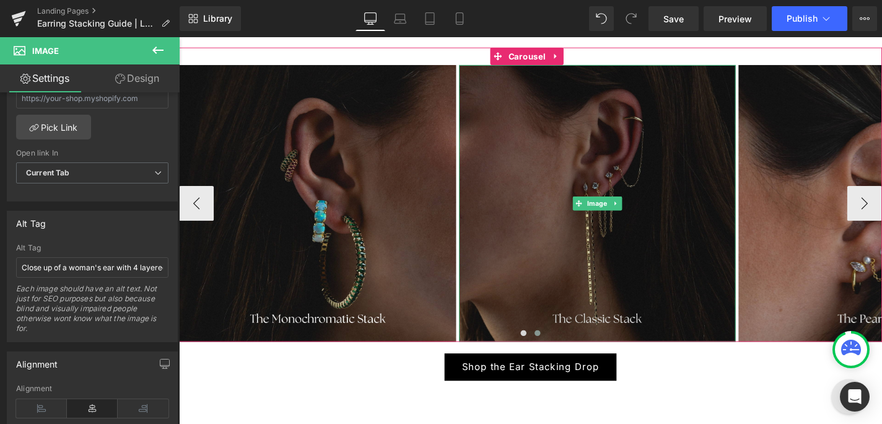
click at [661, 98] on img at bounding box center [625, 214] width 295 height 295
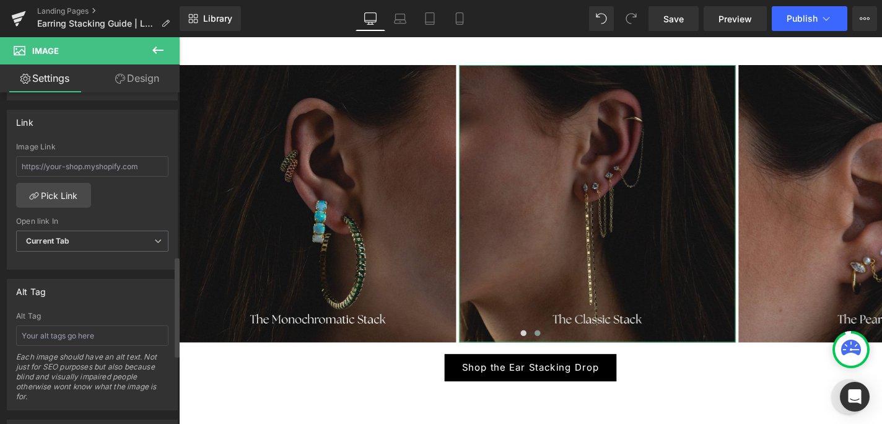
scroll to position [568, 0]
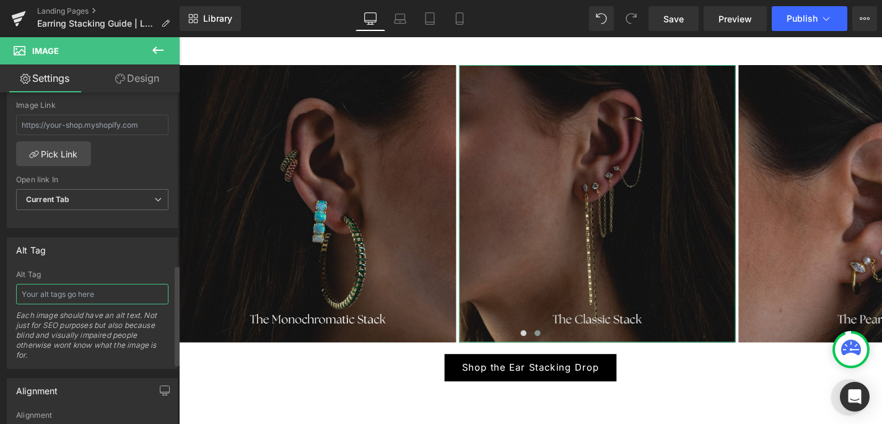
click at [65, 297] on input "text" at bounding box center [92, 294] width 152 height 20
type input "Close up of a woman's ear with 4 layered gold earrings featuring an array of ge…"
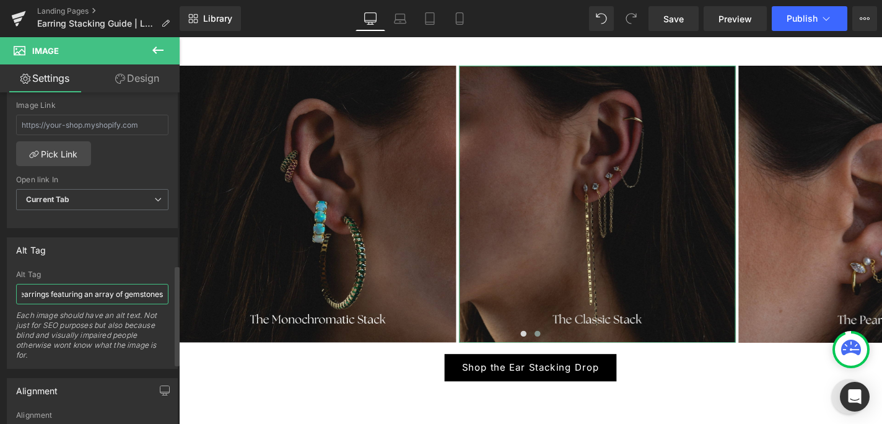
scroll to position [3160, 0]
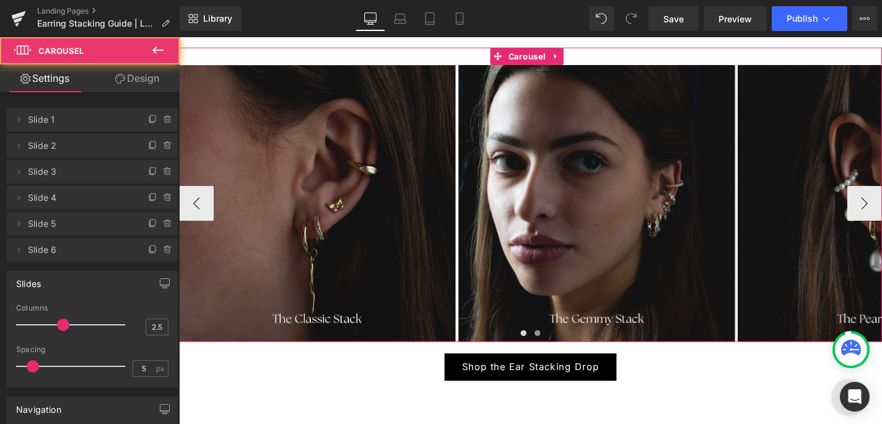
click at [558, 349] on span at bounding box center [561, 352] width 6 height 6
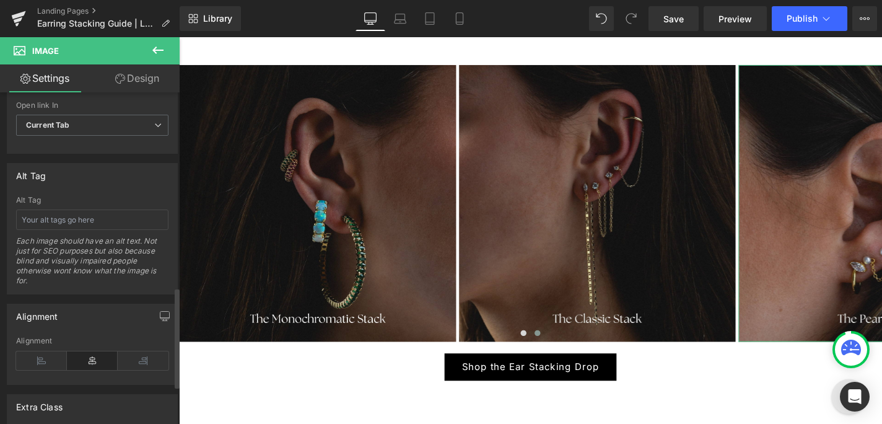
scroll to position [641, 0]
click at [116, 215] on input "text" at bounding box center [92, 221] width 152 height 20
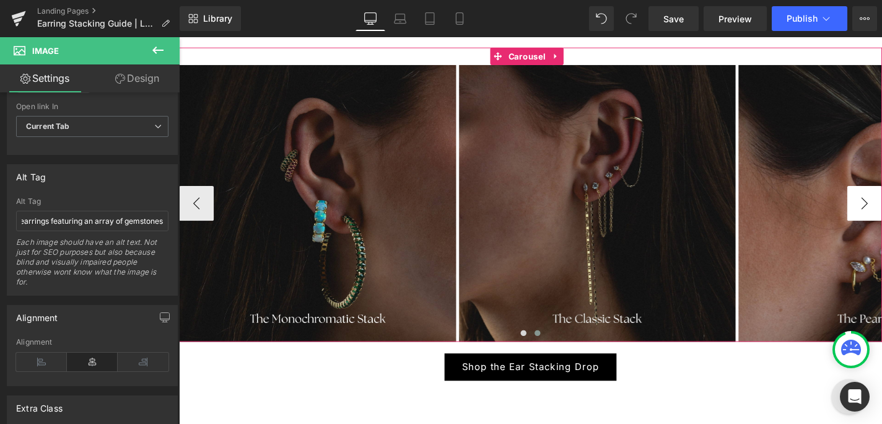
type input "Close up of a woman's ear with 4 layered gold earrings featuring an array of ge…"
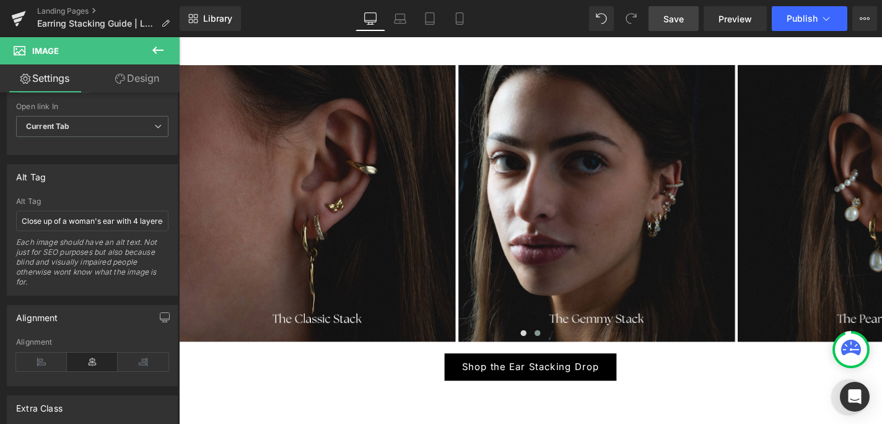
click at [684, 19] on span "Save" at bounding box center [674, 18] width 20 height 13
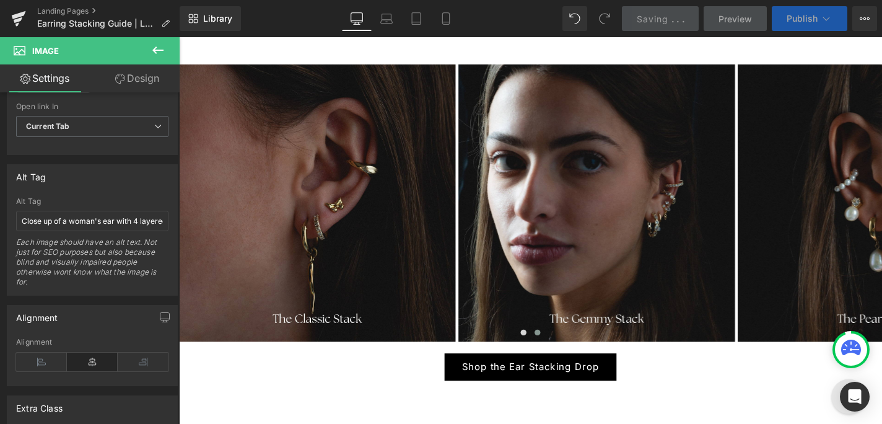
scroll to position [3159, 0]
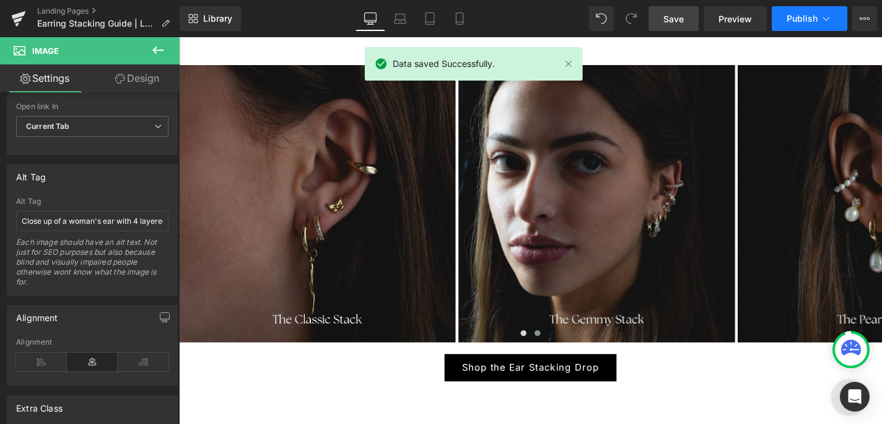
click at [822, 19] on icon at bounding box center [826, 18] width 12 height 12
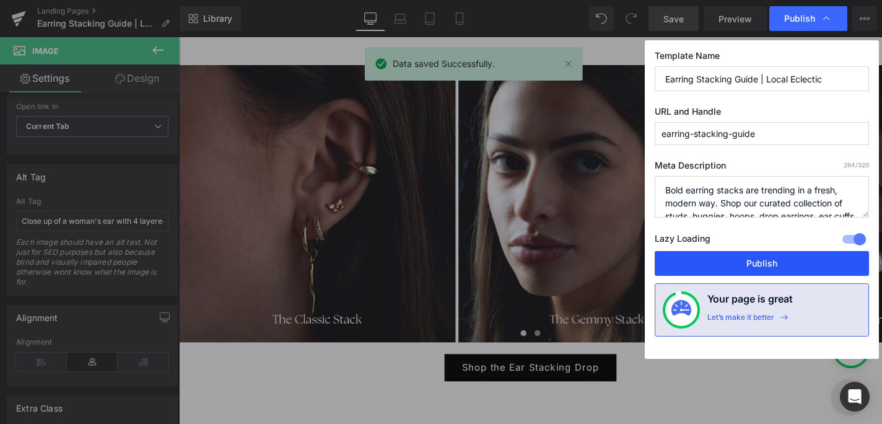
click at [748, 259] on button "Publish" at bounding box center [762, 263] width 214 height 25
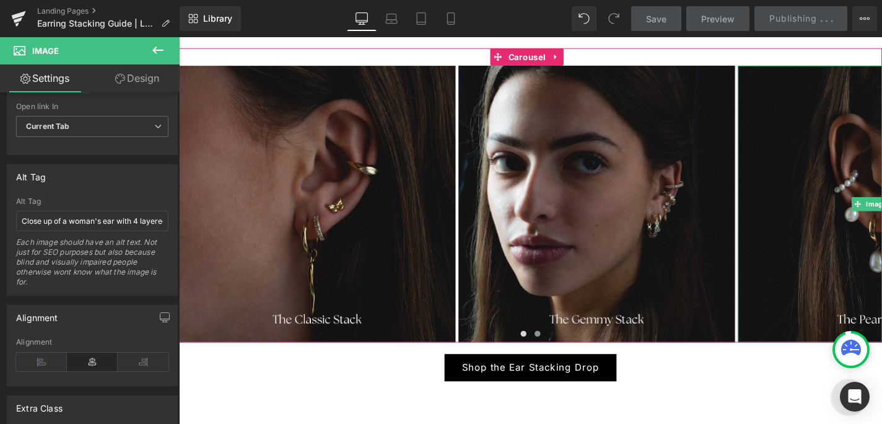
scroll to position [3160, 0]
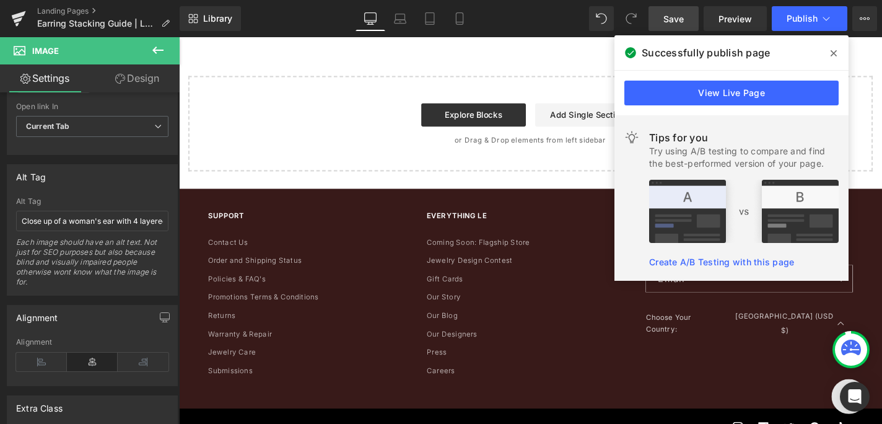
scroll to position [3572, 0]
click at [68, 14] on link "Landing Pages" at bounding box center [108, 11] width 143 height 10
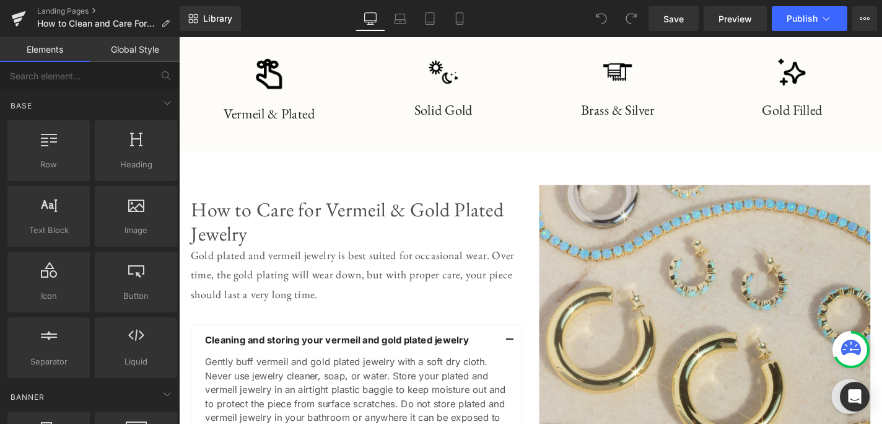
scroll to position [286, 0]
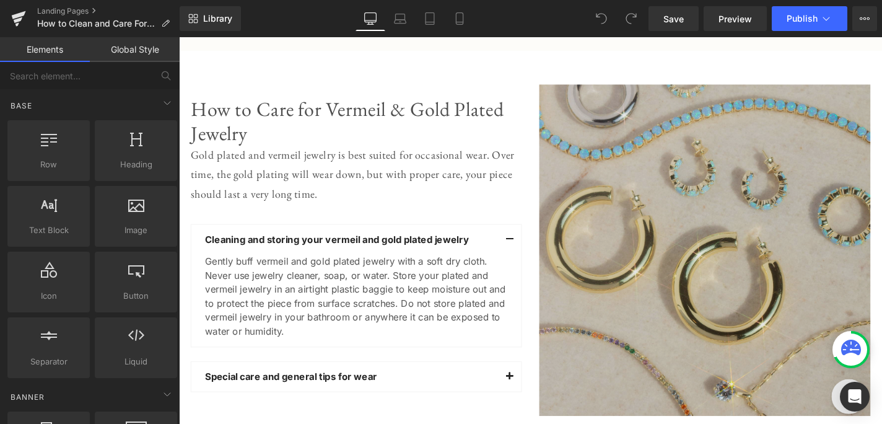
click at [731, 221] on img at bounding box center [739, 258] width 353 height 366
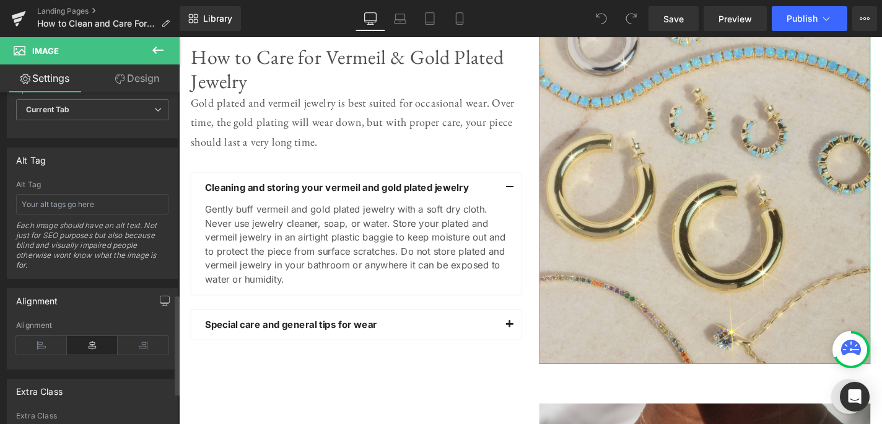
scroll to position [665, 0]
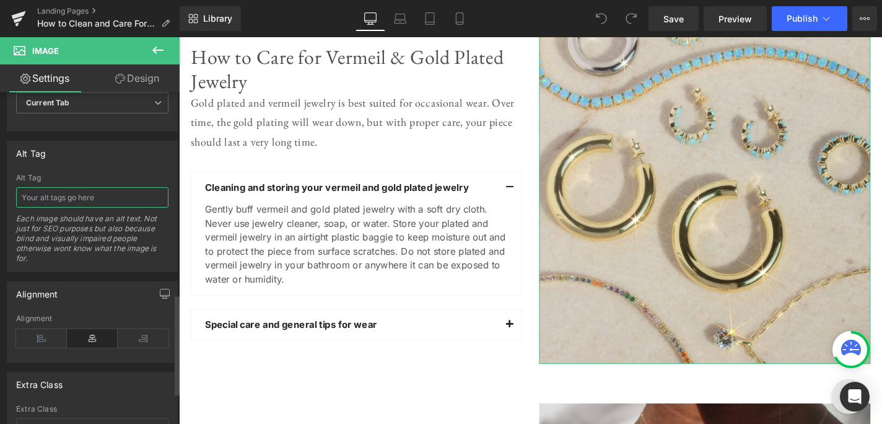
click at [97, 198] on input "text" at bounding box center [92, 197] width 152 height 20
type input "Close up of gold gemstone jewelry laying on a beige background"
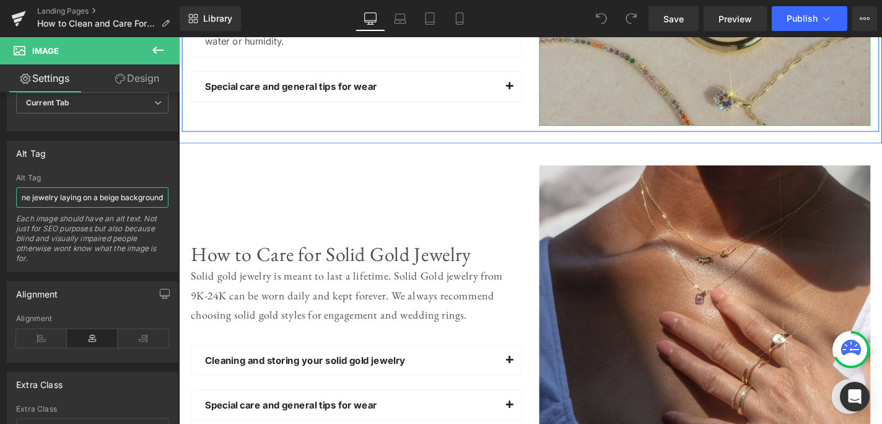
scroll to position [733, 0]
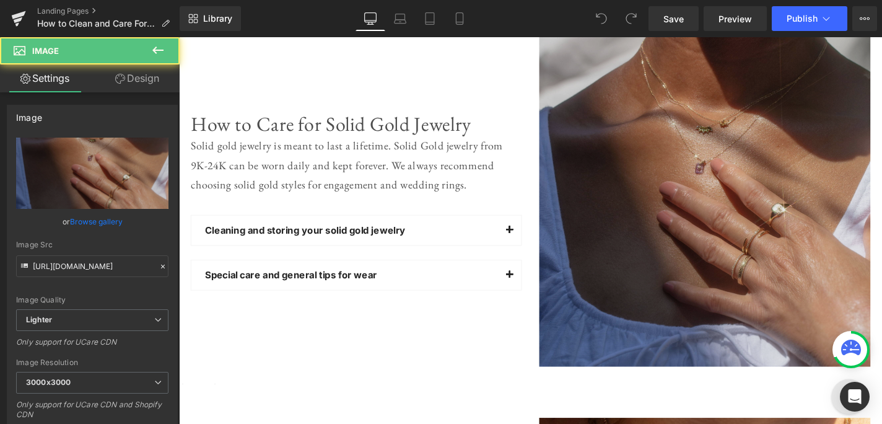
click at [703, 186] on img at bounding box center [739, 211] width 353 height 353
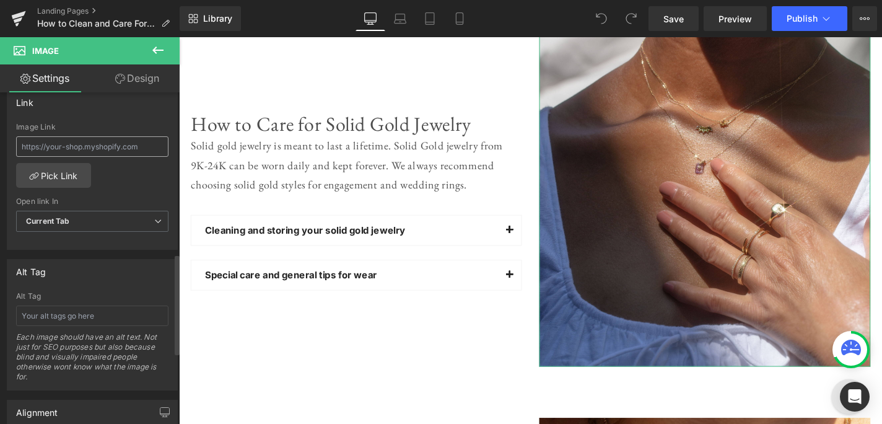
scroll to position [568, 0]
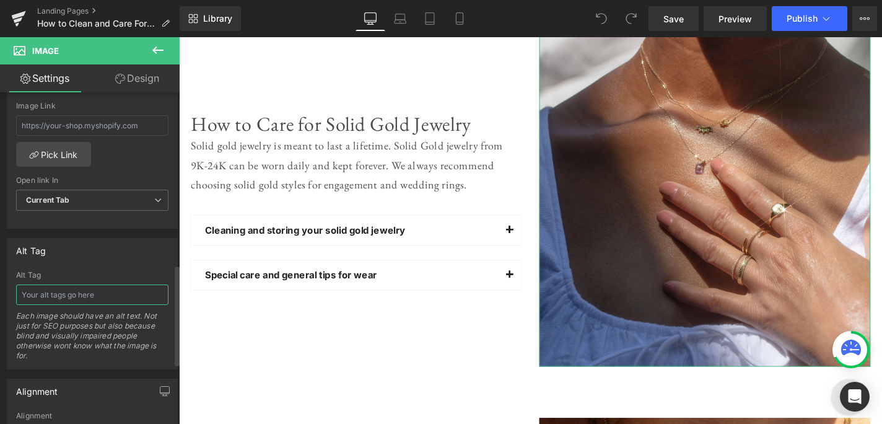
click at [59, 288] on input "text" at bounding box center [92, 294] width 152 height 20
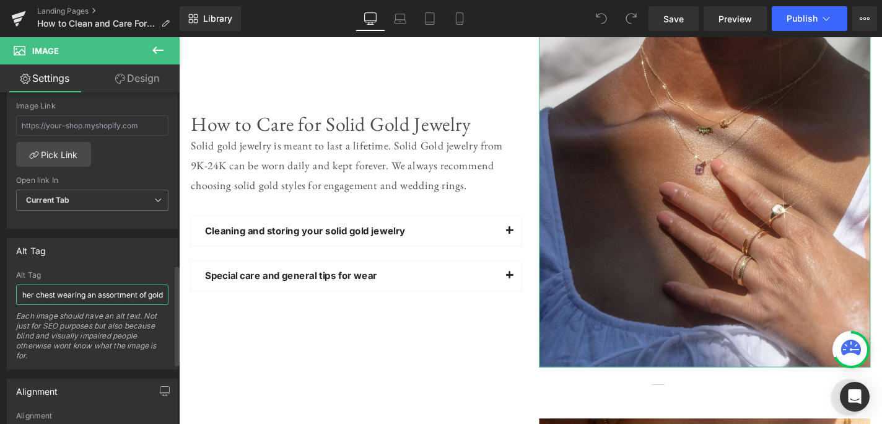
scroll to position [0, 116]
type input "Close up of a woman touching her chest wearing an assortment of gold jewelry on…"
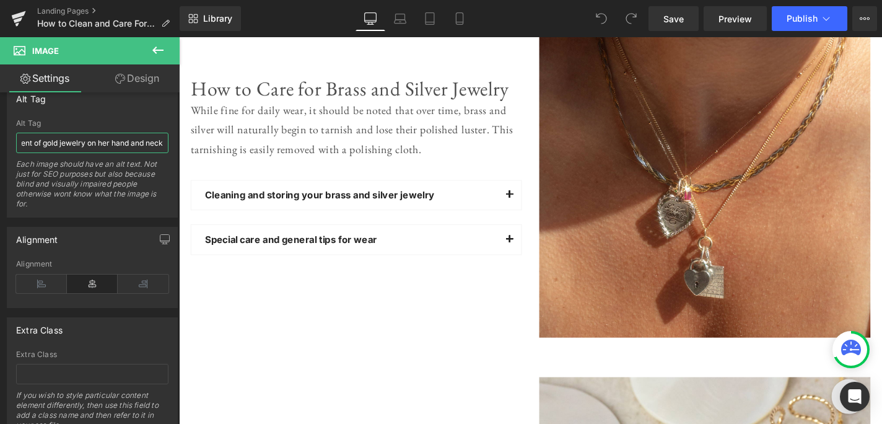
scroll to position [1245, 0]
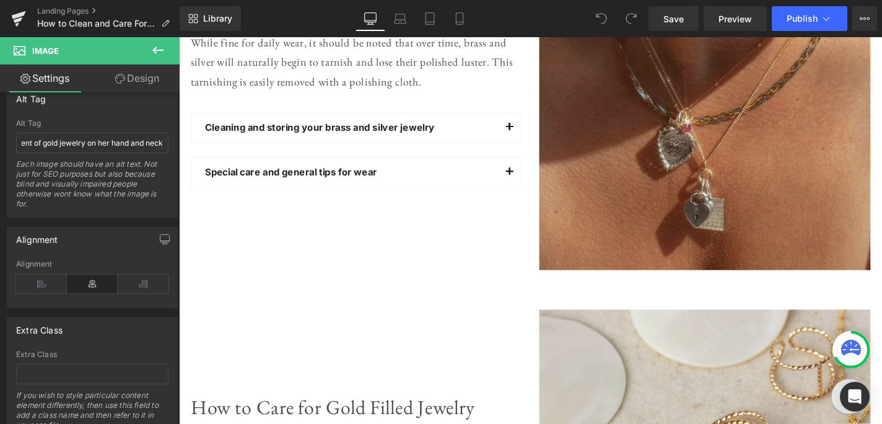
click at [711, 151] on img at bounding box center [739, 102] width 353 height 366
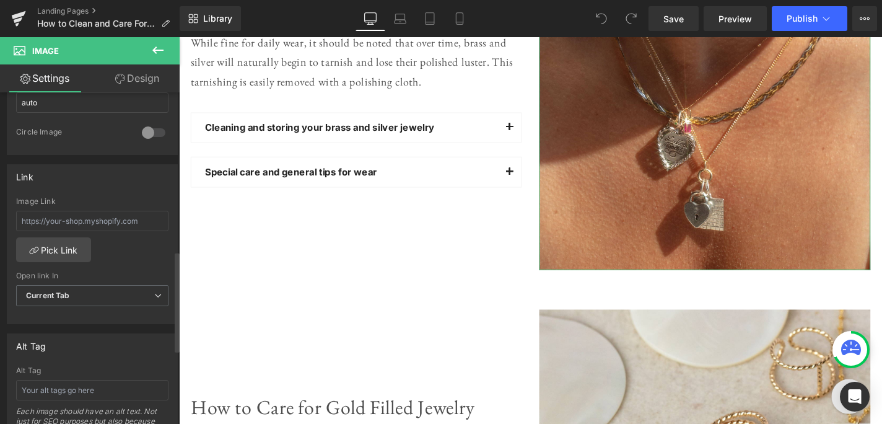
scroll to position [523, 0]
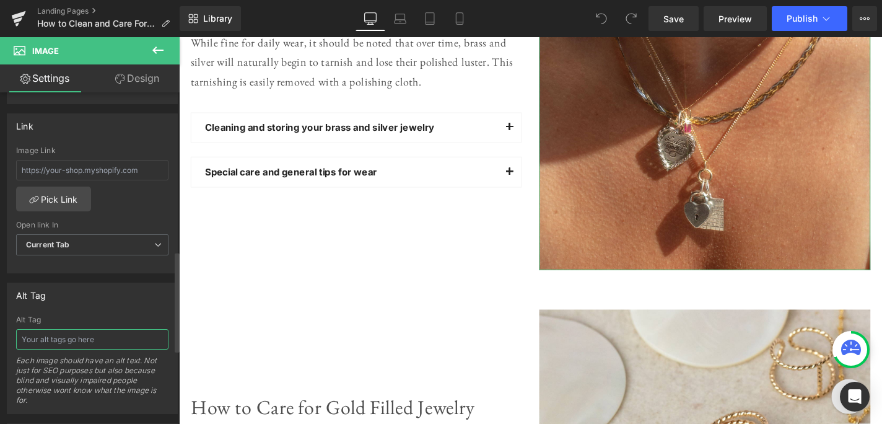
click at [76, 333] on input "text" at bounding box center [92, 339] width 152 height 20
type input "Close up of a woman wearign three layered gold necklace with heart charms"
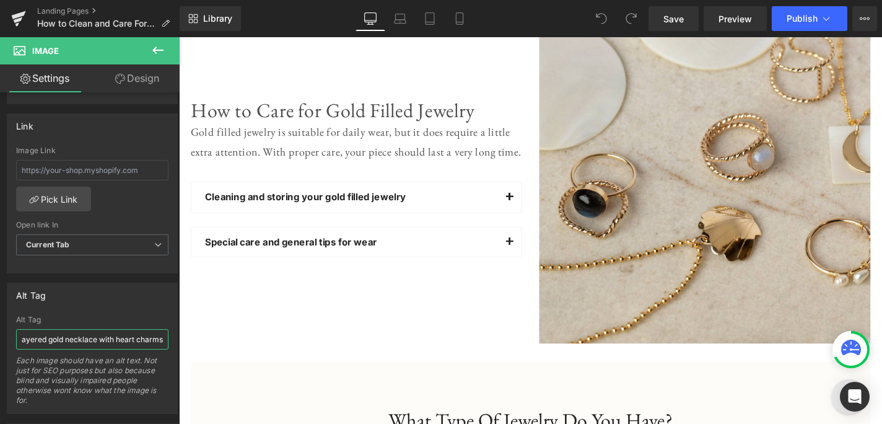
scroll to position [1564, 0]
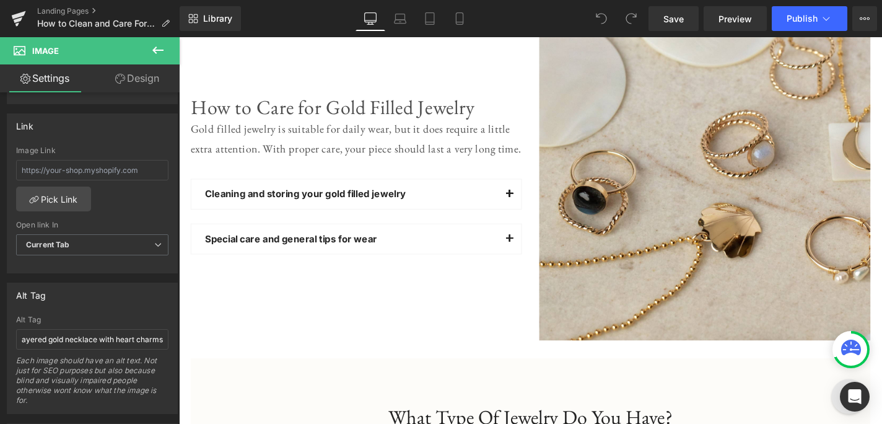
click at [697, 179] on img at bounding box center [739, 183] width 353 height 353
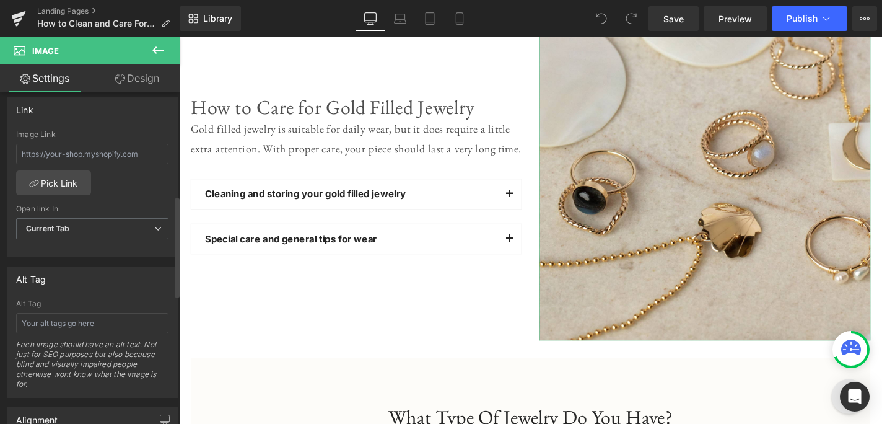
scroll to position [570, 0]
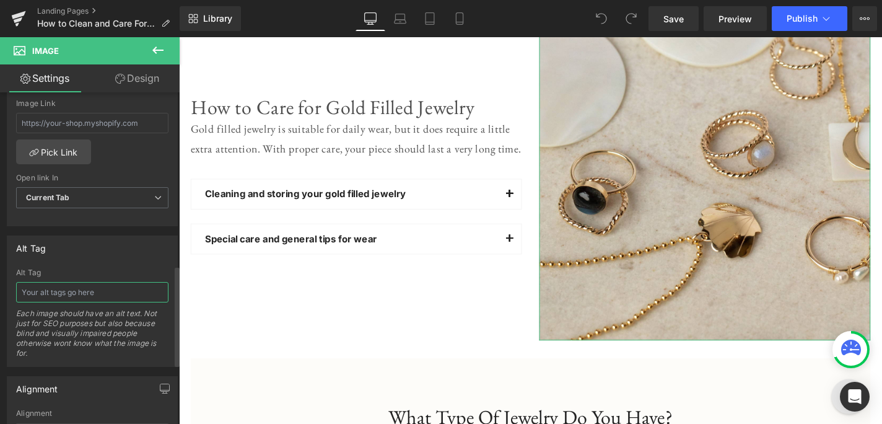
click at [81, 299] on input "text" at bounding box center [92, 292] width 152 height 20
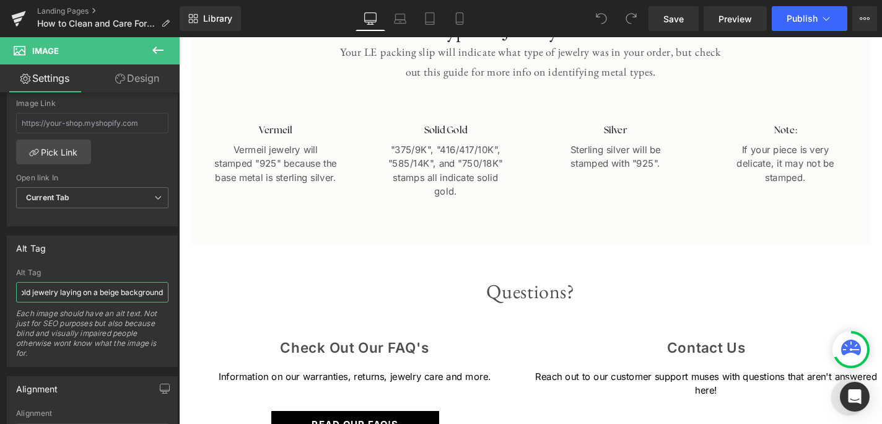
scroll to position [2010, 0]
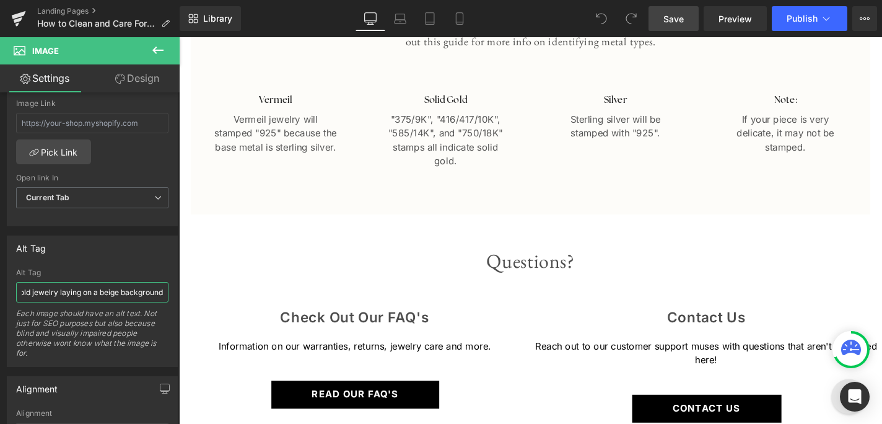
type input "Close up of an array of gold jewelry laying on a beige background"
click at [680, 22] on span "Save" at bounding box center [674, 18] width 20 height 13
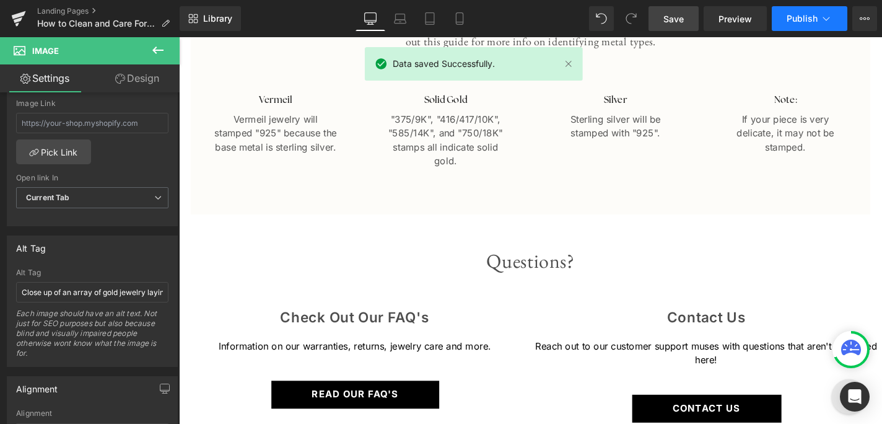
click at [816, 19] on span "Publish" at bounding box center [802, 19] width 31 height 10
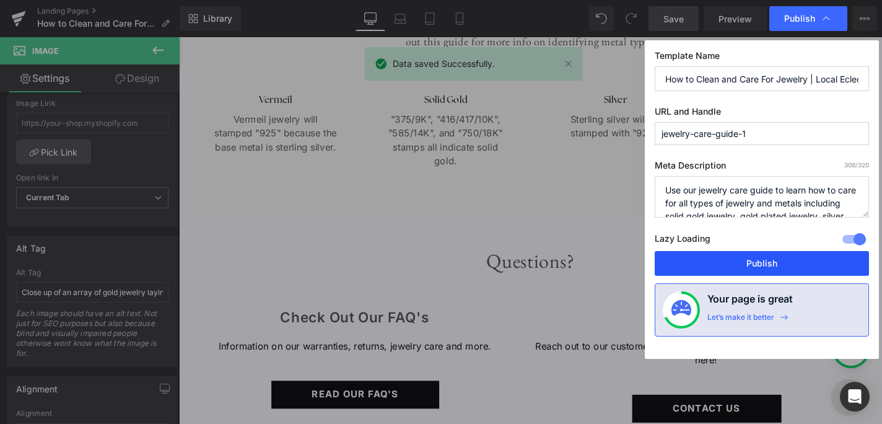
click at [715, 259] on button "Publish" at bounding box center [762, 263] width 214 height 25
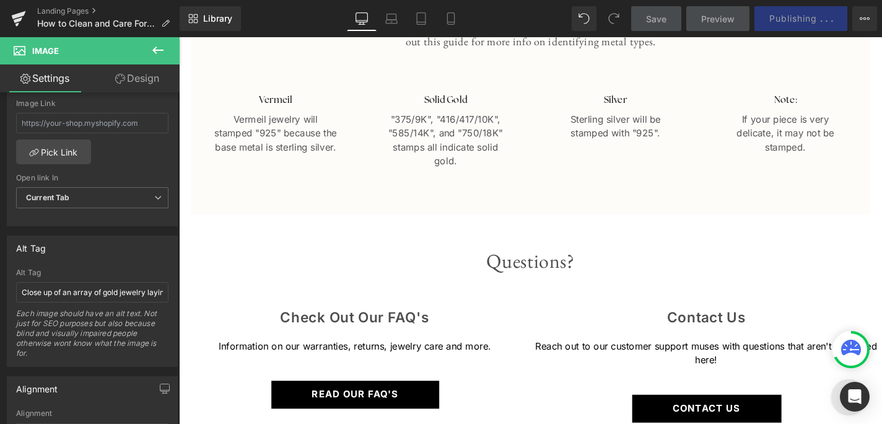
scroll to position [2009, 0]
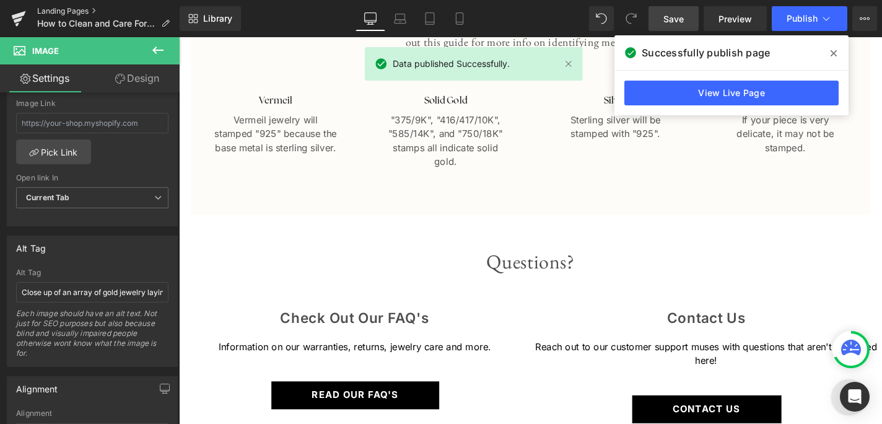
click at [83, 11] on link "Landing Pages" at bounding box center [108, 11] width 143 height 10
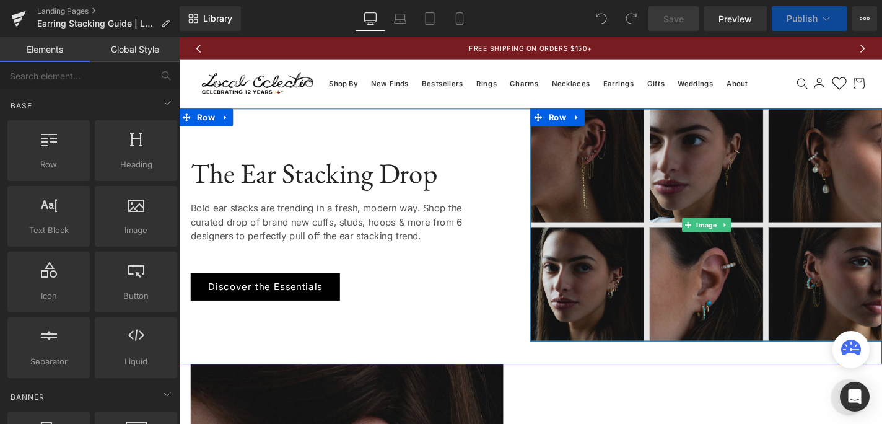
click at [648, 170] on img at bounding box center [741, 237] width 375 height 248
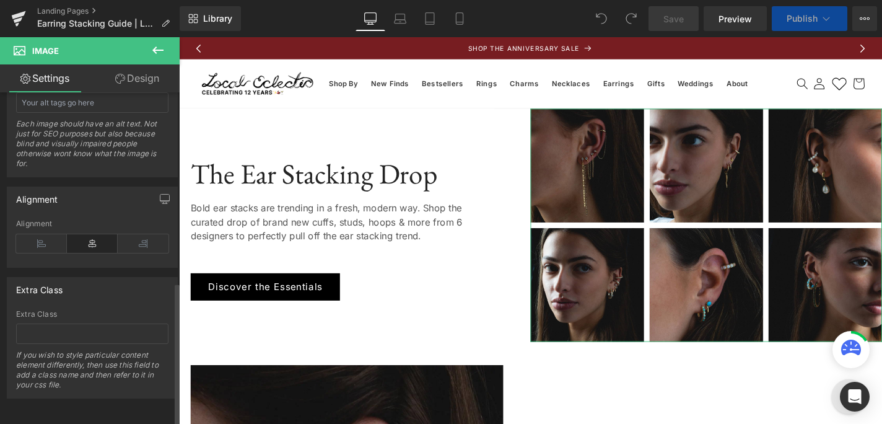
scroll to position [603, 0]
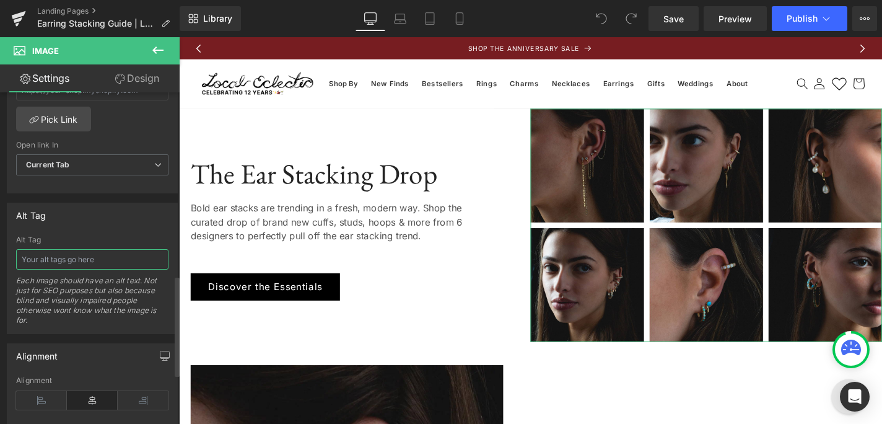
click at [81, 254] on input "text" at bounding box center [92, 259] width 152 height 20
type input "A grid of six images that are close up shots of a woman wearing different combi…"
click at [680, 22] on span "Save" at bounding box center [674, 18] width 20 height 13
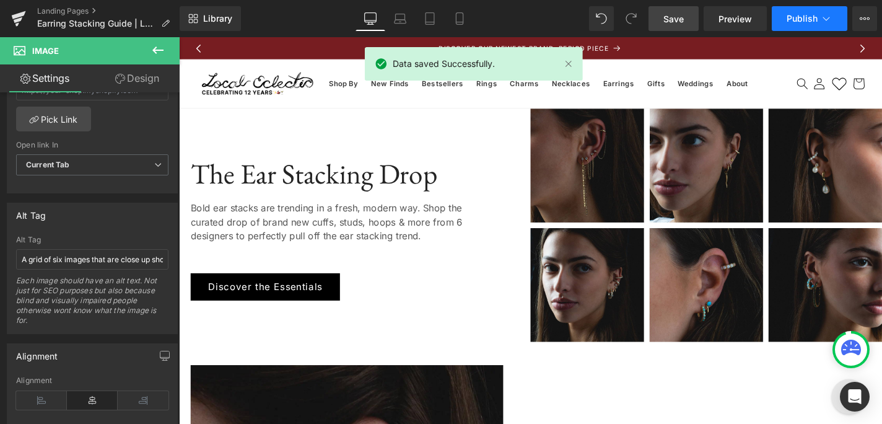
click at [812, 20] on span "Publish" at bounding box center [802, 19] width 31 height 10
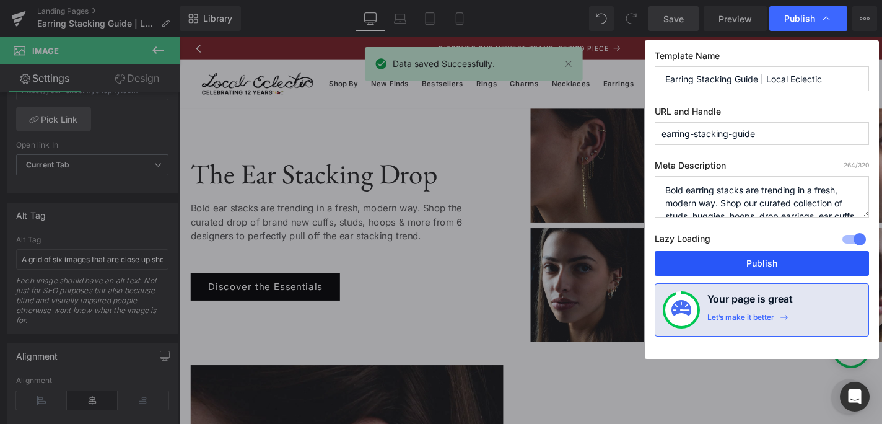
click at [720, 265] on button "Publish" at bounding box center [762, 263] width 214 height 25
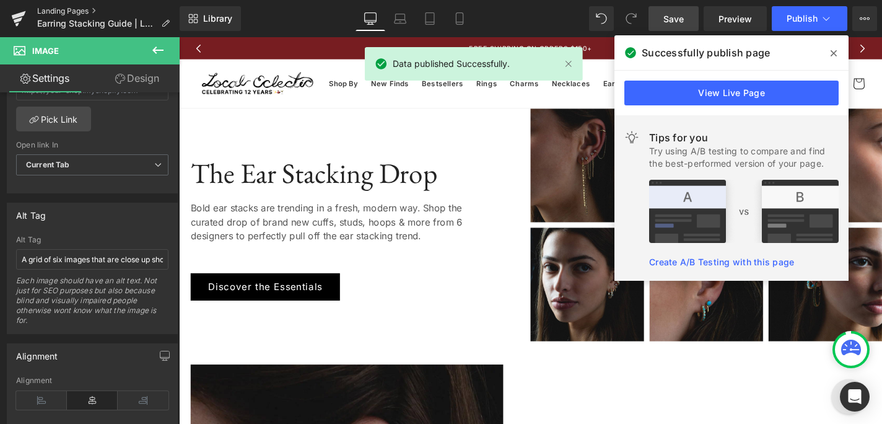
click at [82, 9] on link "Landing Pages" at bounding box center [108, 11] width 143 height 10
